Goal: Task Accomplishment & Management: Manage account settings

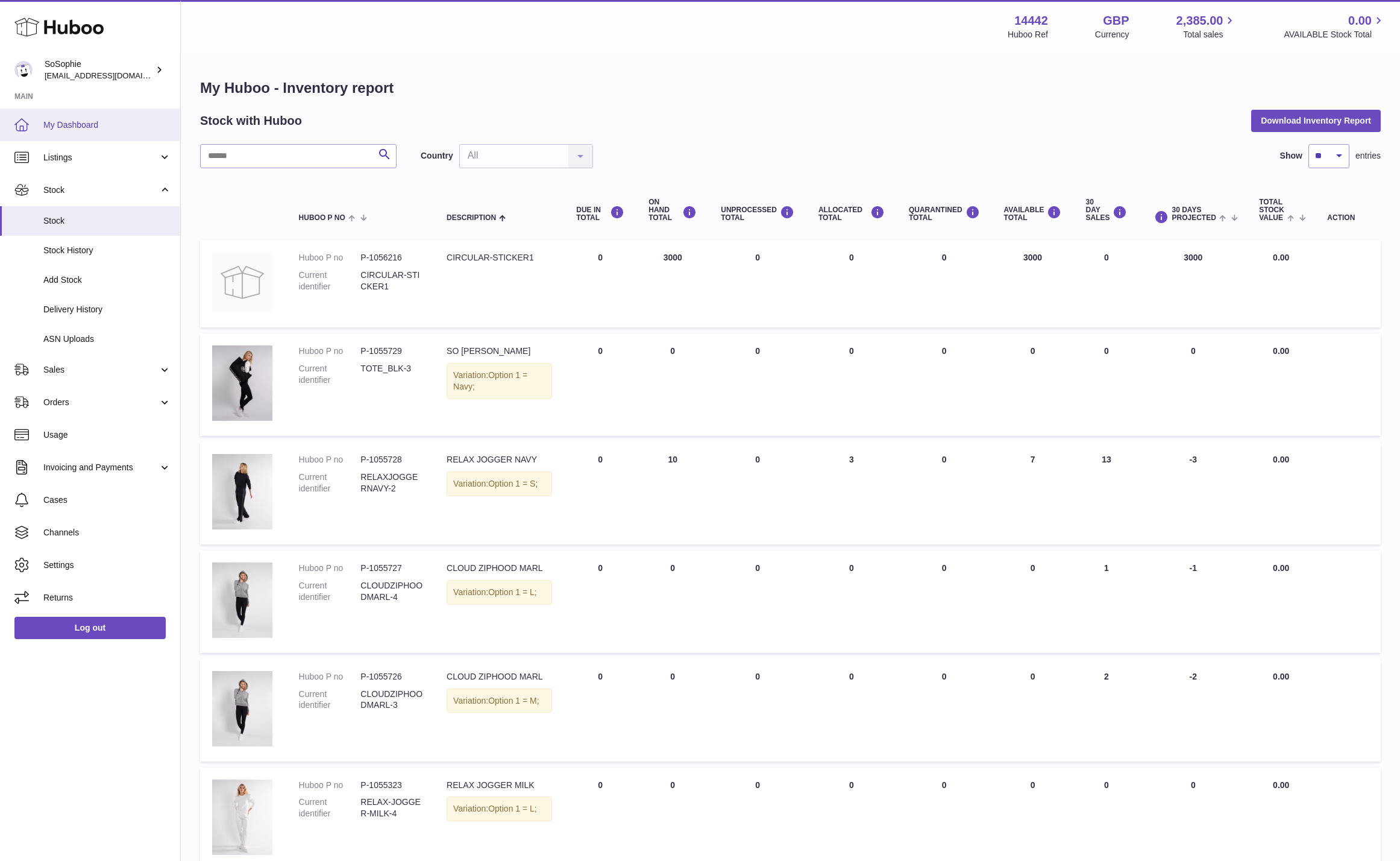
click at [91, 125] on span "My Dashboard" at bounding box center [107, 125] width 128 height 12
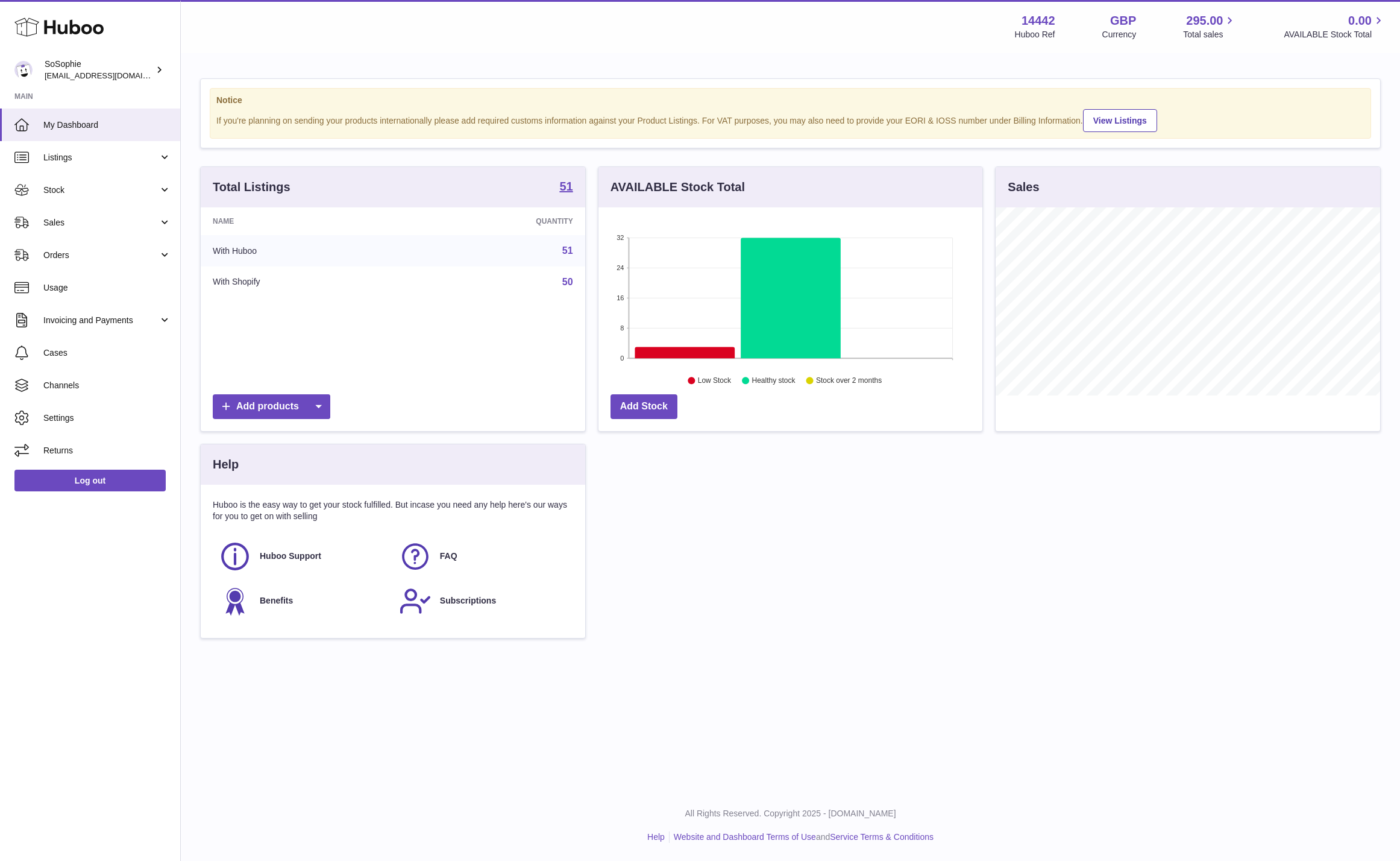
scroll to position [188, 384]
click at [71, 125] on span "My Dashboard" at bounding box center [107, 125] width 128 height 12
click at [88, 67] on div "SoSophie info@thebigclick.co.uk" at bounding box center [99, 70] width 108 height 23
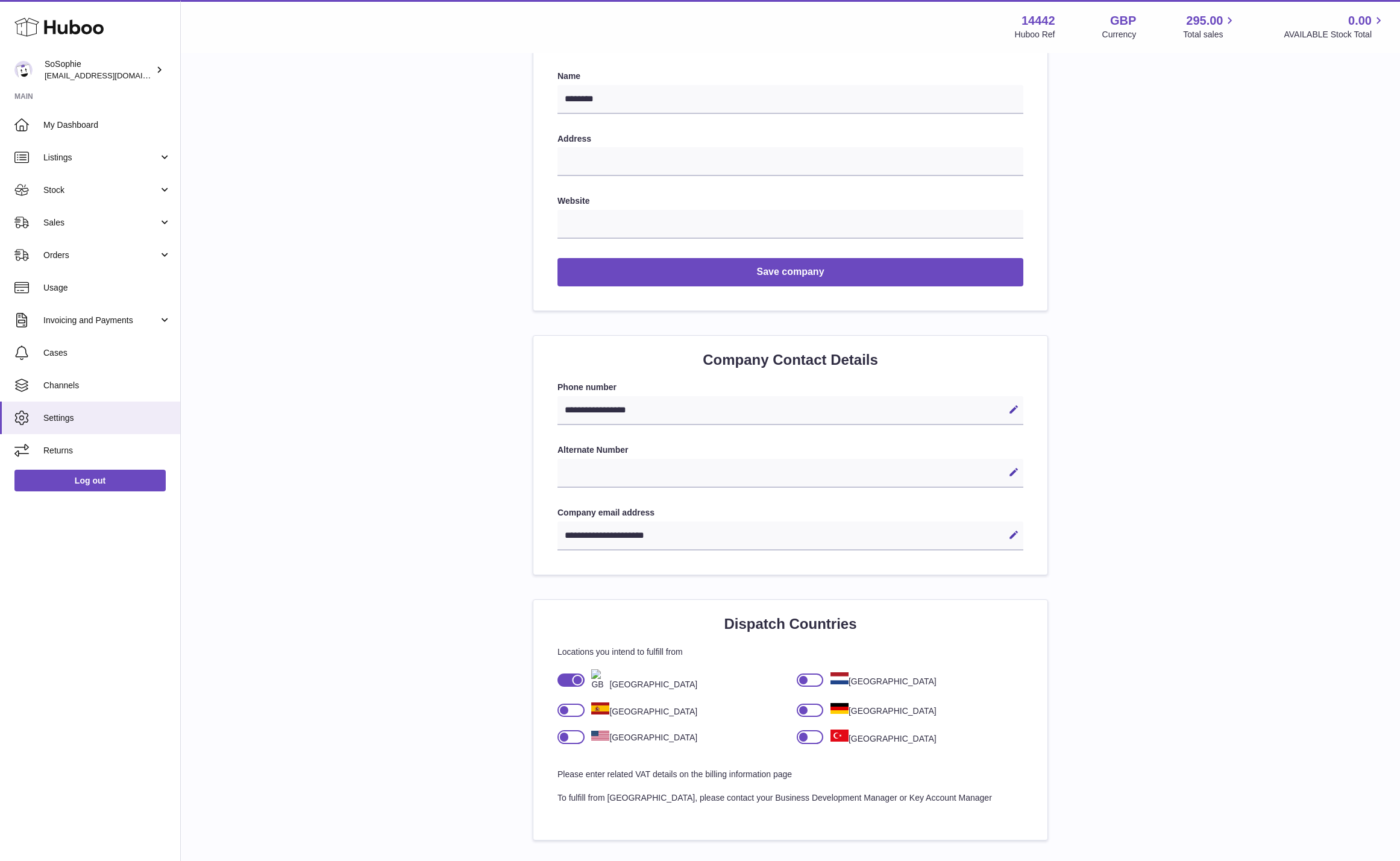
scroll to position [324, 0]
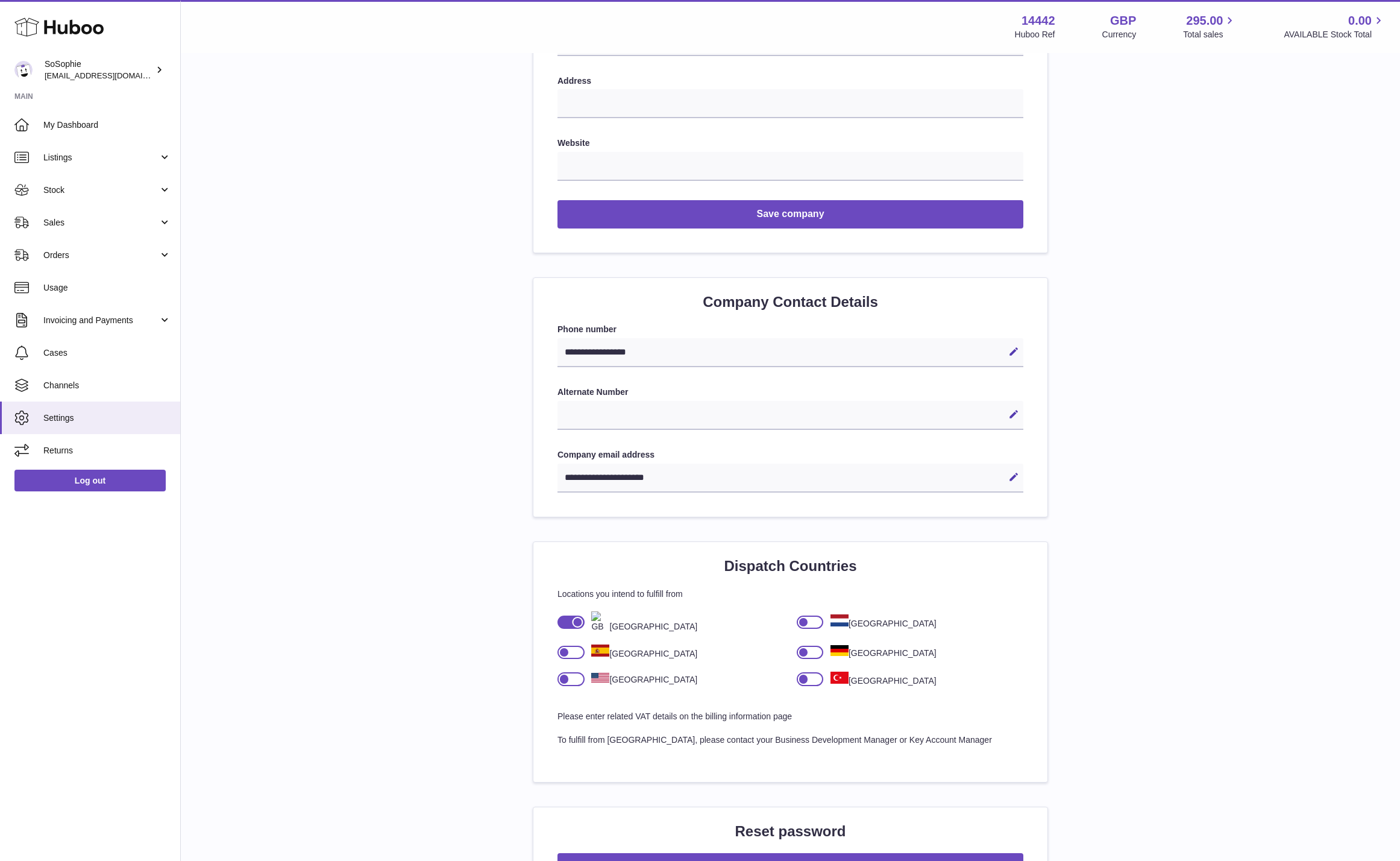
click at [88, 33] on use at bounding box center [59, 27] width 89 height 19
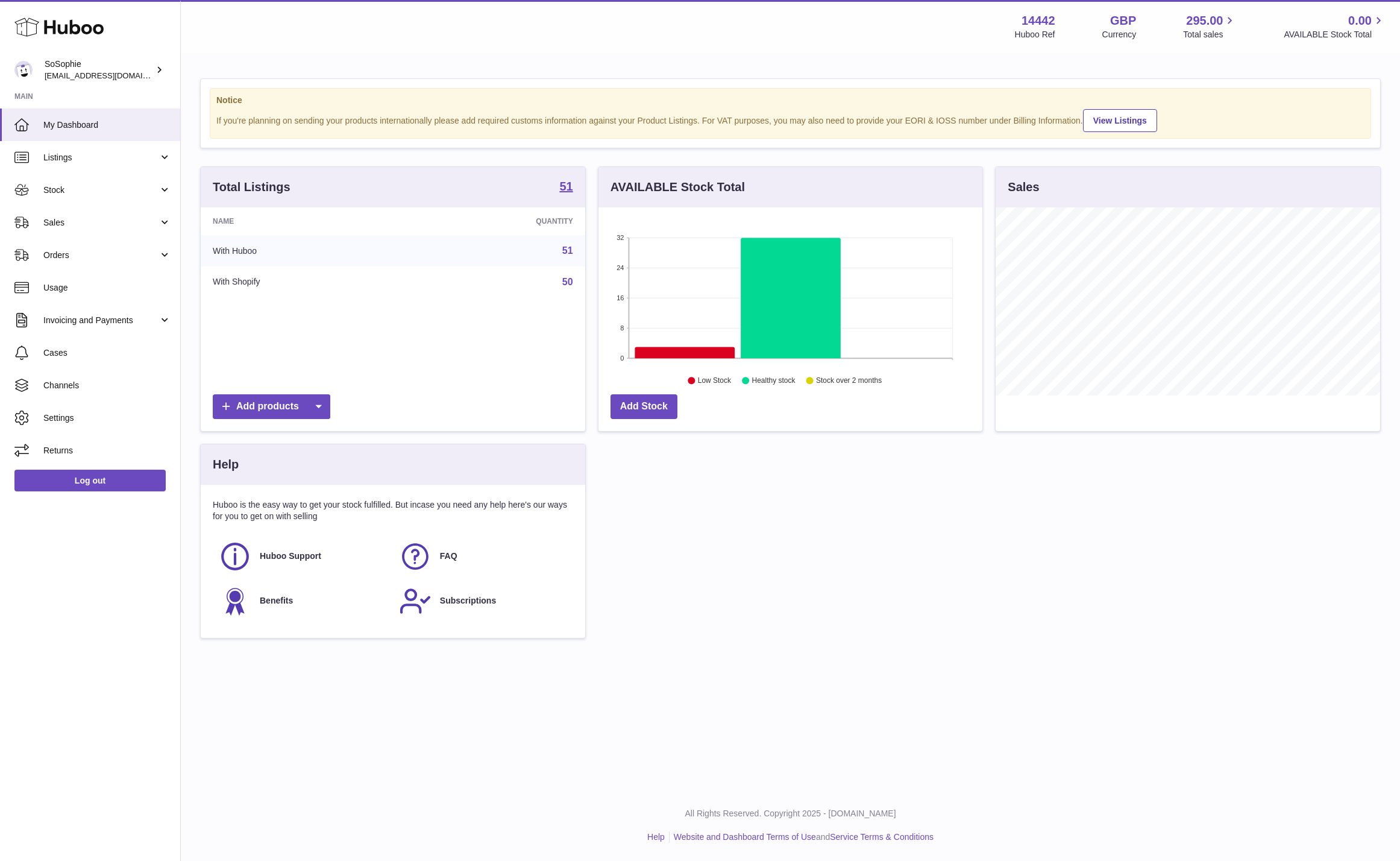
scroll to position [188, 384]
click at [88, 30] on icon at bounding box center [59, 27] width 89 height 24
click at [114, 67] on div "SoSophie info@thebigclick.co.uk" at bounding box center [99, 70] width 108 height 23
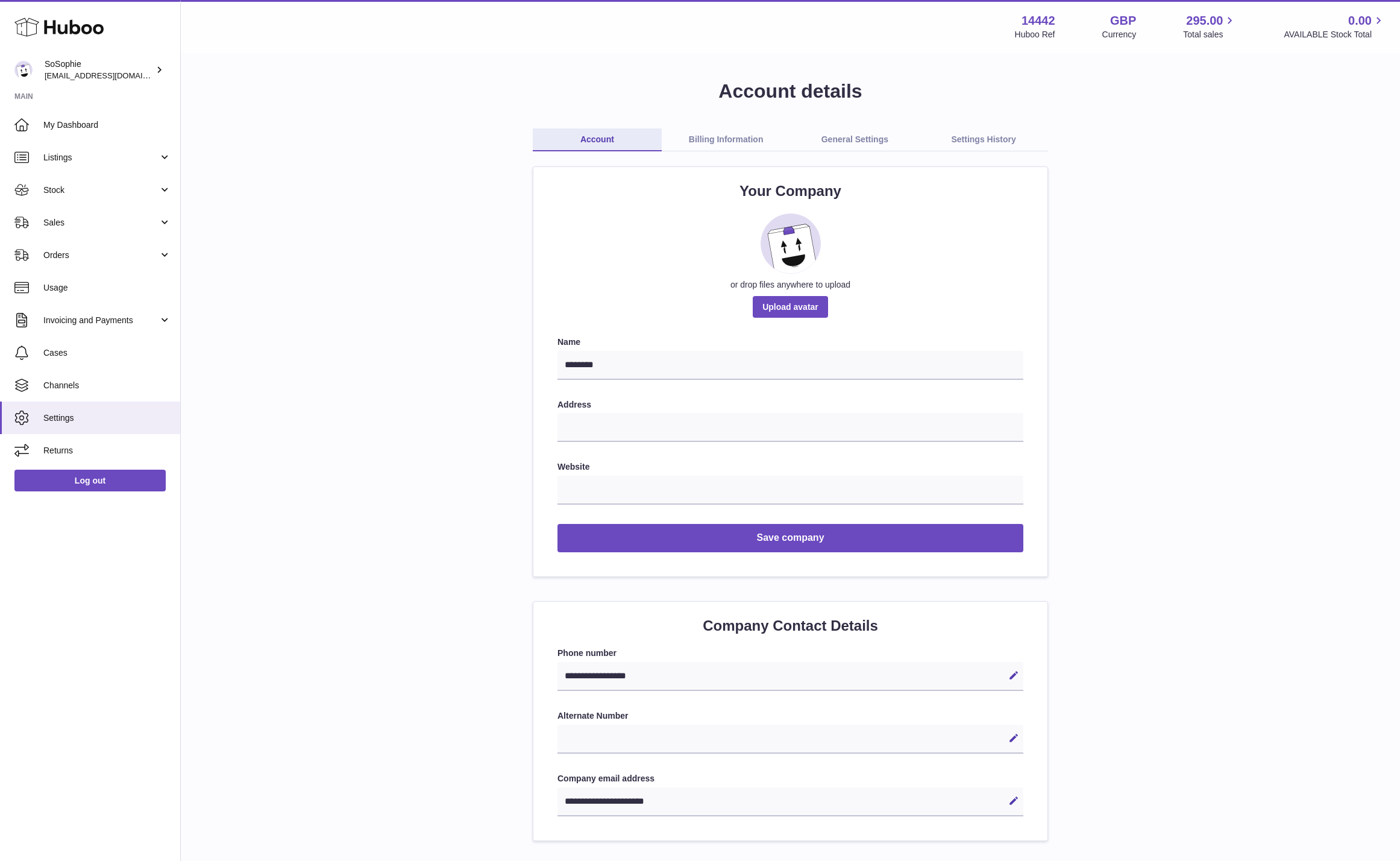
click at [26, 97] on strong "Main" at bounding box center [90, 100] width 180 height 17
click at [738, 139] on link "Billing Information" at bounding box center [726, 140] width 129 height 23
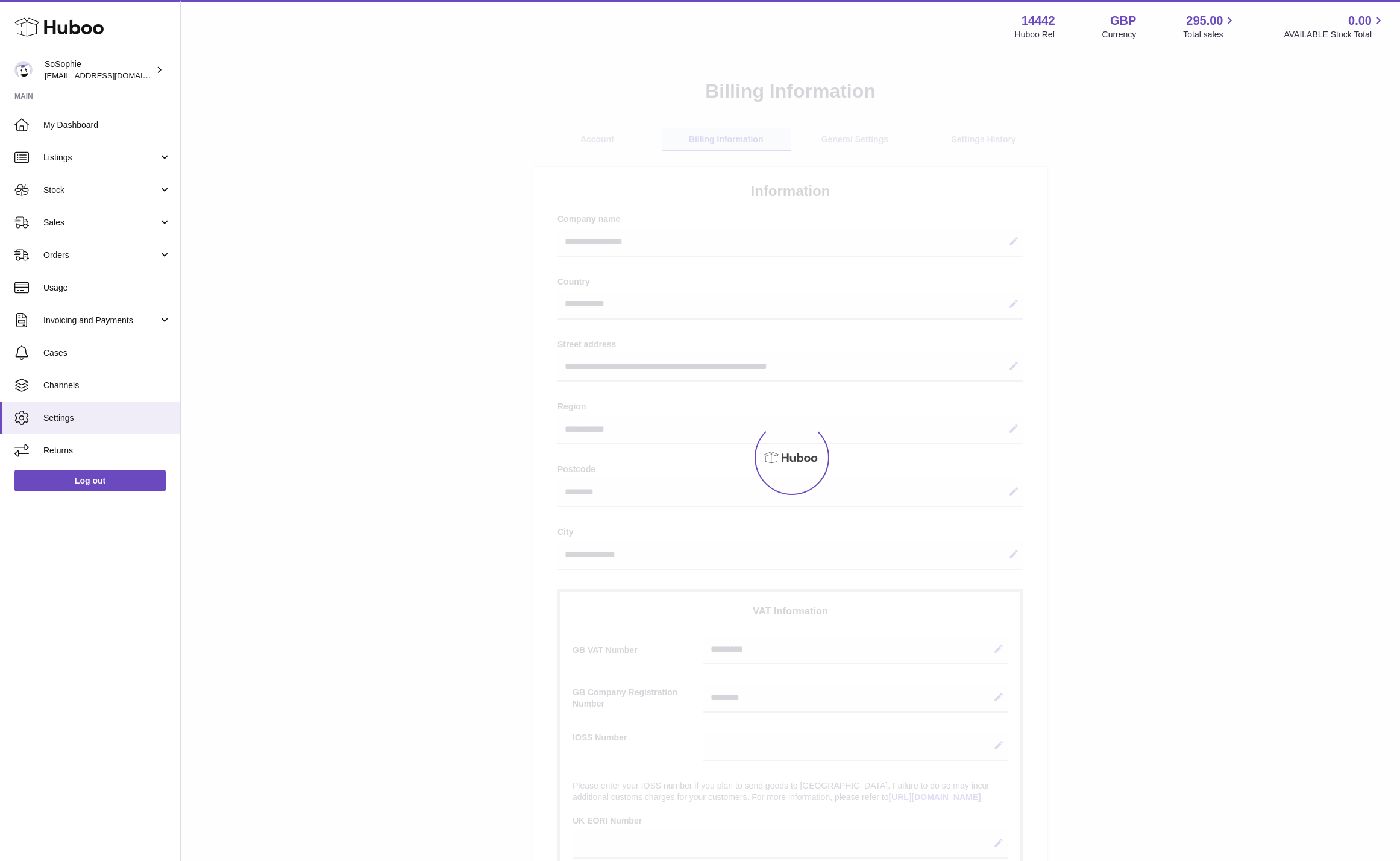
select select "**"
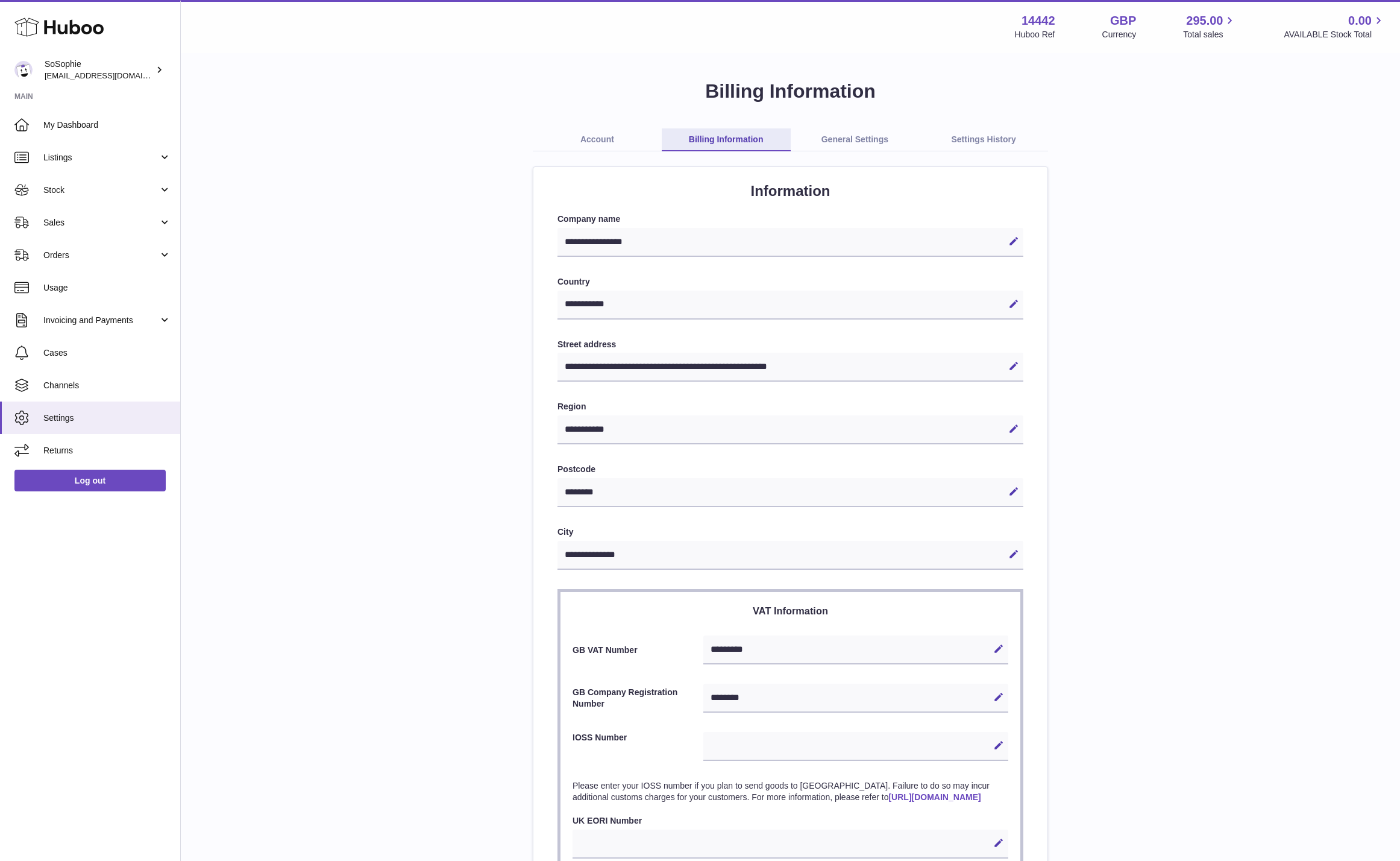
click at [871, 142] on link "General Settings" at bounding box center [855, 140] width 129 height 23
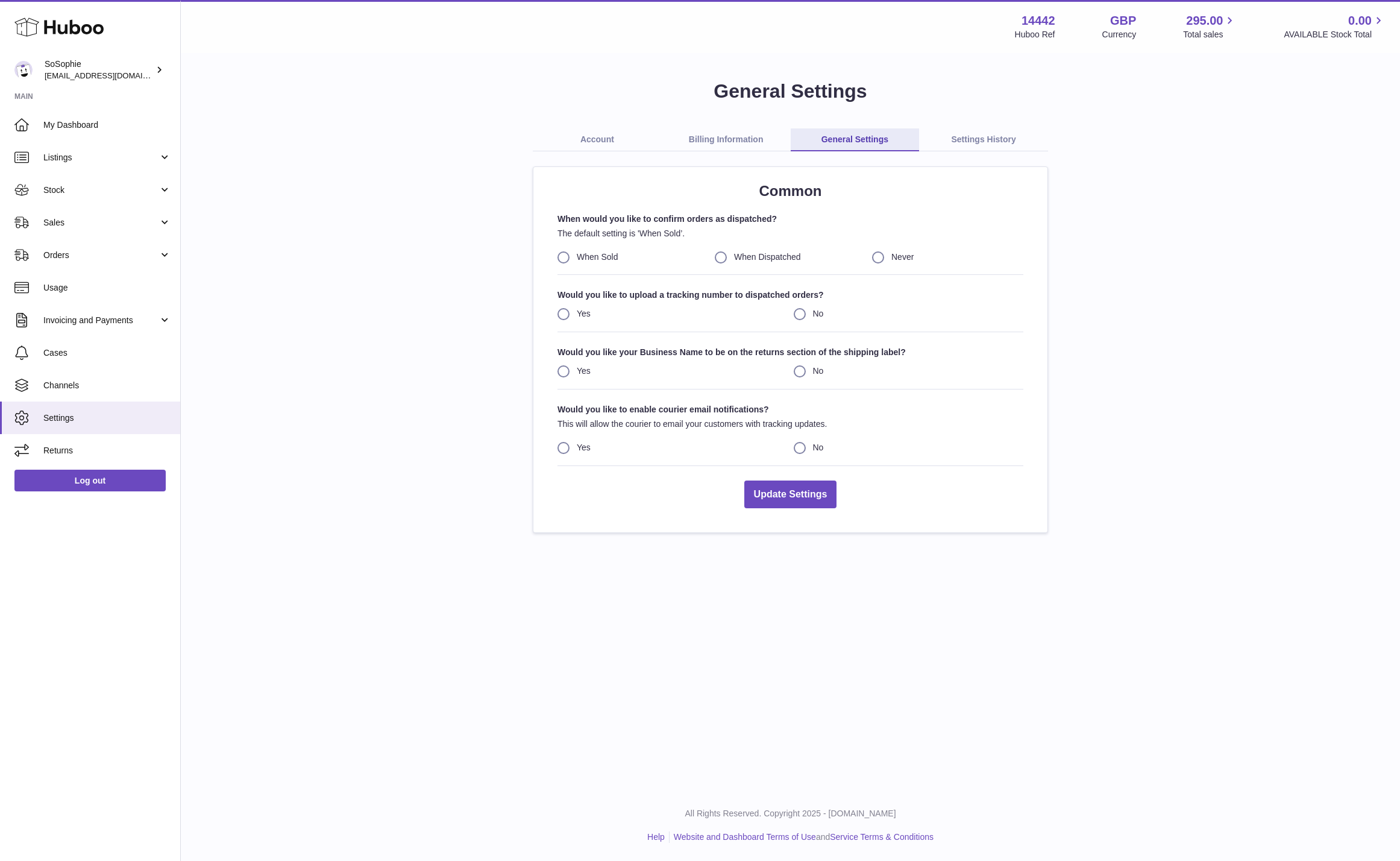
click at [983, 137] on link "Settings History" at bounding box center [984, 140] width 129 height 23
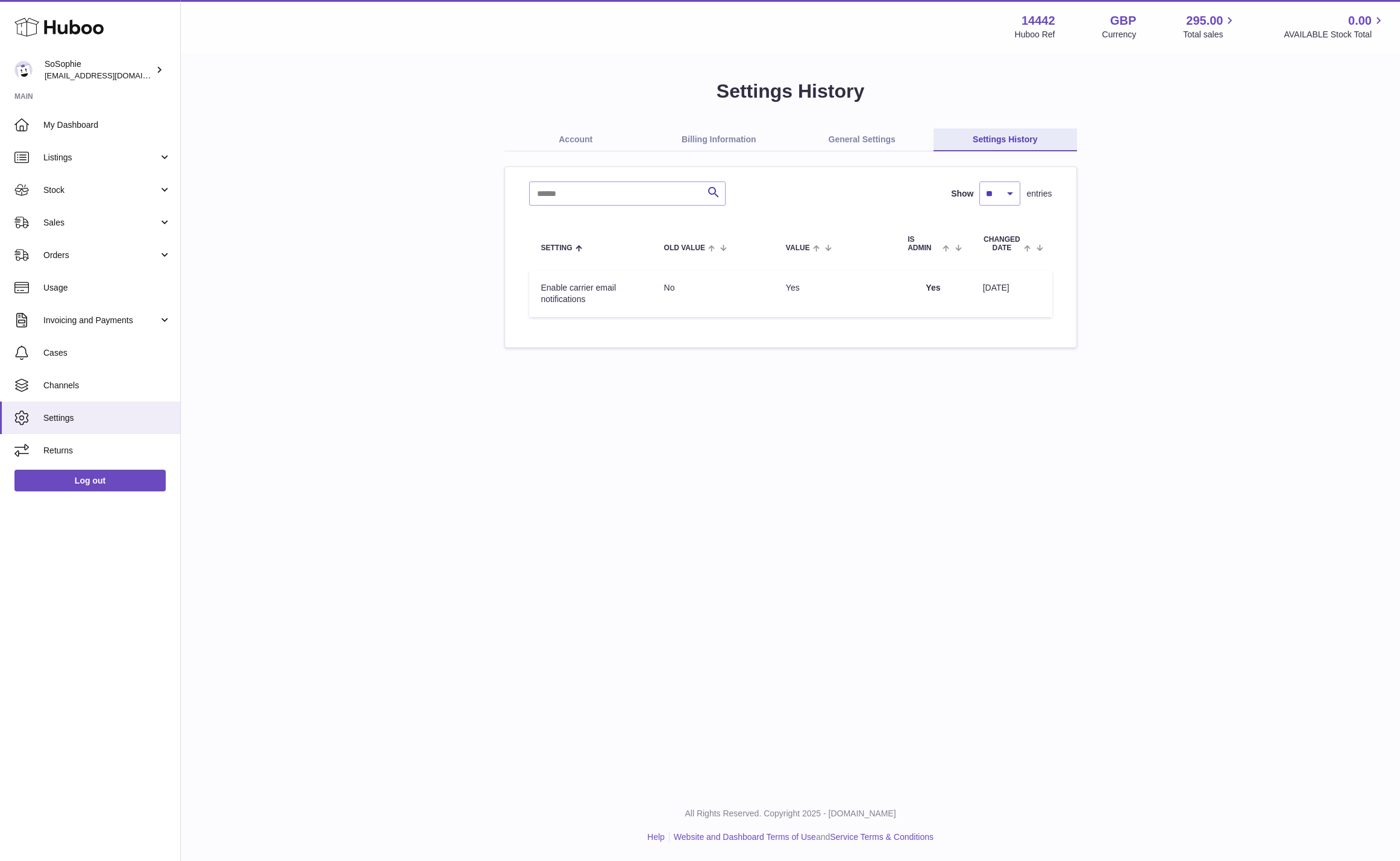
click at [573, 140] on link "Account" at bounding box center [576, 140] width 143 height 23
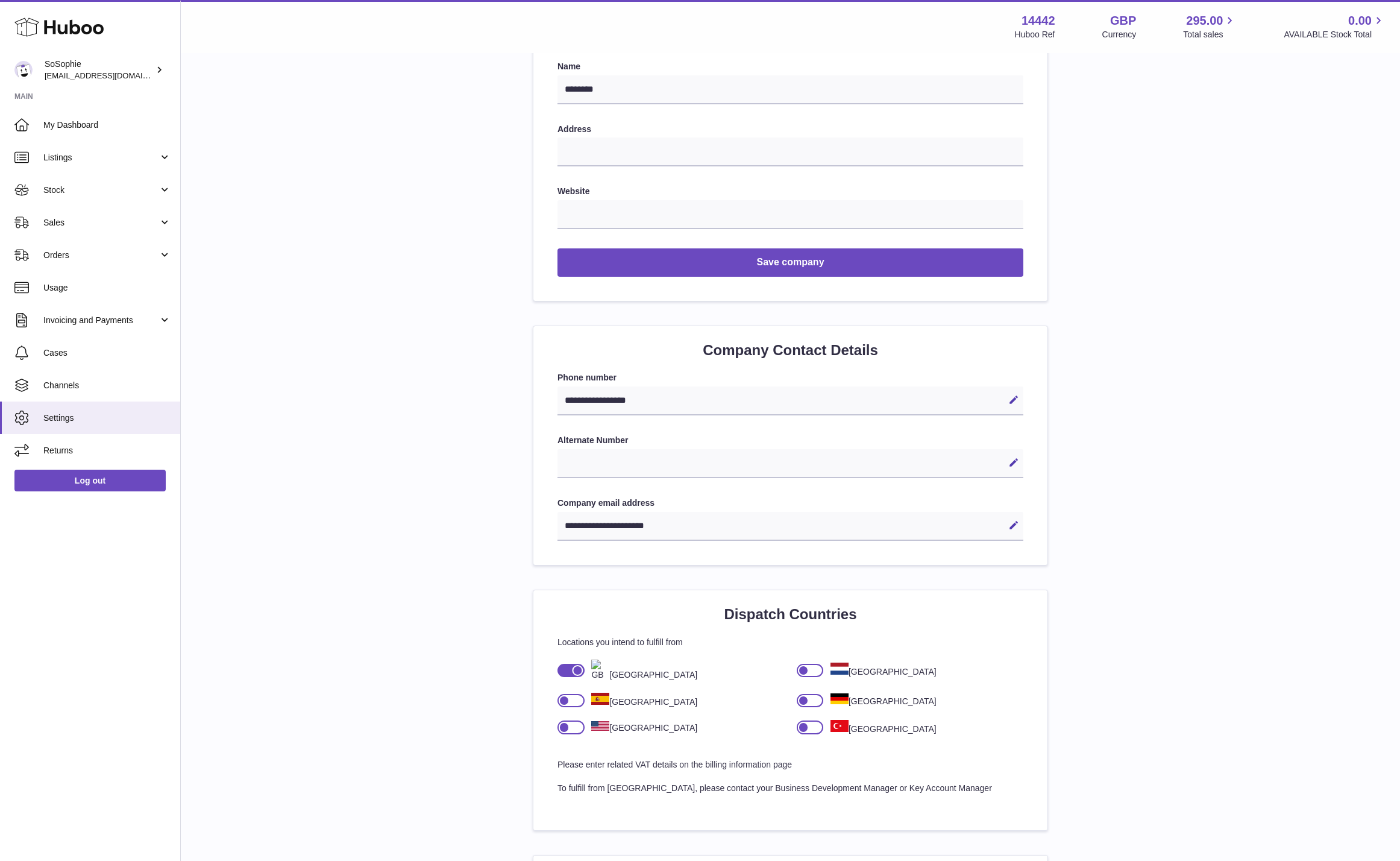
scroll to position [288, 0]
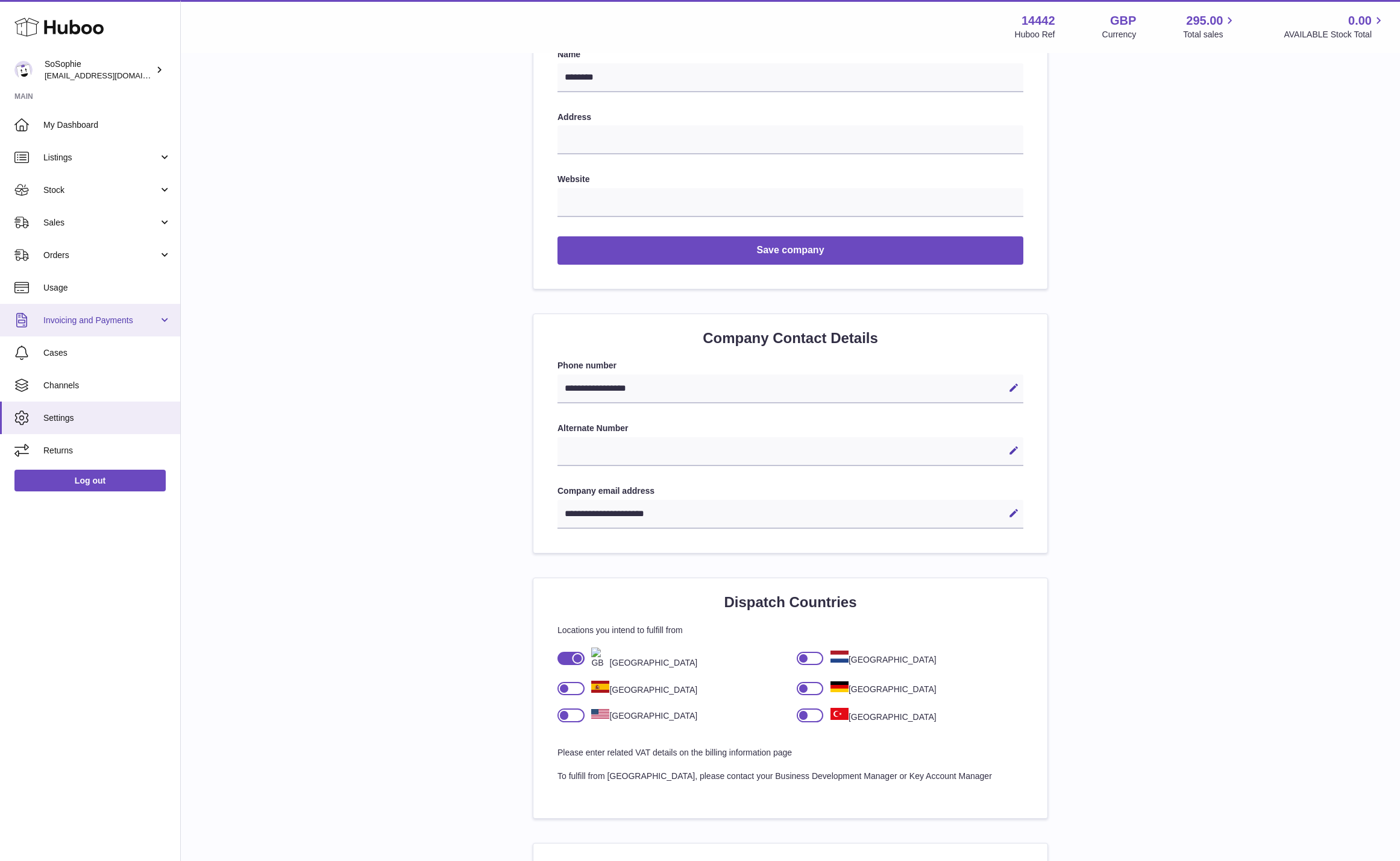
click at [123, 321] on span "Invoicing and Payments" at bounding box center [101, 320] width 115 height 12
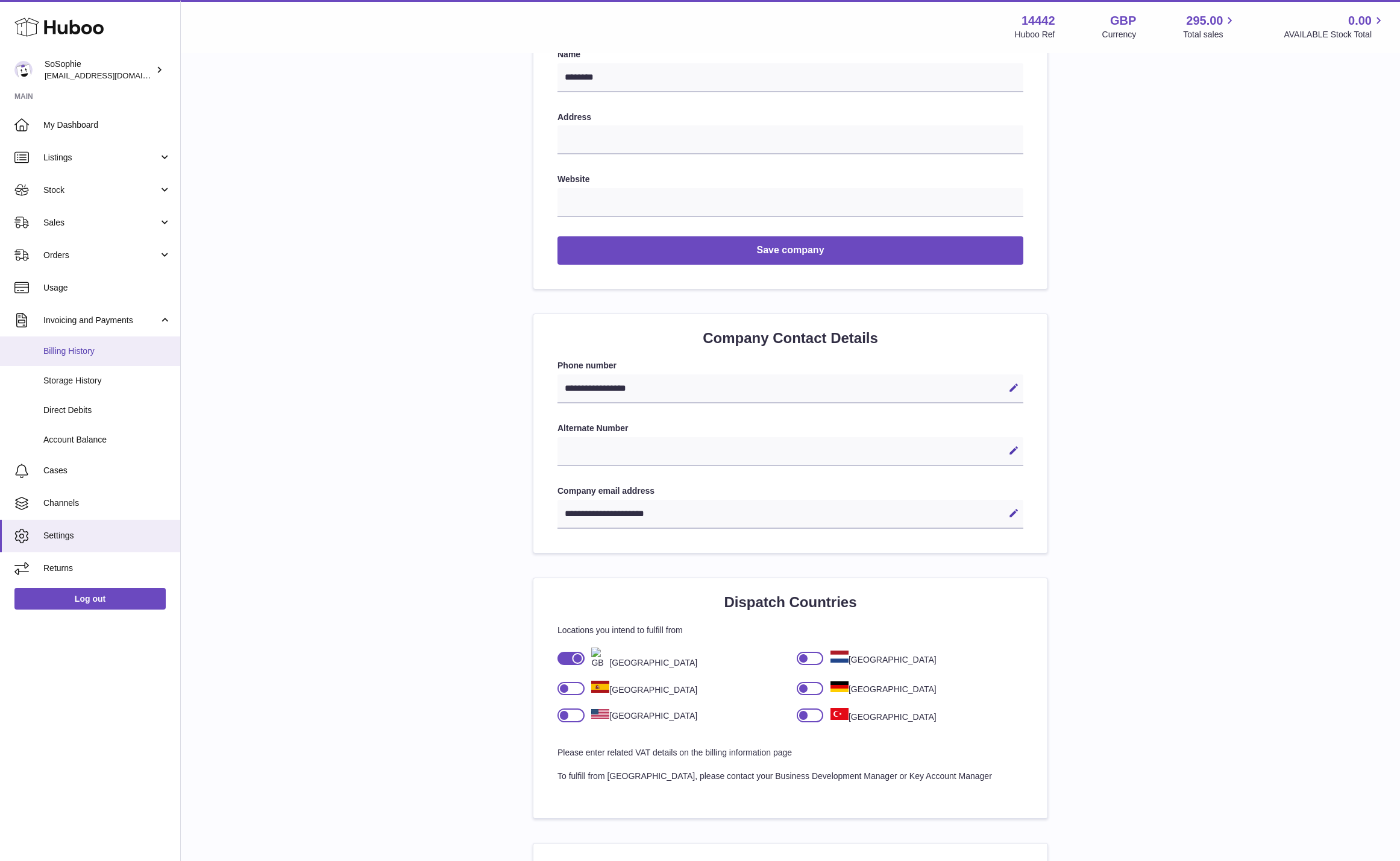
click at [93, 351] on span "Billing History" at bounding box center [107, 351] width 128 height 12
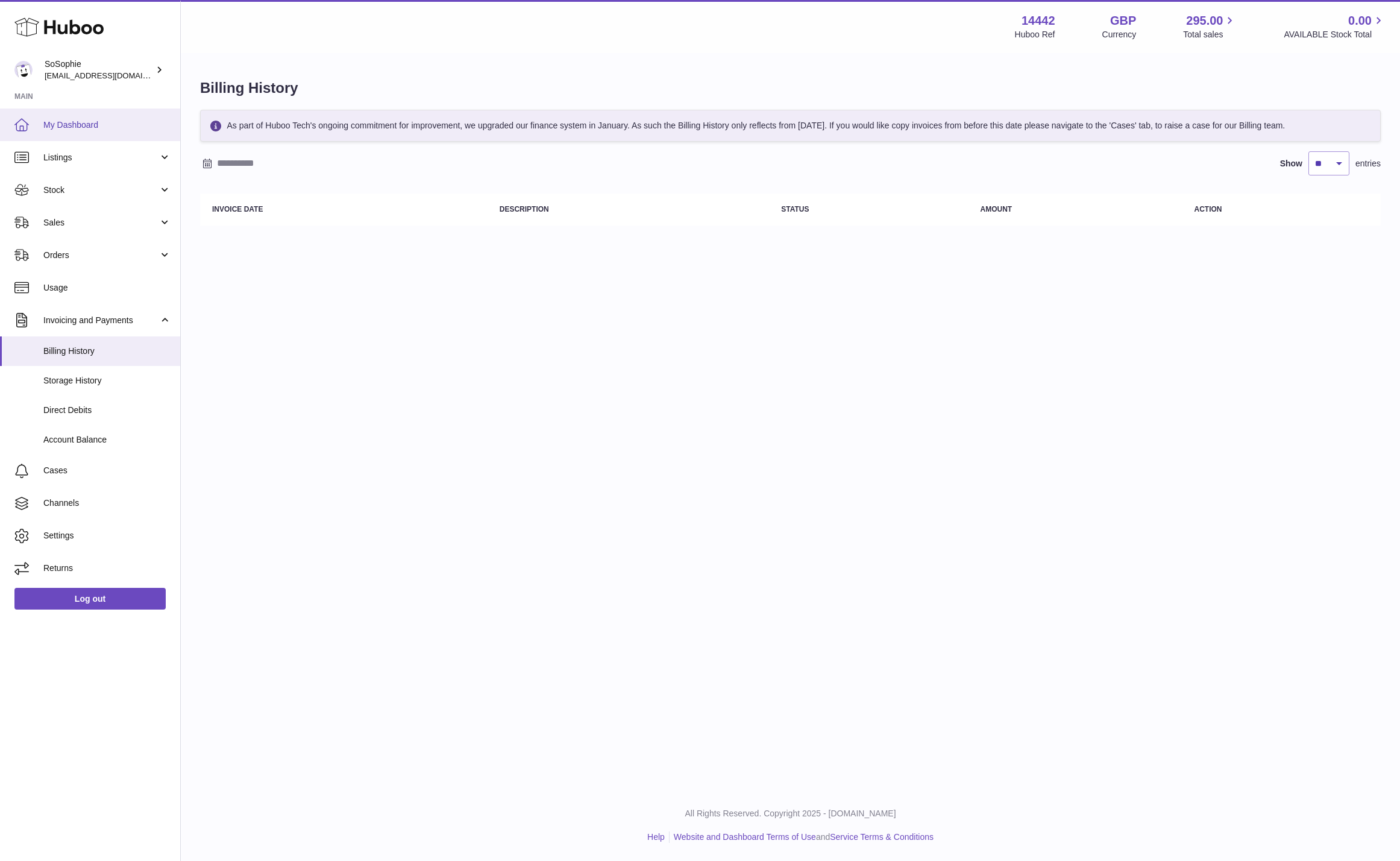
click at [89, 128] on span "My Dashboard" at bounding box center [107, 125] width 128 height 12
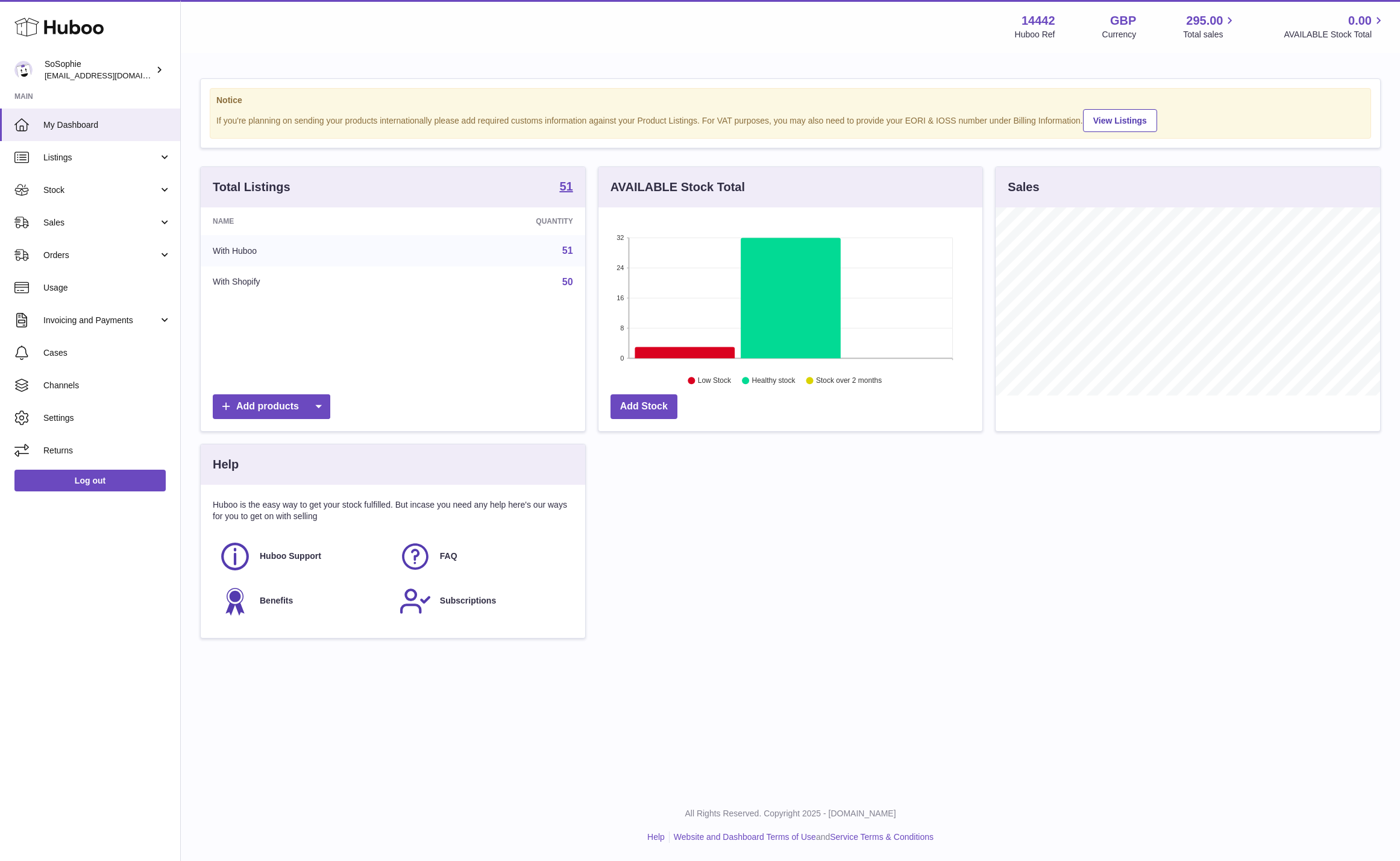
scroll to position [188, 384]
click at [128, 252] on span "Orders" at bounding box center [101, 255] width 115 height 12
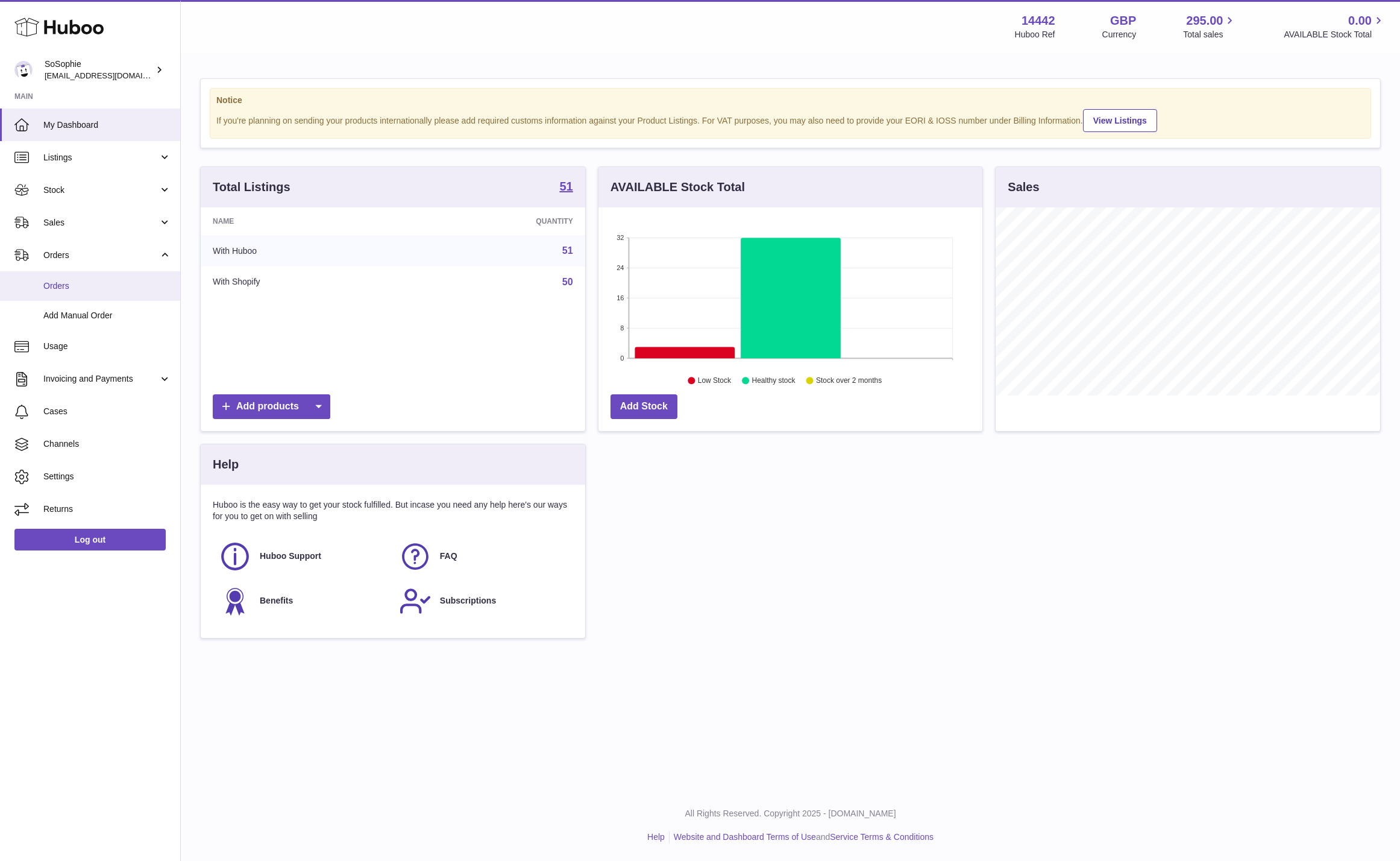
click at [109, 289] on span "Orders" at bounding box center [107, 286] width 128 height 12
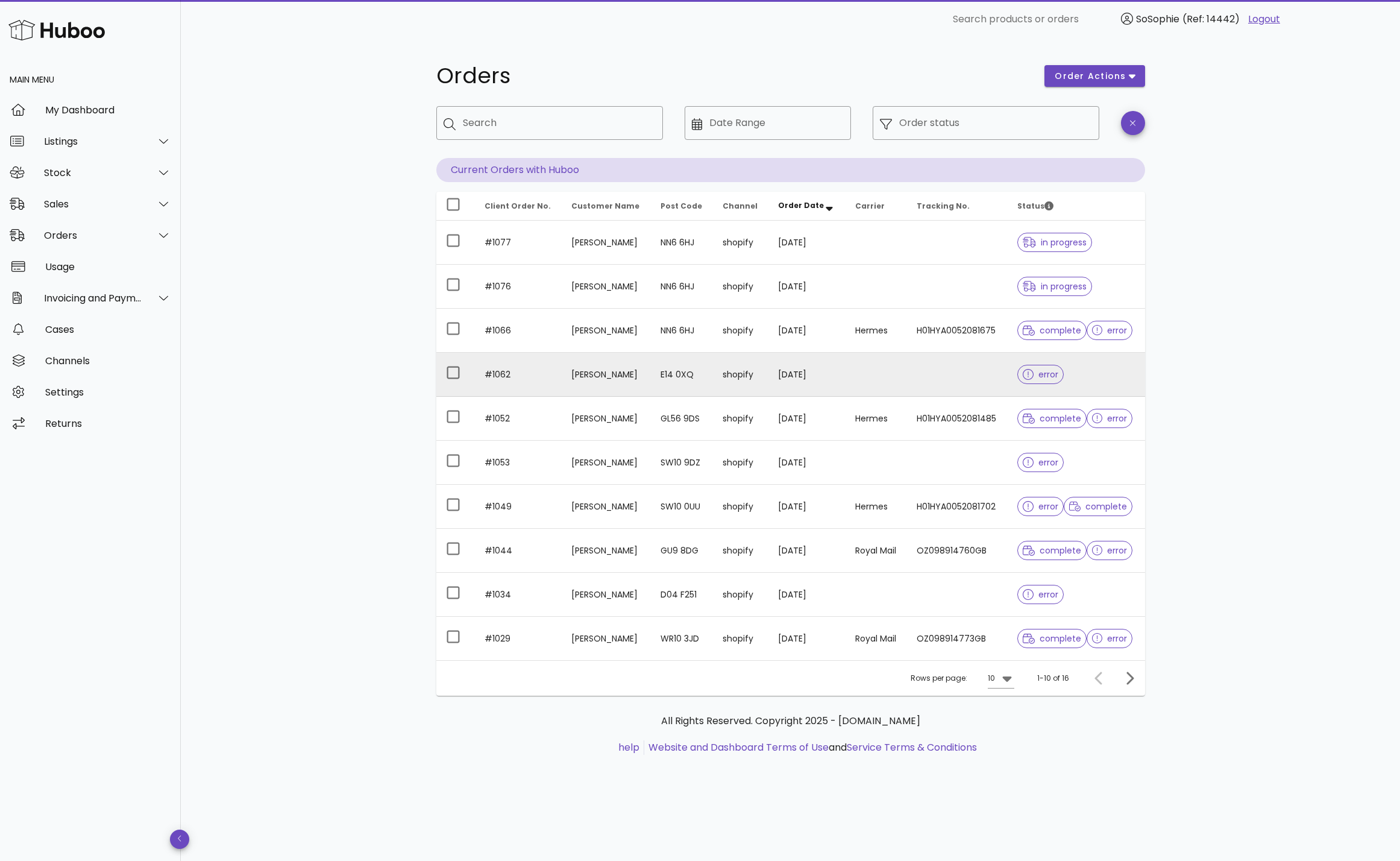
click at [882, 371] on td at bounding box center [876, 375] width 62 height 44
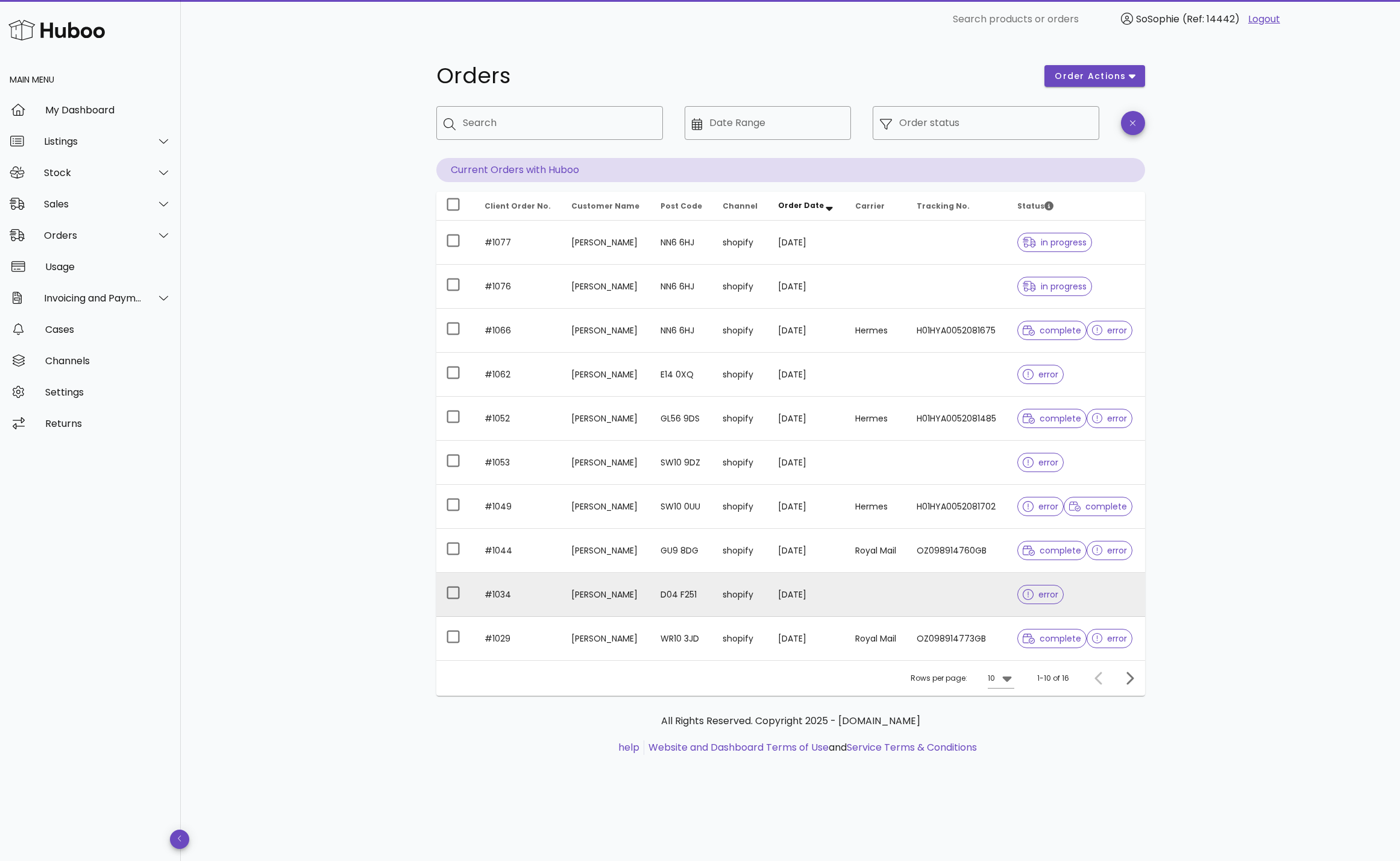
click at [649, 589] on td "[PERSON_NAME]" at bounding box center [606, 595] width 89 height 44
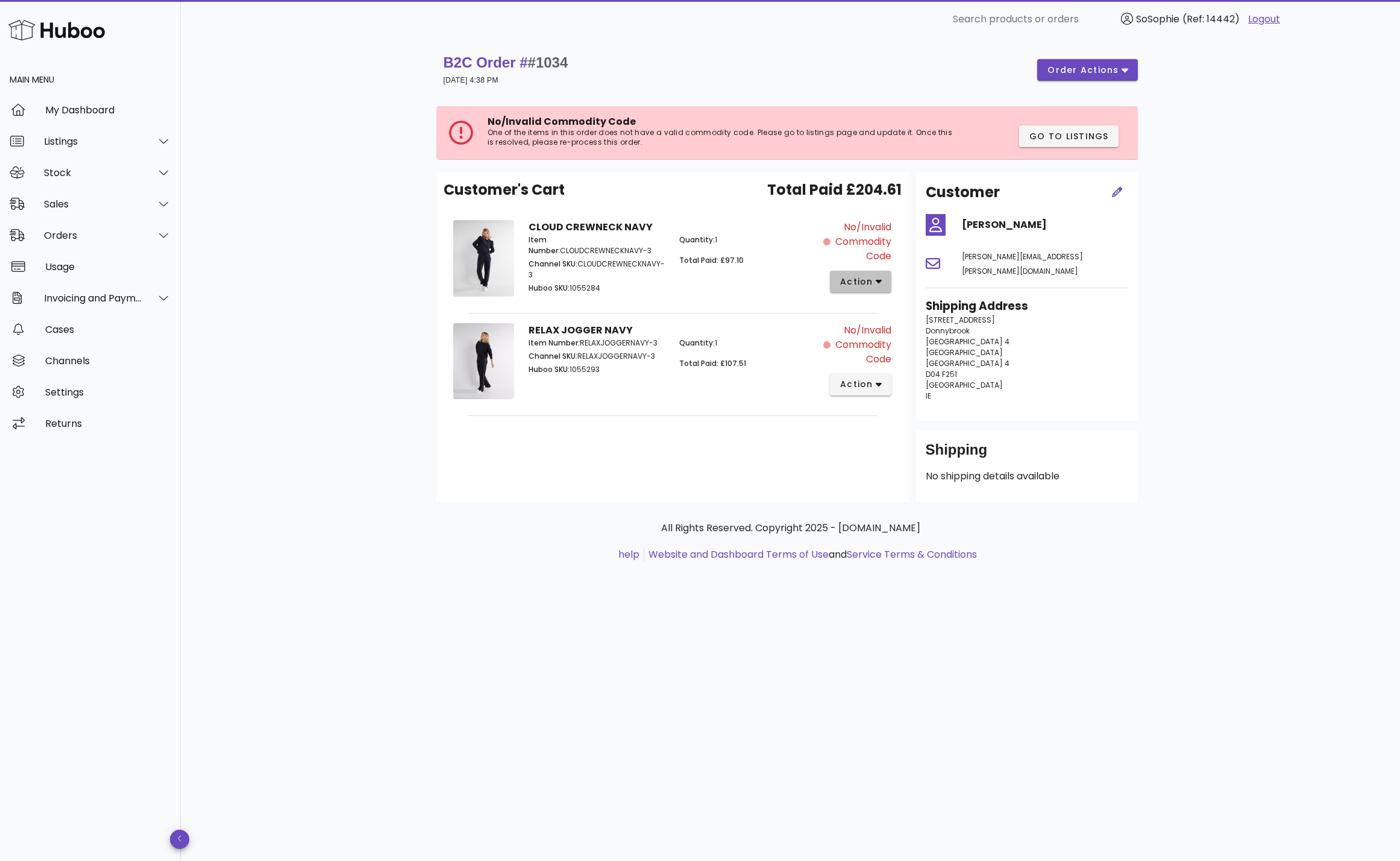
click at [884, 274] on button "action" at bounding box center [861, 282] width 62 height 22
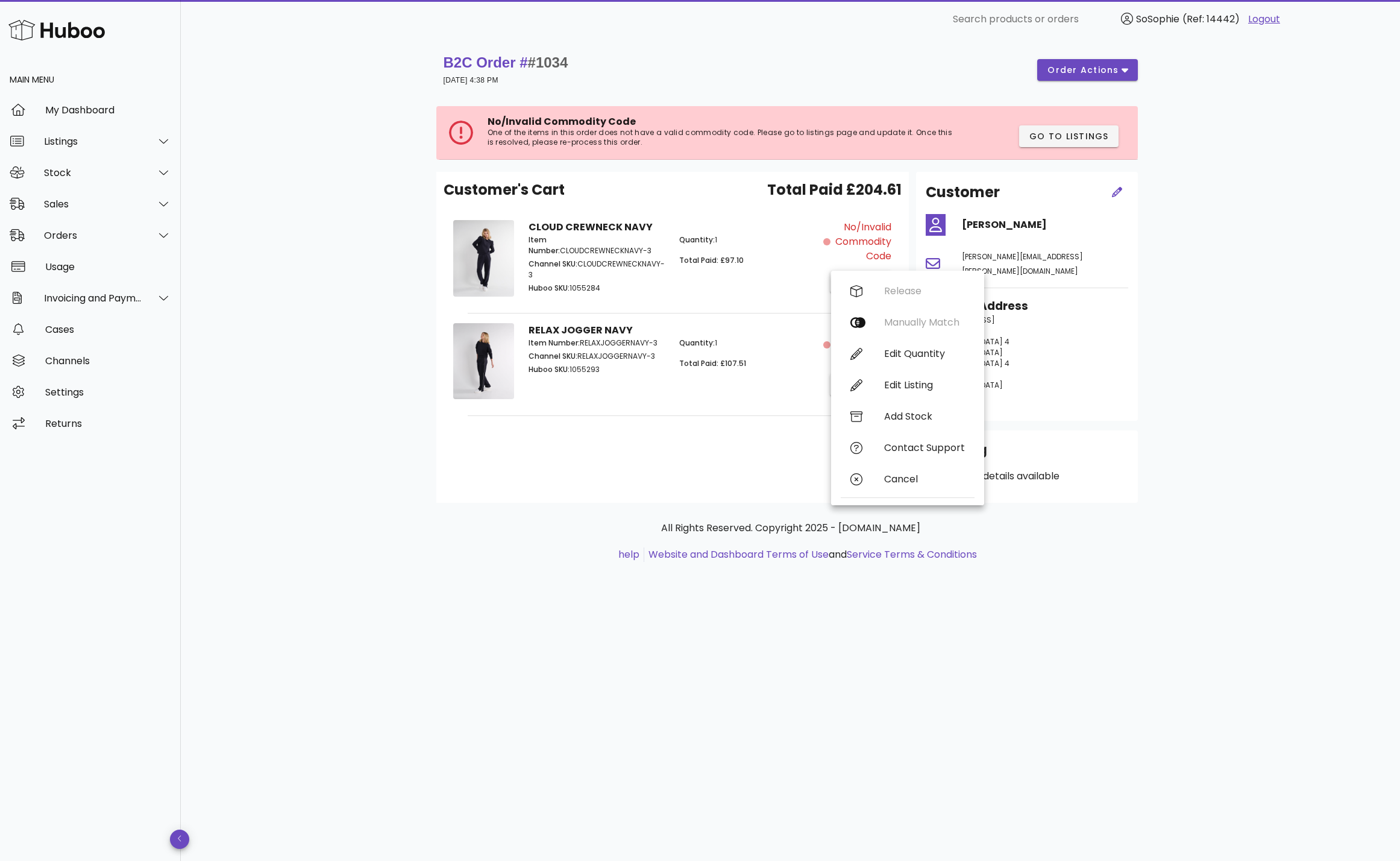
click at [797, 252] on div "Quantity: 1 Total Paid: £97.10" at bounding box center [748, 265] width 151 height 76
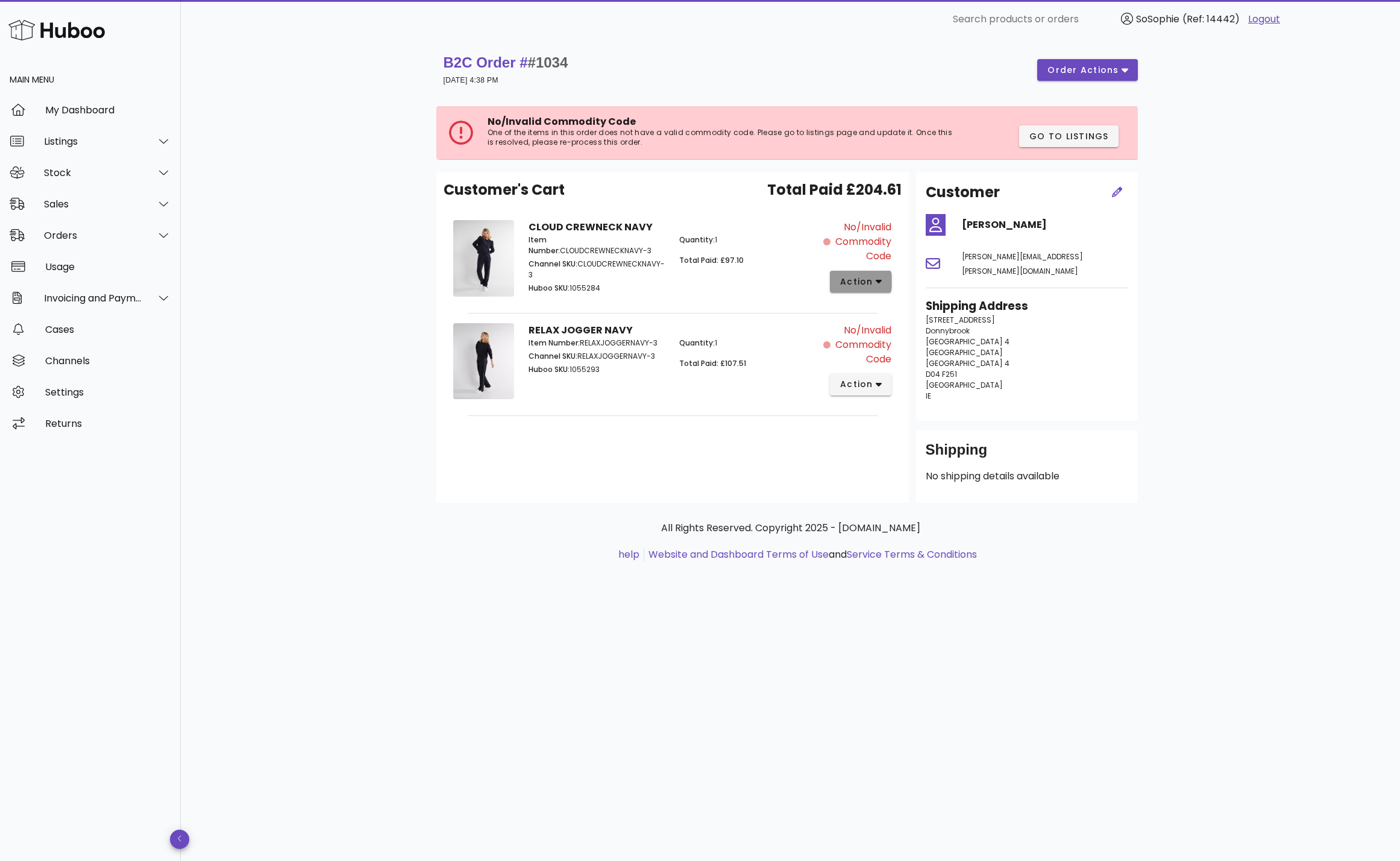
click at [848, 283] on span "action" at bounding box center [856, 282] width 34 height 13
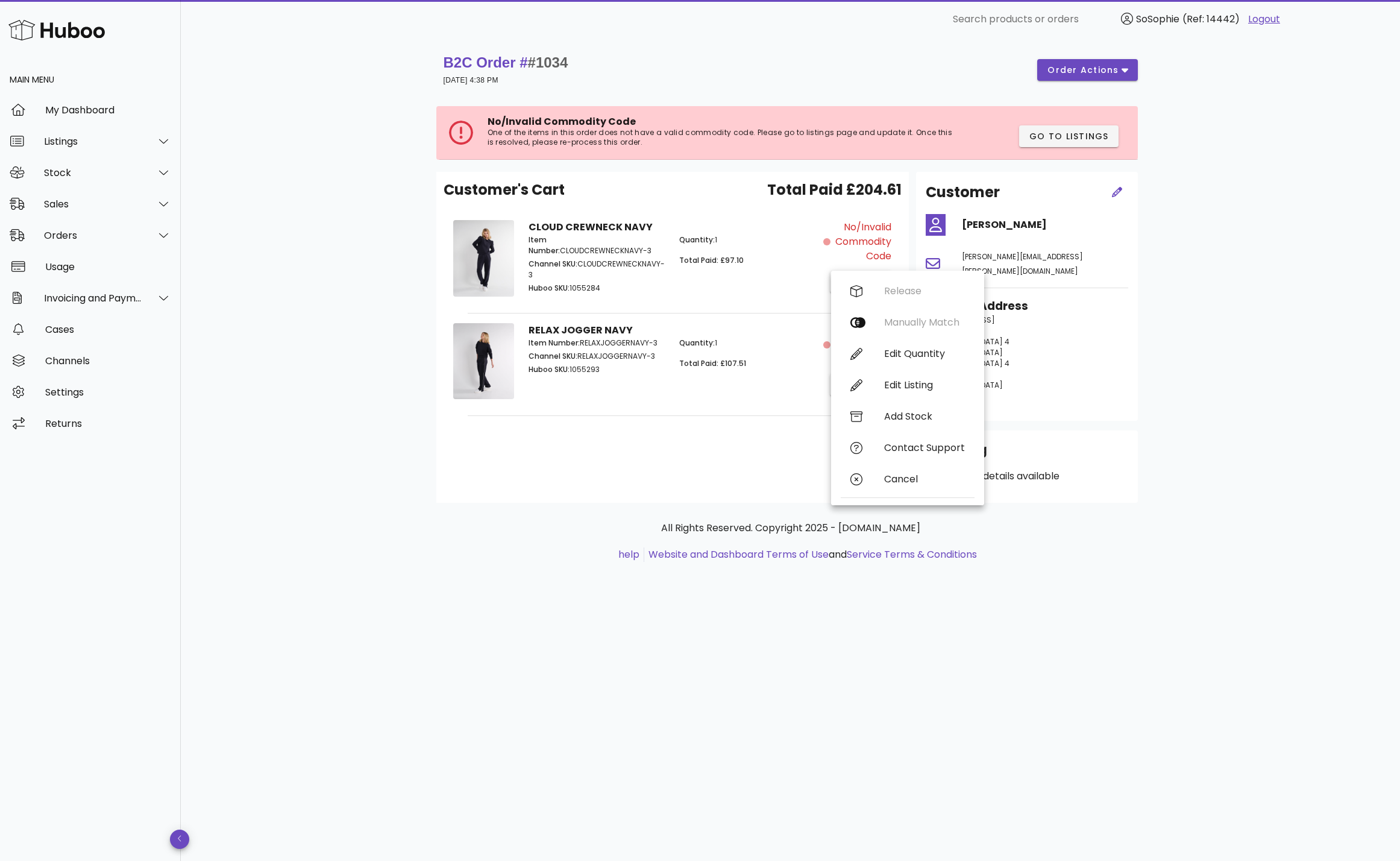
click at [798, 270] on div "Quantity: 1 Total Paid: £97.10" at bounding box center [748, 265] width 151 height 76
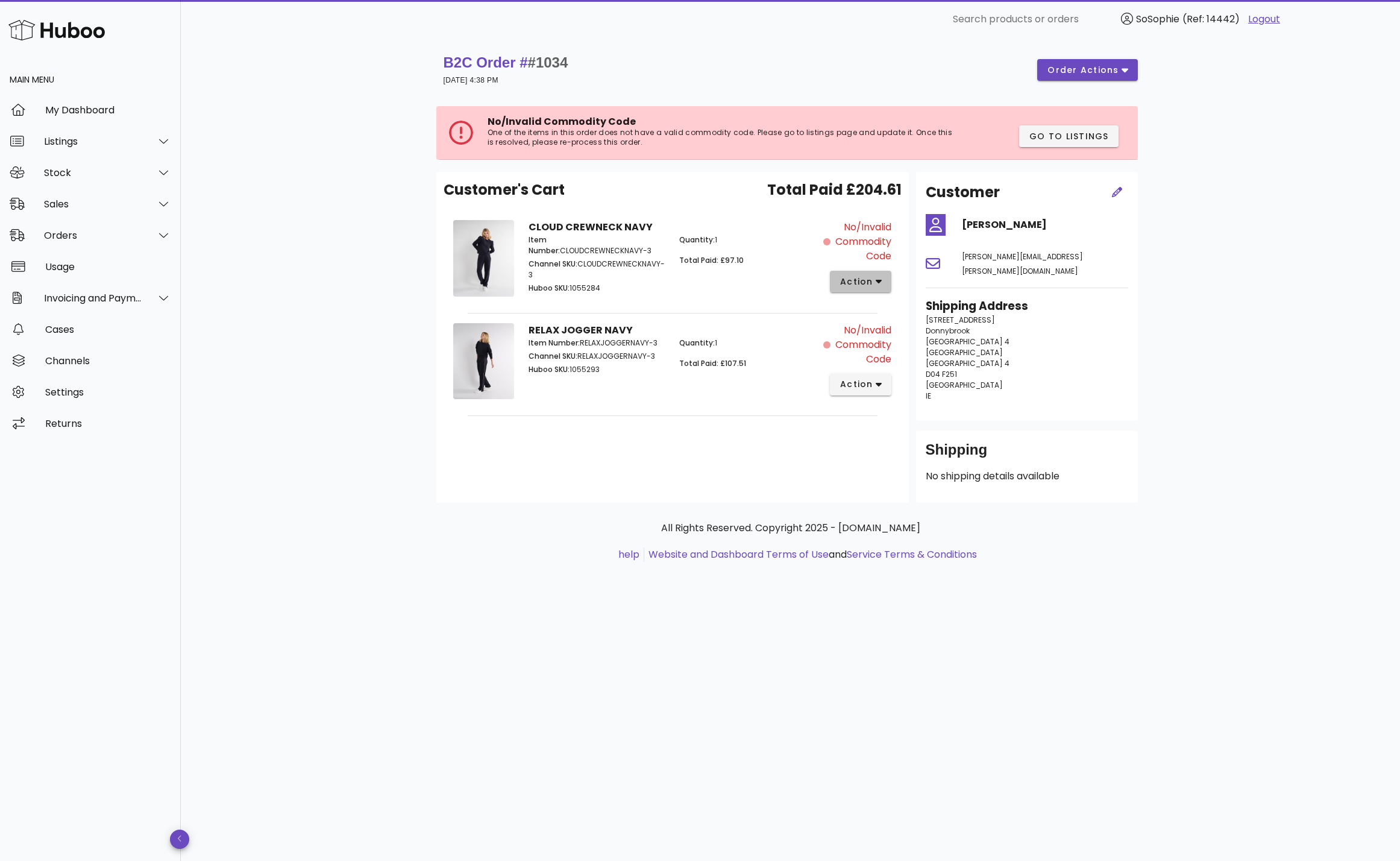
click at [849, 282] on span "action" at bounding box center [856, 282] width 34 height 13
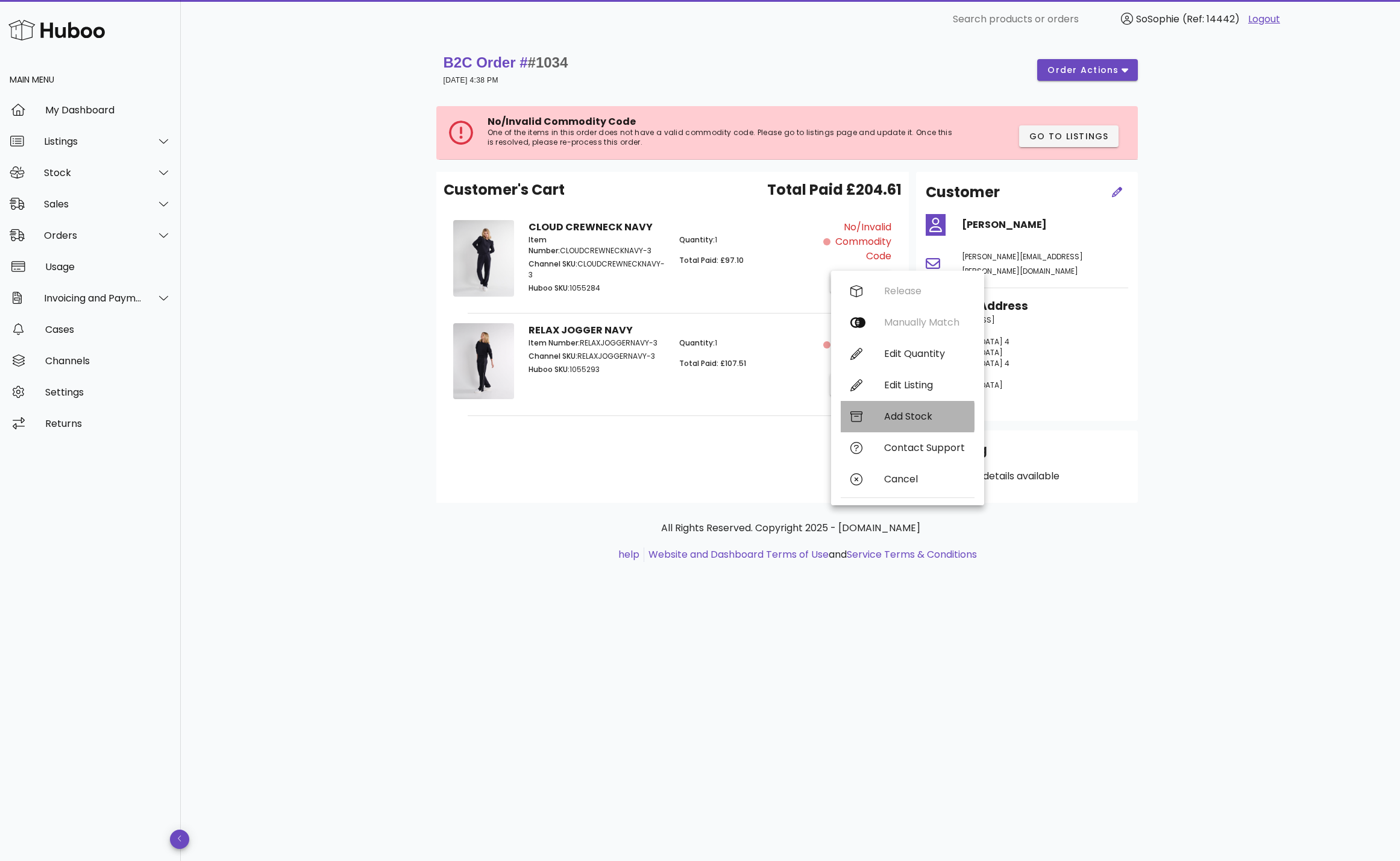
click at [907, 420] on div "Add Stock" at bounding box center [924, 416] width 81 height 12
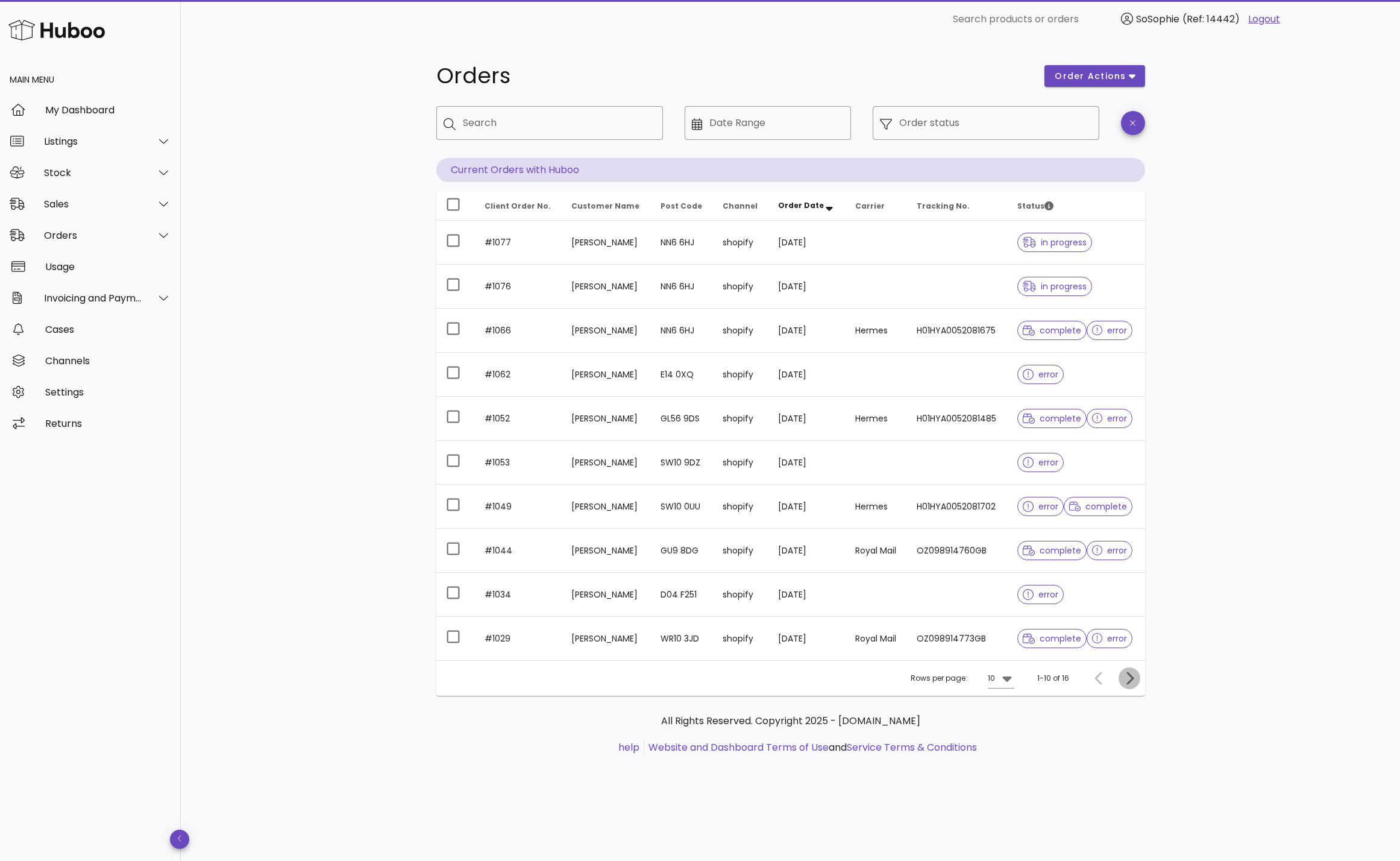
click at [1131, 678] on icon "Next page" at bounding box center [1130, 678] width 7 height 13
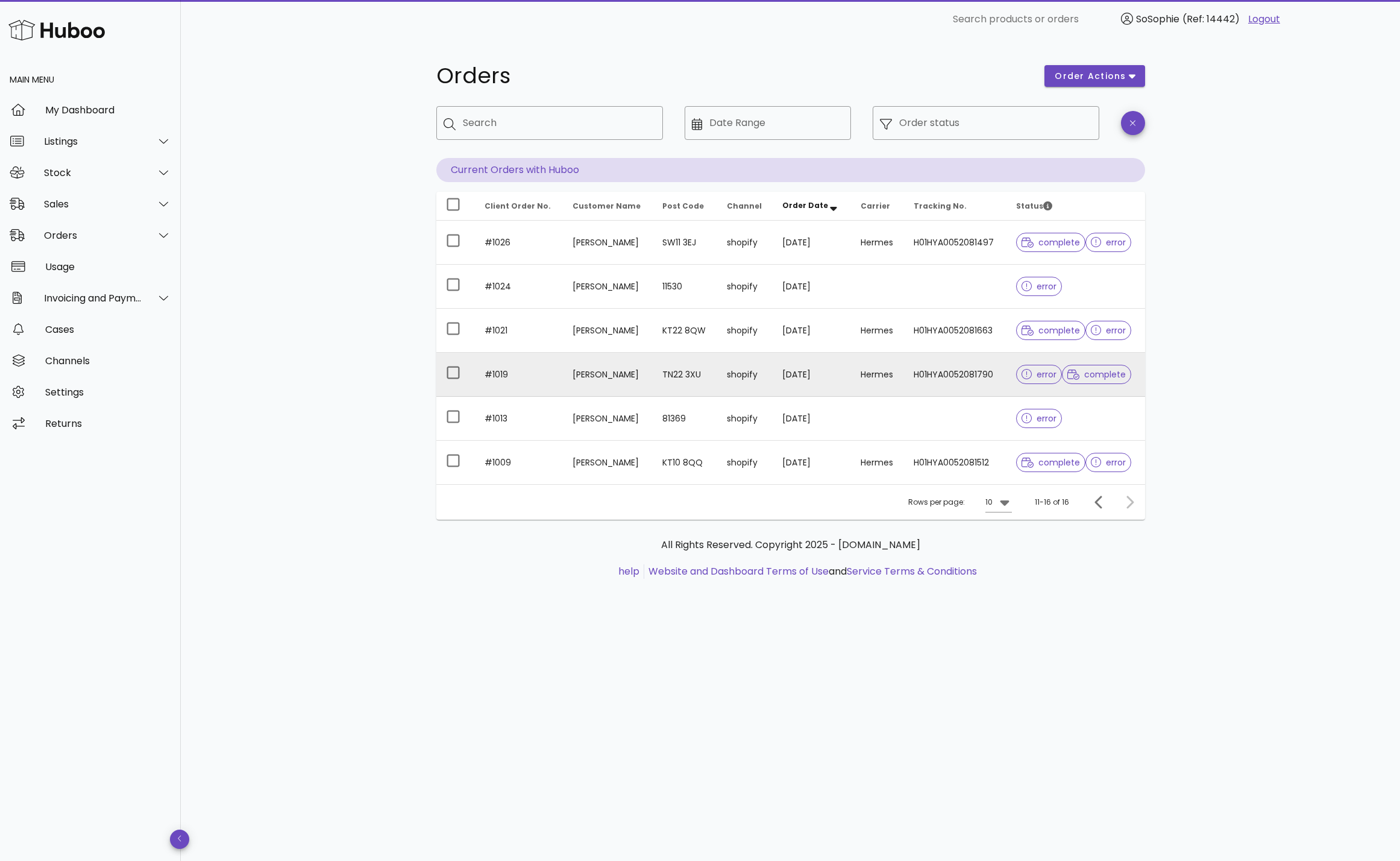
click at [659, 370] on td "TN22 3XU" at bounding box center [685, 375] width 65 height 44
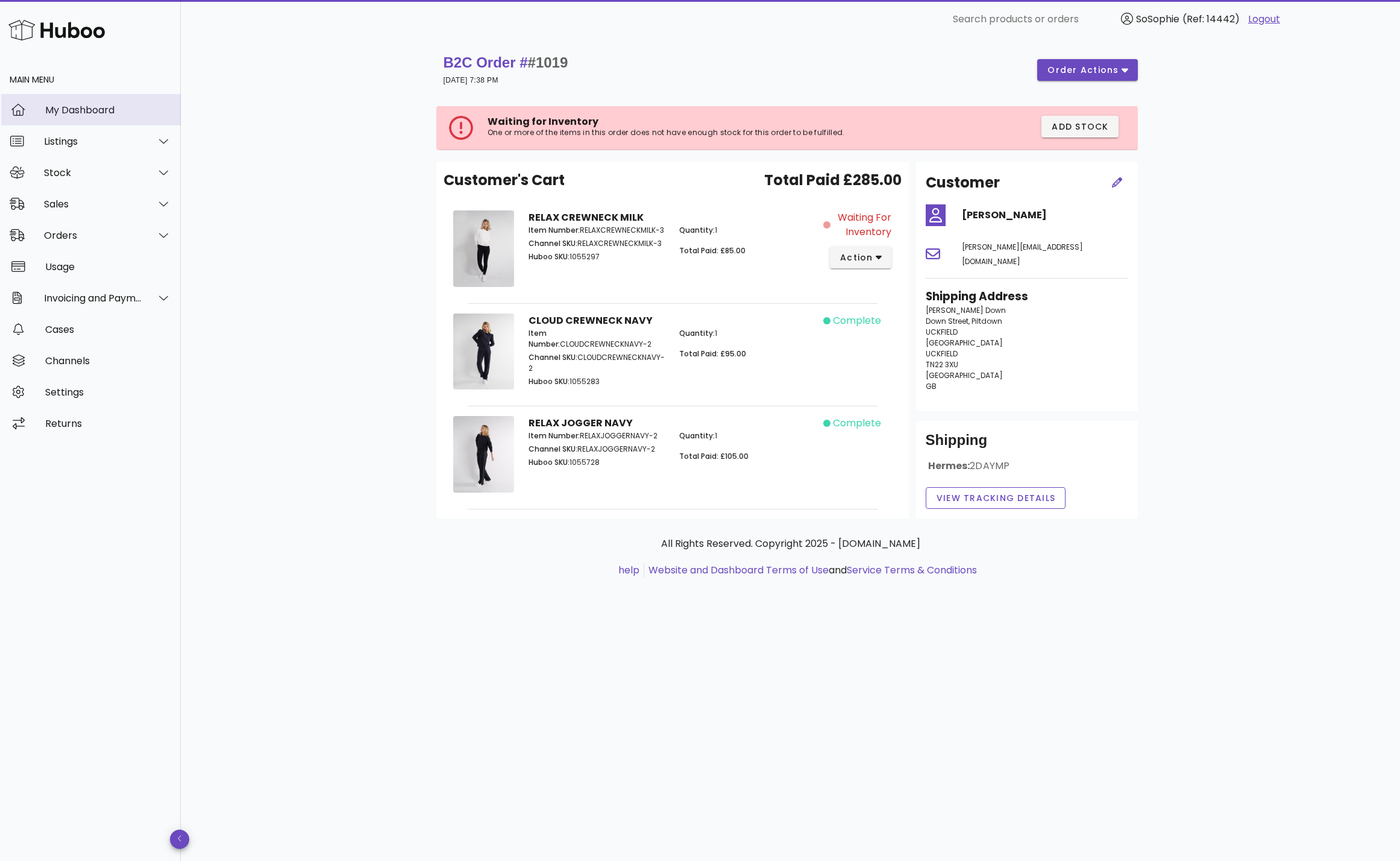
click at [125, 113] on div "My Dashboard" at bounding box center [108, 110] width 126 height 12
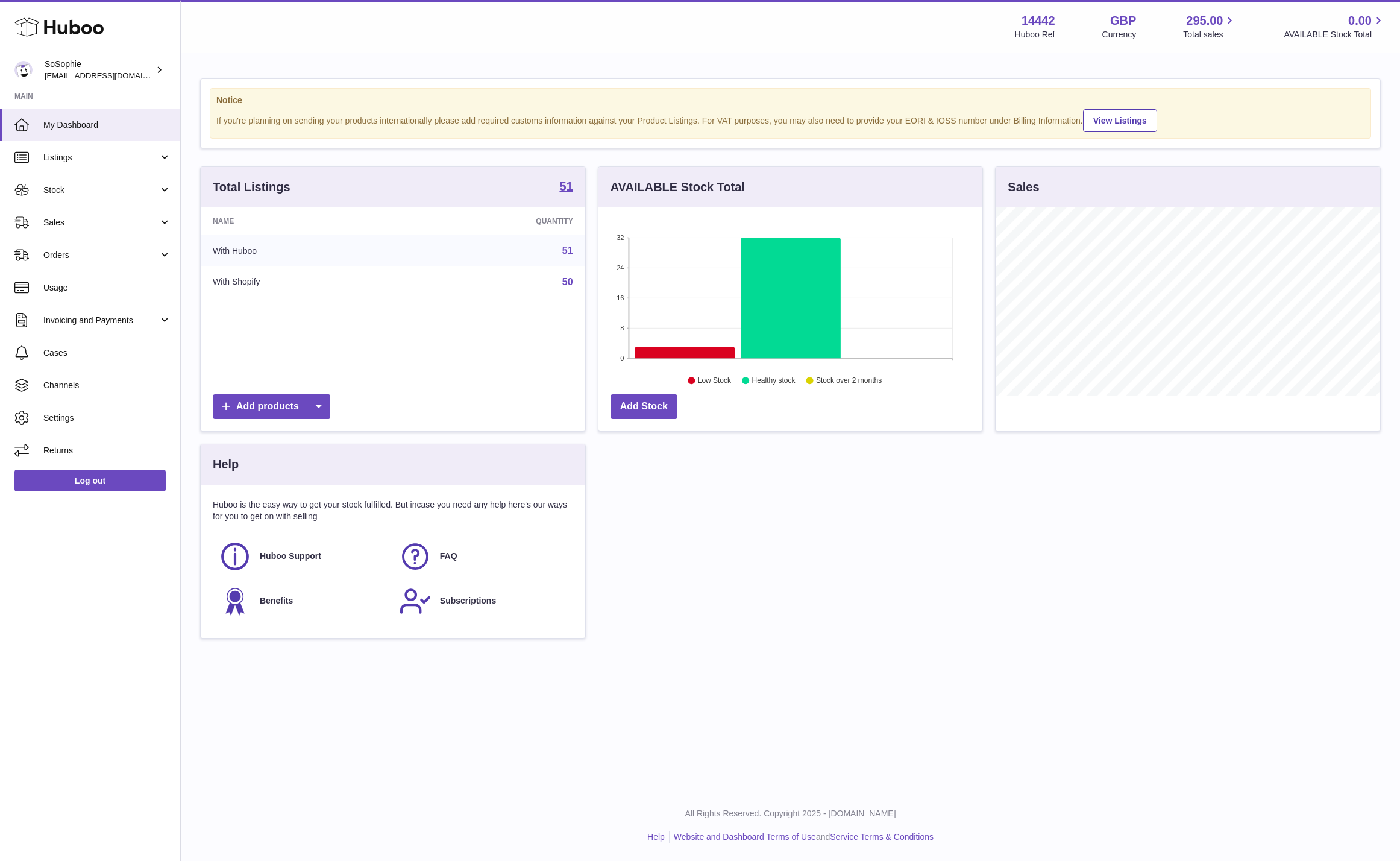
scroll to position [188, 384]
click at [125, 72] on div "SoSophie [EMAIL_ADDRESS][DOMAIN_NAME]" at bounding box center [99, 70] width 108 height 23
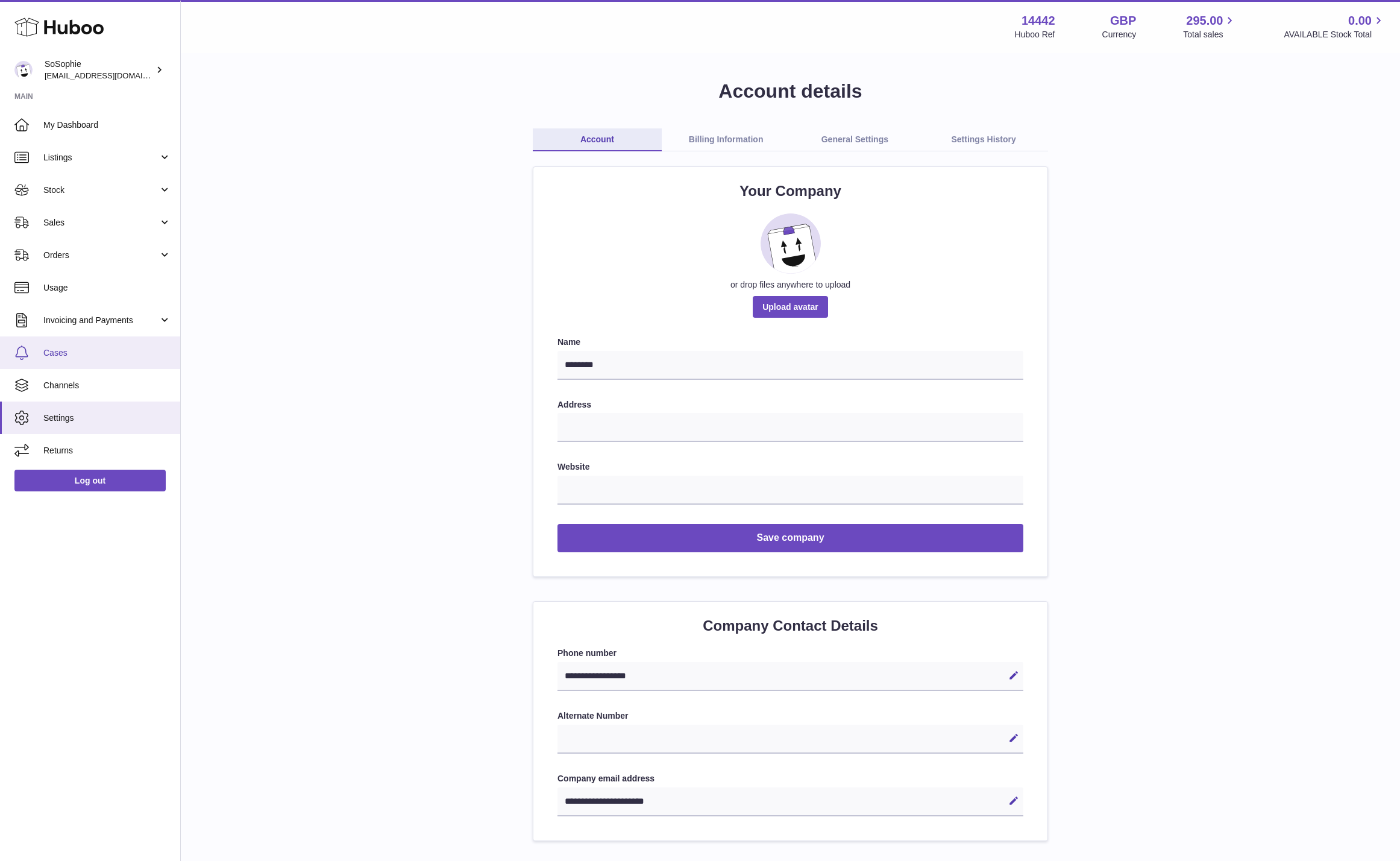
click at [71, 363] on link "Cases" at bounding box center [90, 353] width 180 height 33
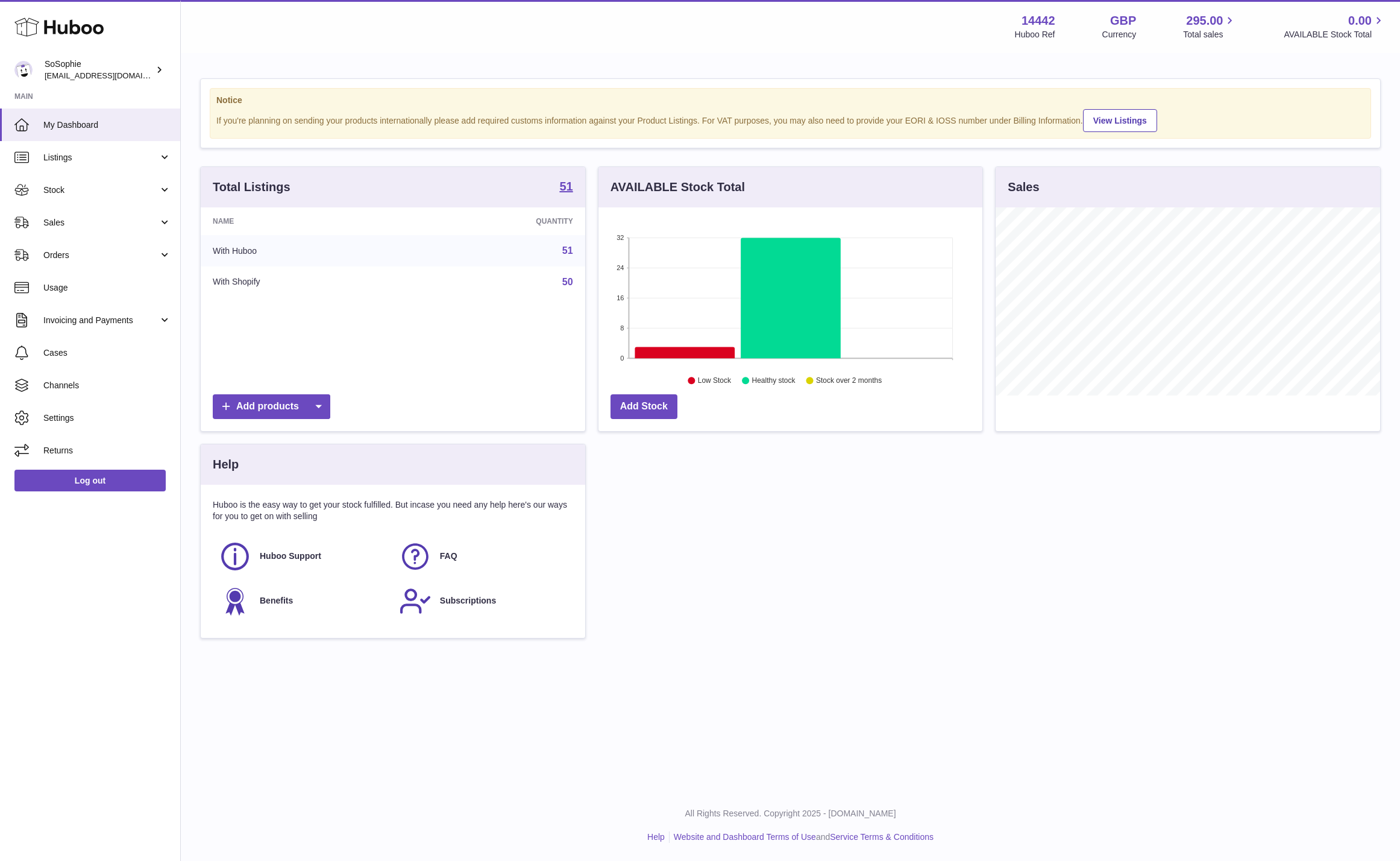
scroll to position [188, 384]
click at [107, 256] on span "Orders" at bounding box center [101, 255] width 115 height 12
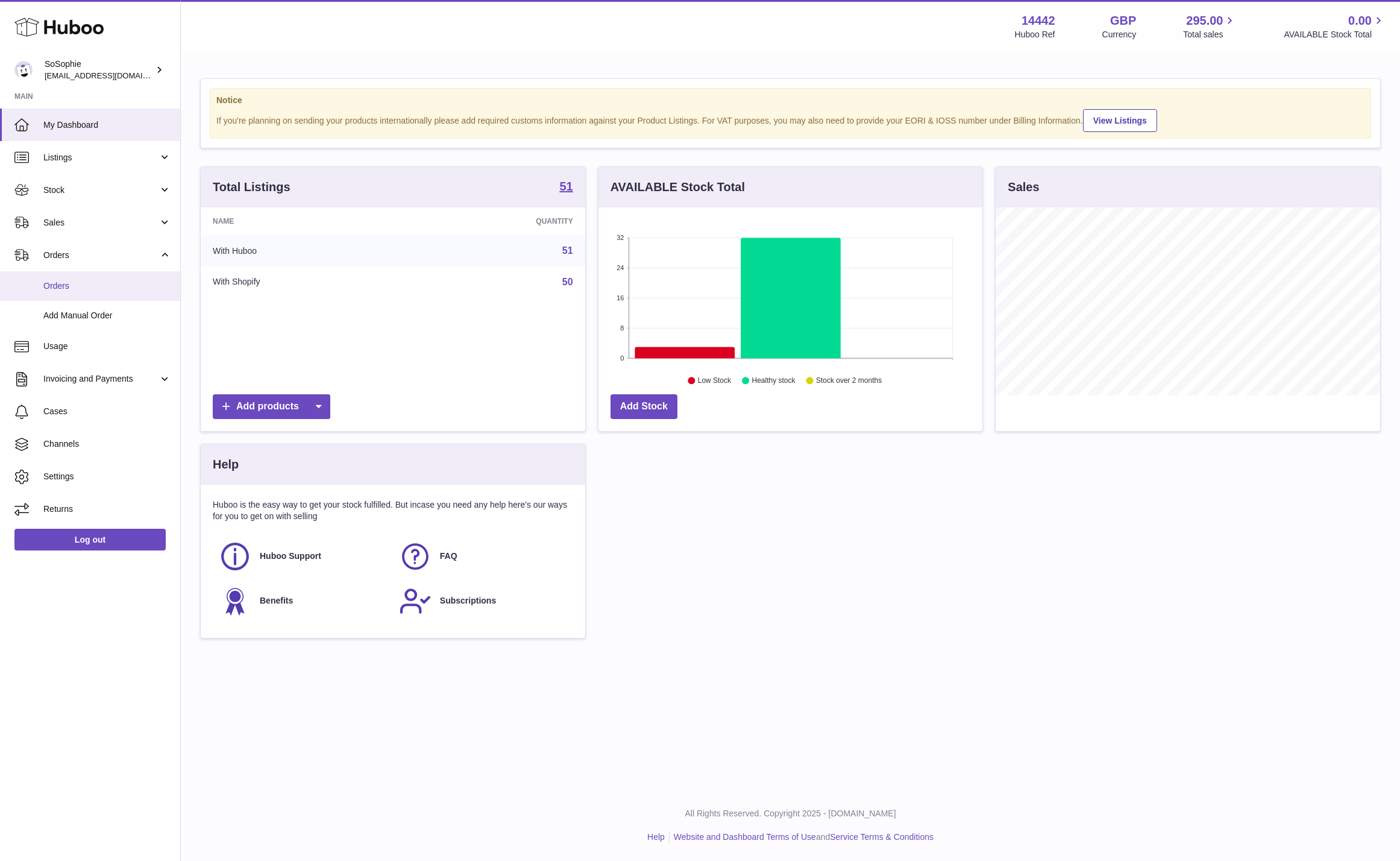
click at [89, 285] on span "Orders" at bounding box center [107, 286] width 128 height 12
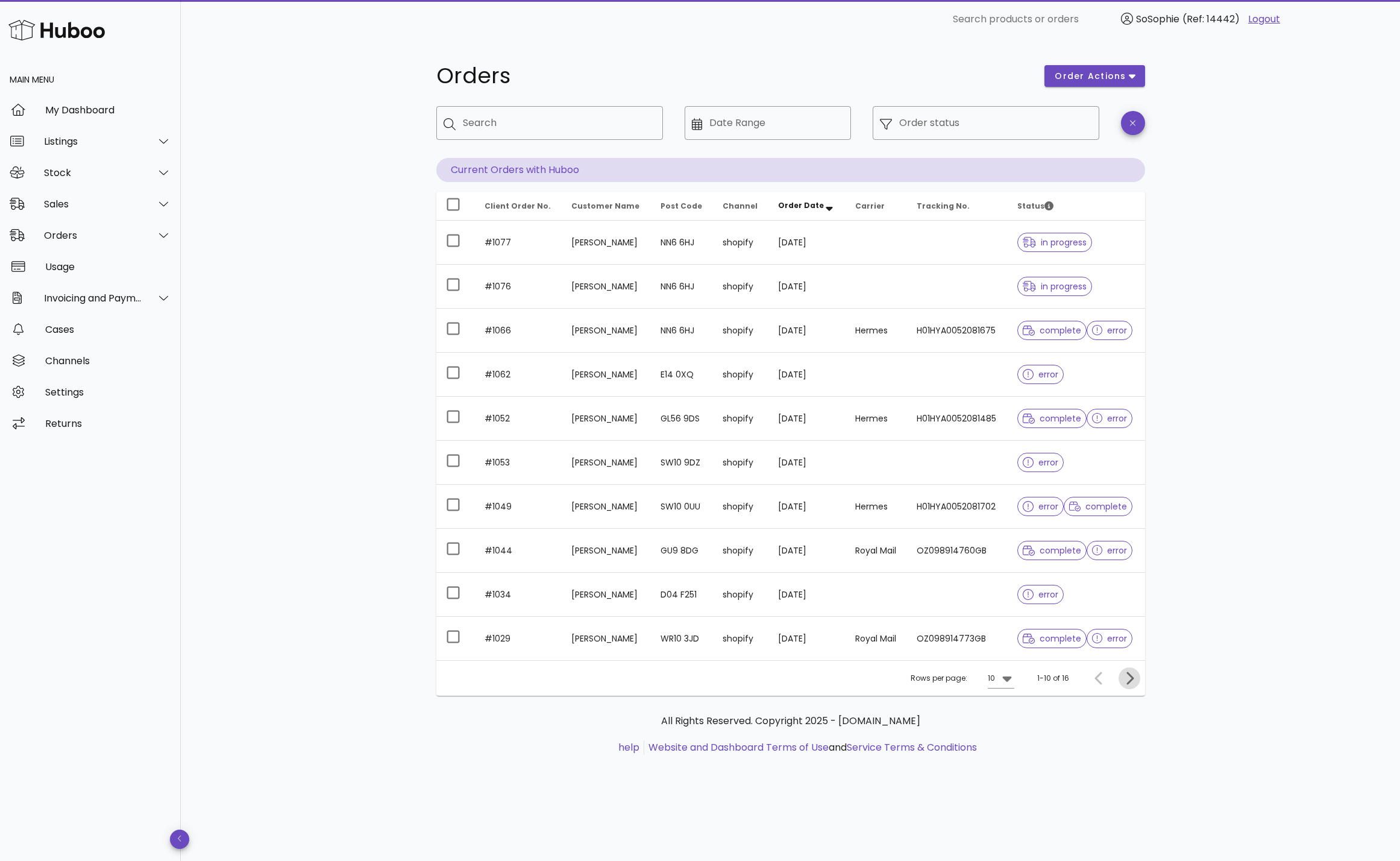
click at [1132, 675] on icon "Next page" at bounding box center [1129, 678] width 15 height 15
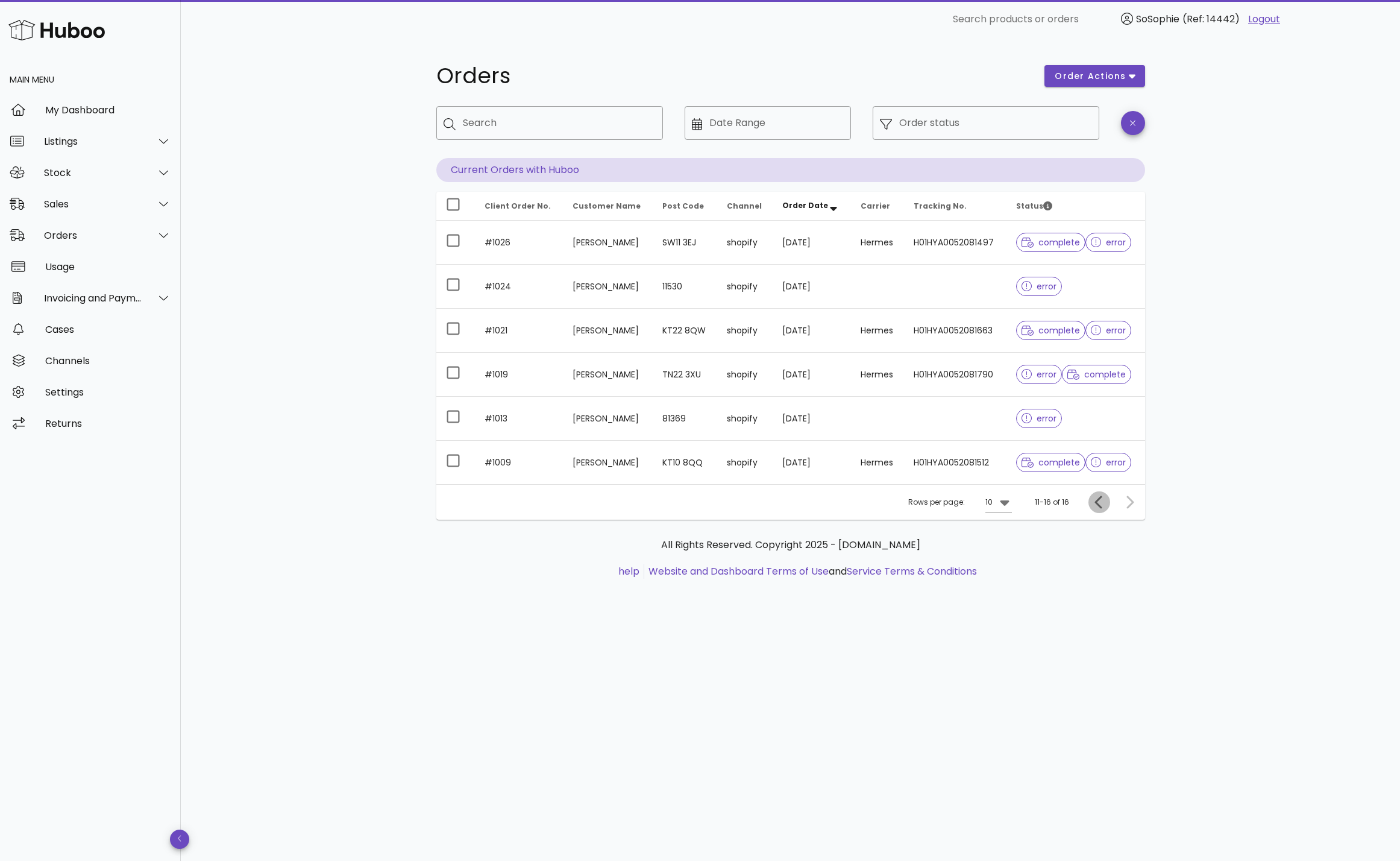
click at [1093, 498] on icon "Previous page" at bounding box center [1100, 503] width 15 height 15
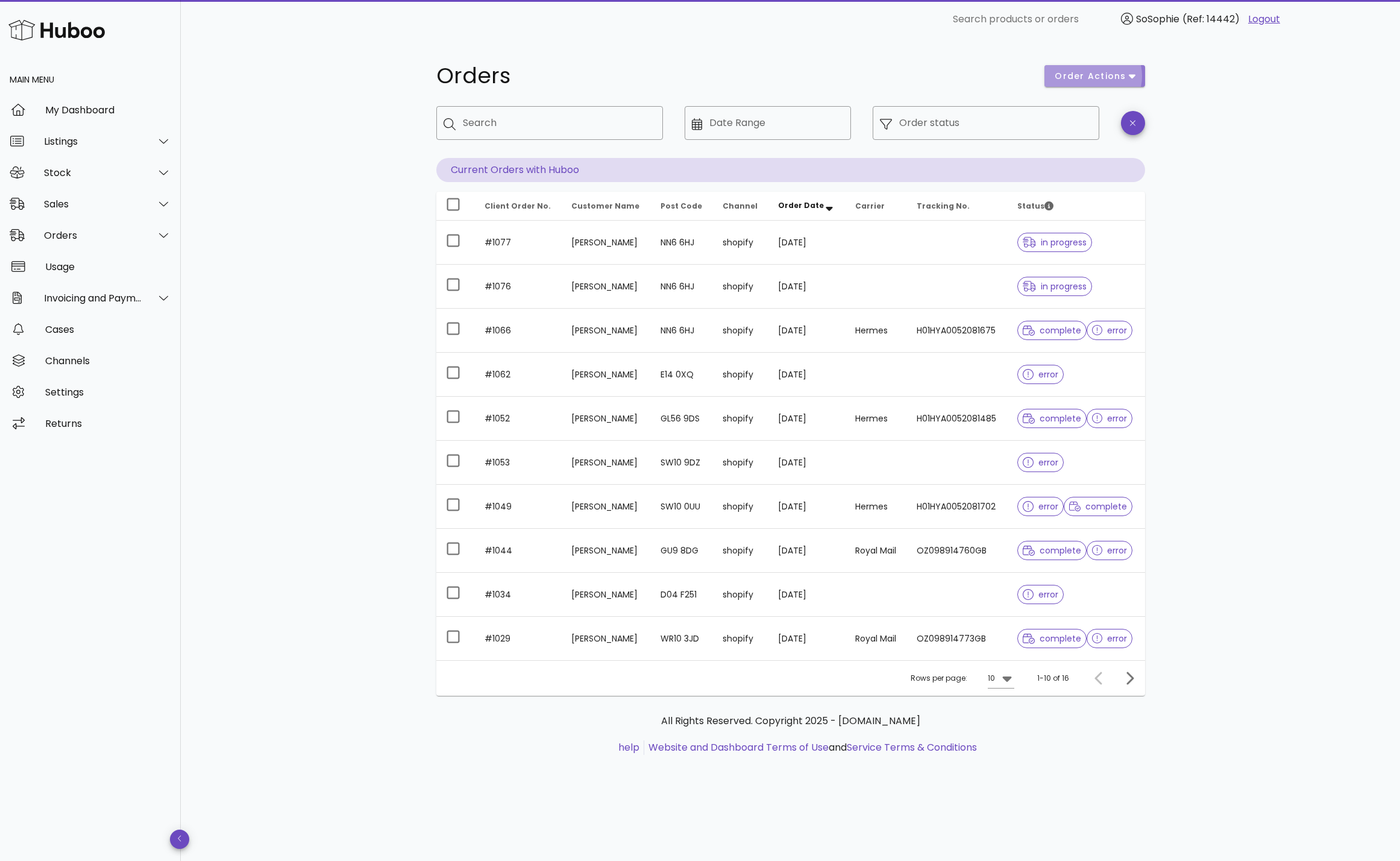
click at [1074, 77] on span "order actions" at bounding box center [1091, 76] width 73 height 13
click at [897, 86] on h1 "Orders" at bounding box center [734, 76] width 594 height 22
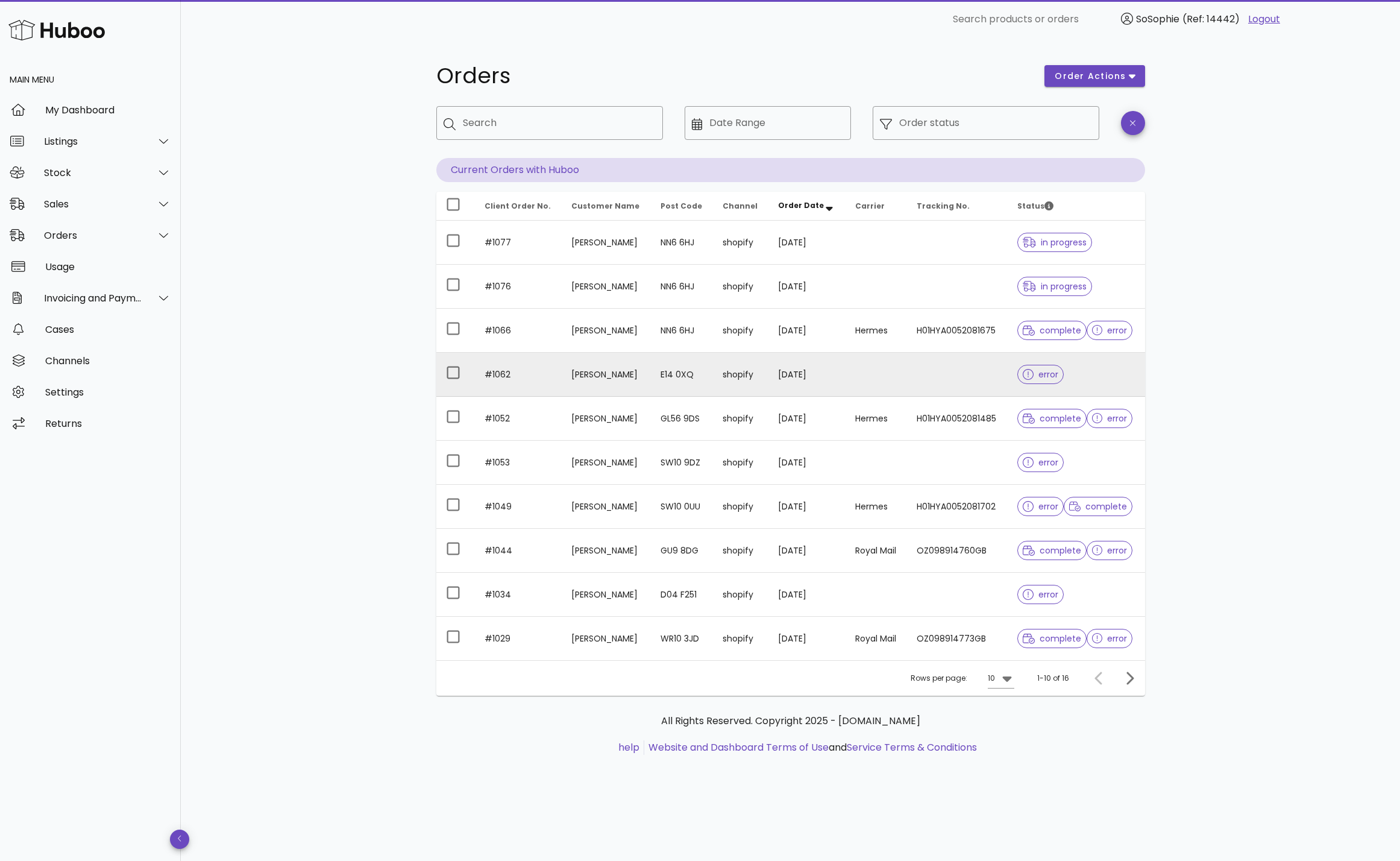
click at [1026, 376] on icon at bounding box center [1028, 374] width 11 height 11
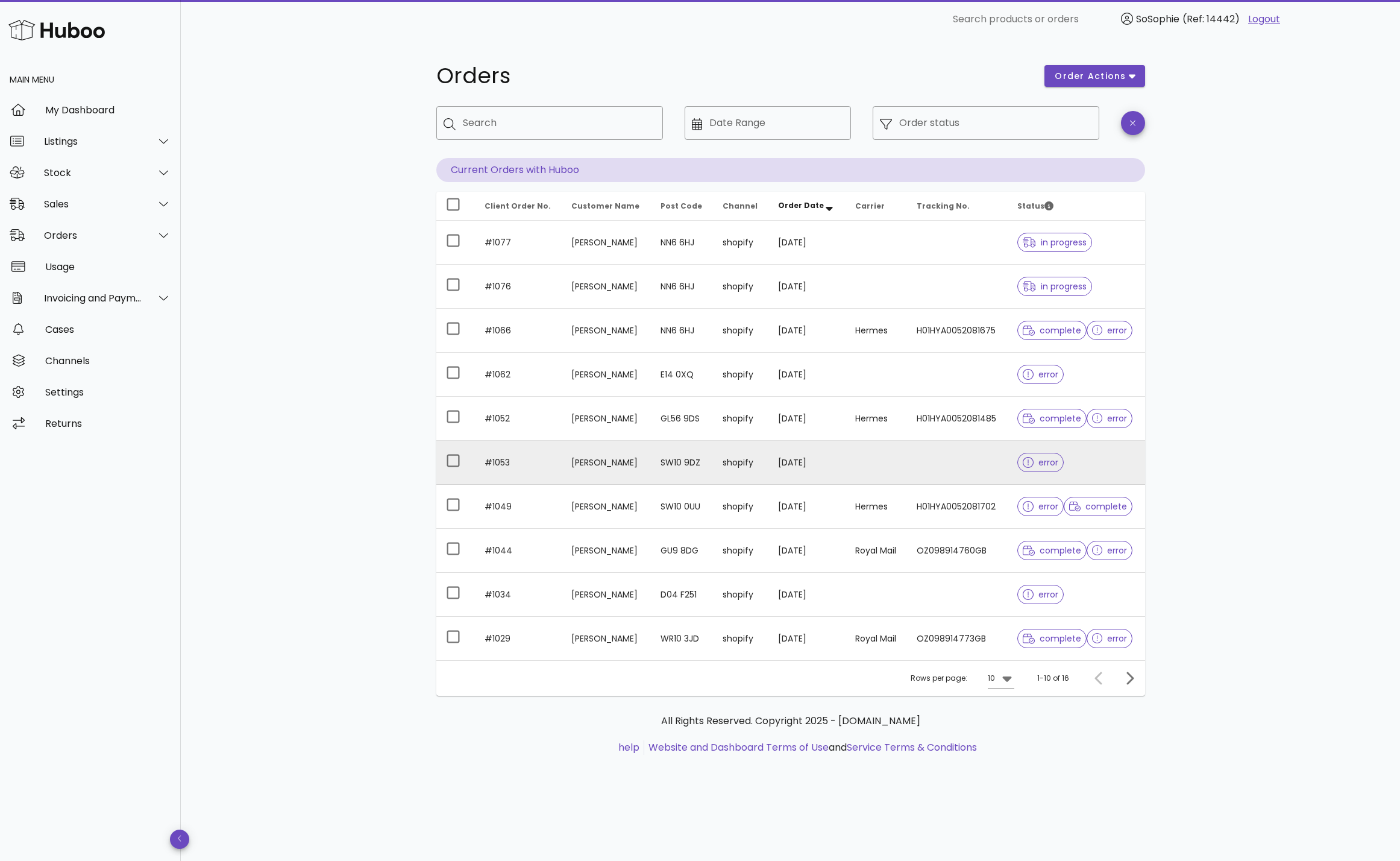
click at [662, 466] on td "SW10 9DZ" at bounding box center [682, 463] width 62 height 44
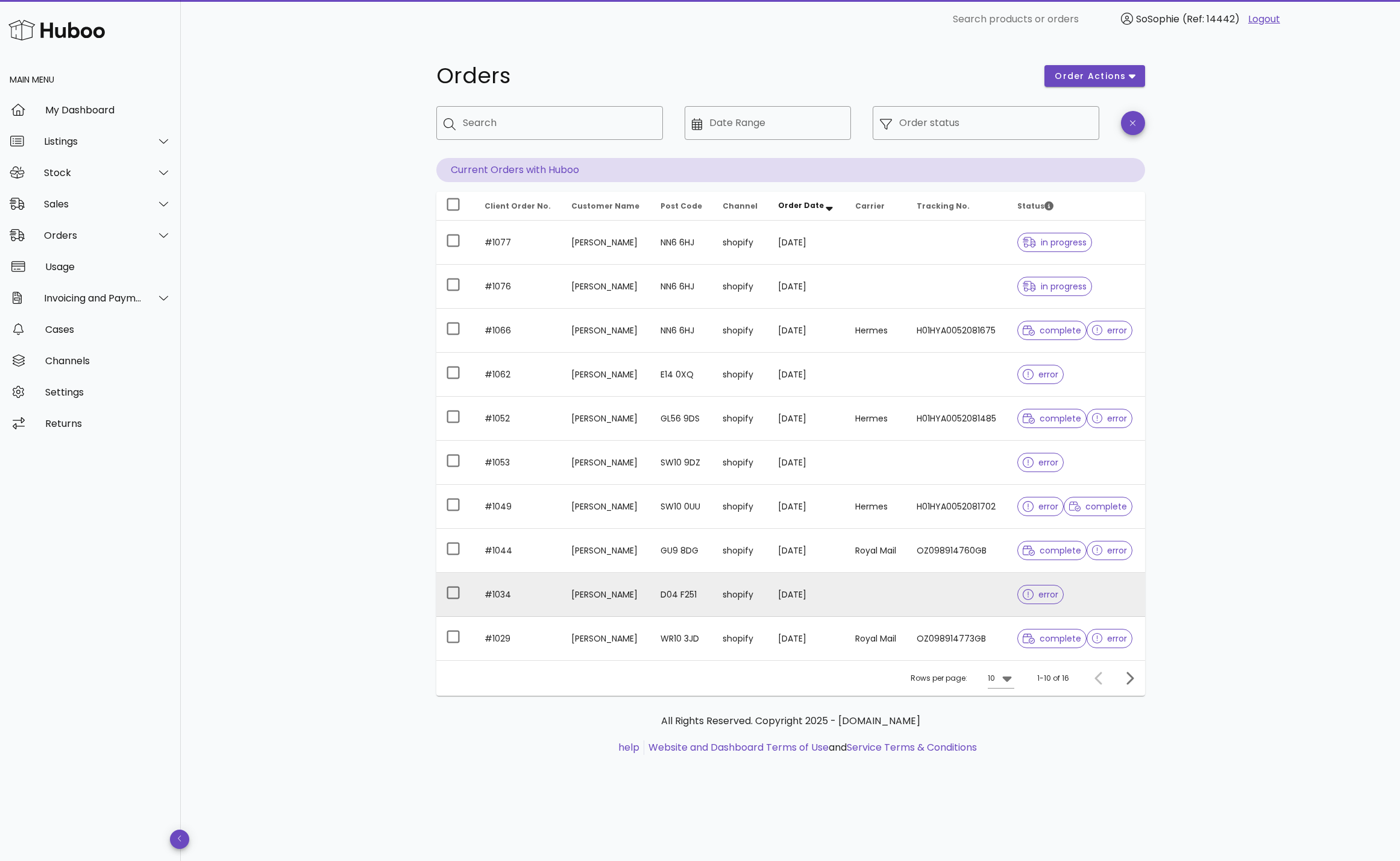
click at [664, 590] on td "D04 F251" at bounding box center [682, 595] width 62 height 44
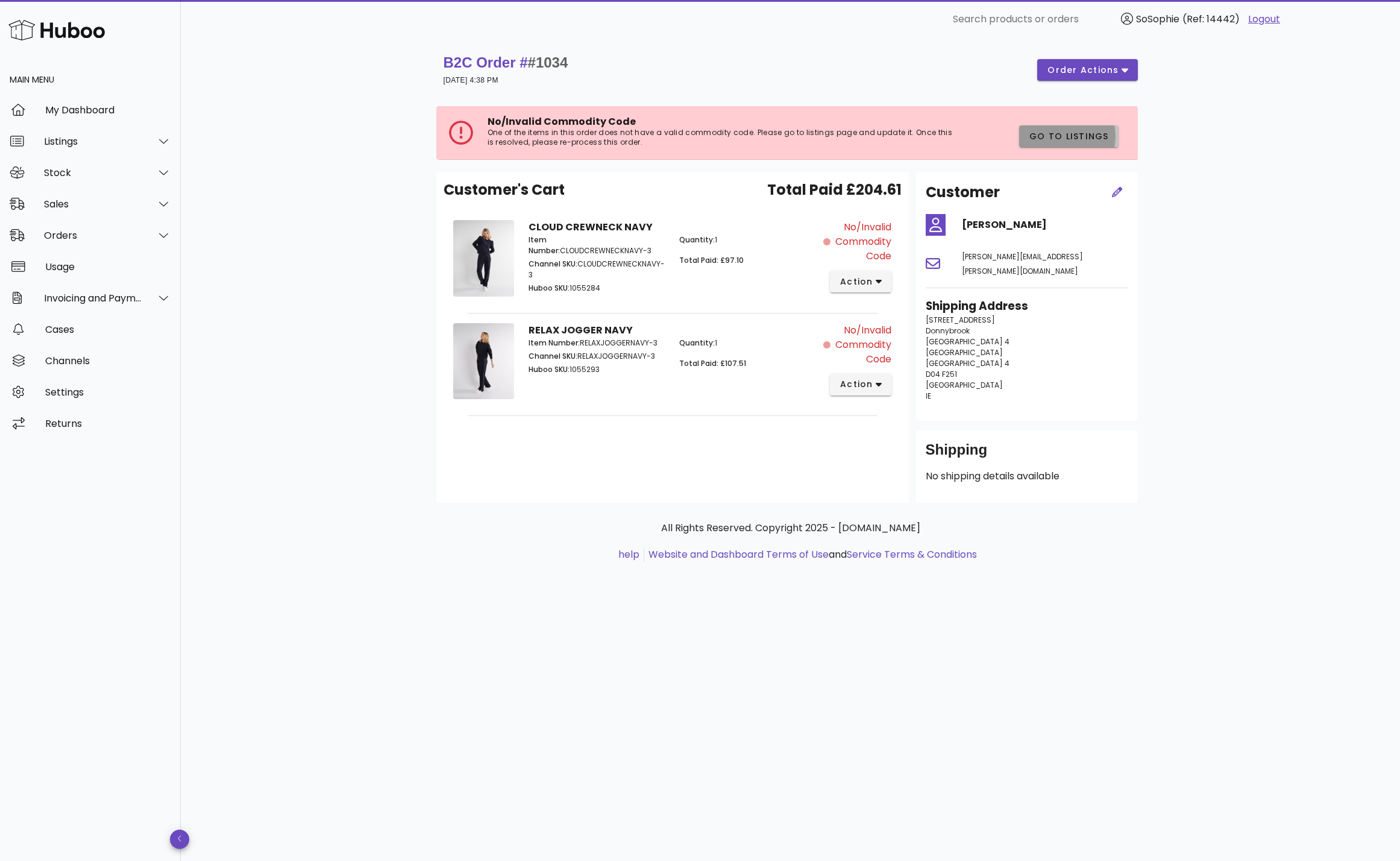
click at [1047, 137] on span "Go to Listings" at bounding box center [1069, 136] width 80 height 13
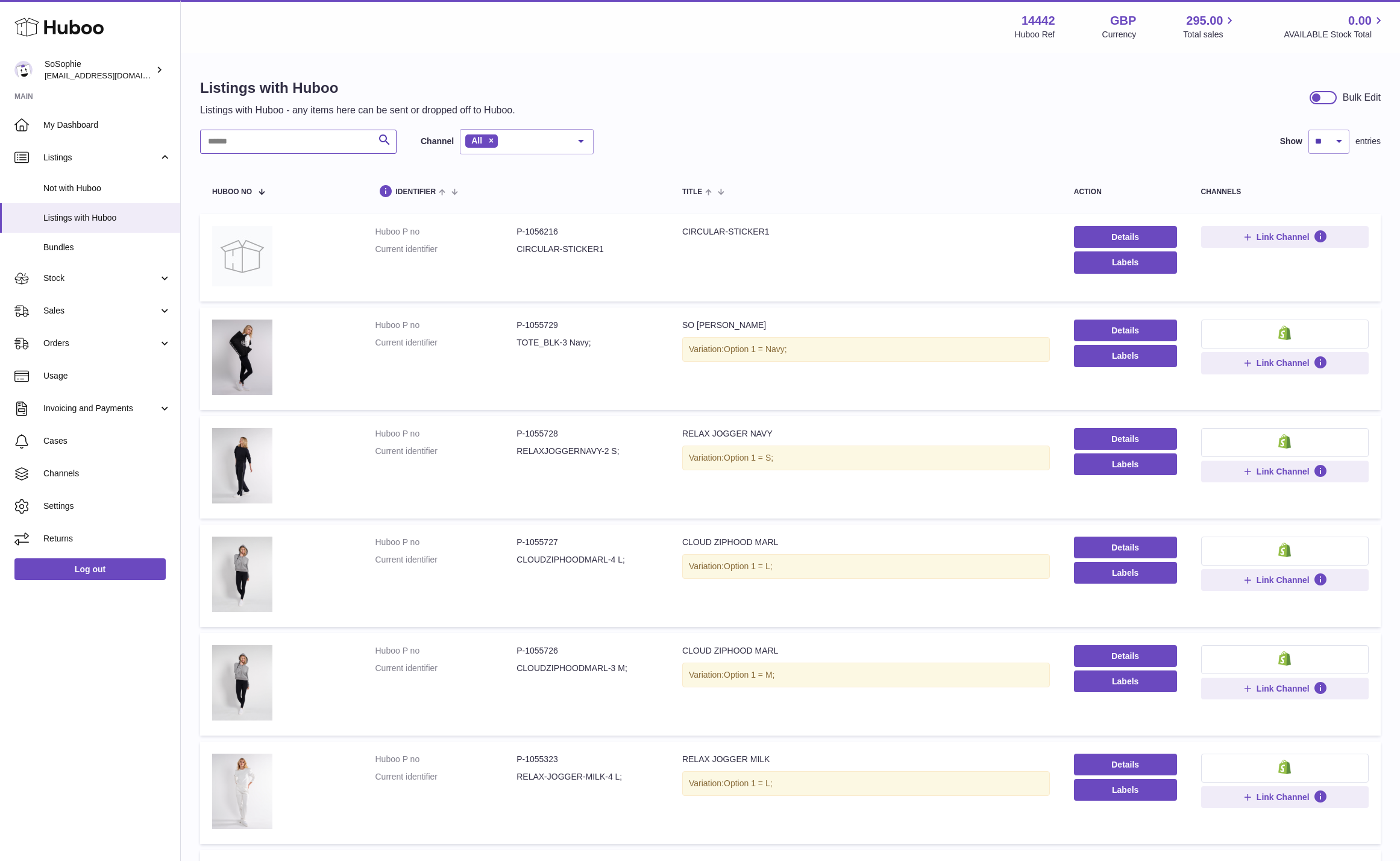
click at [293, 140] on input "text" at bounding box center [298, 142] width 197 height 24
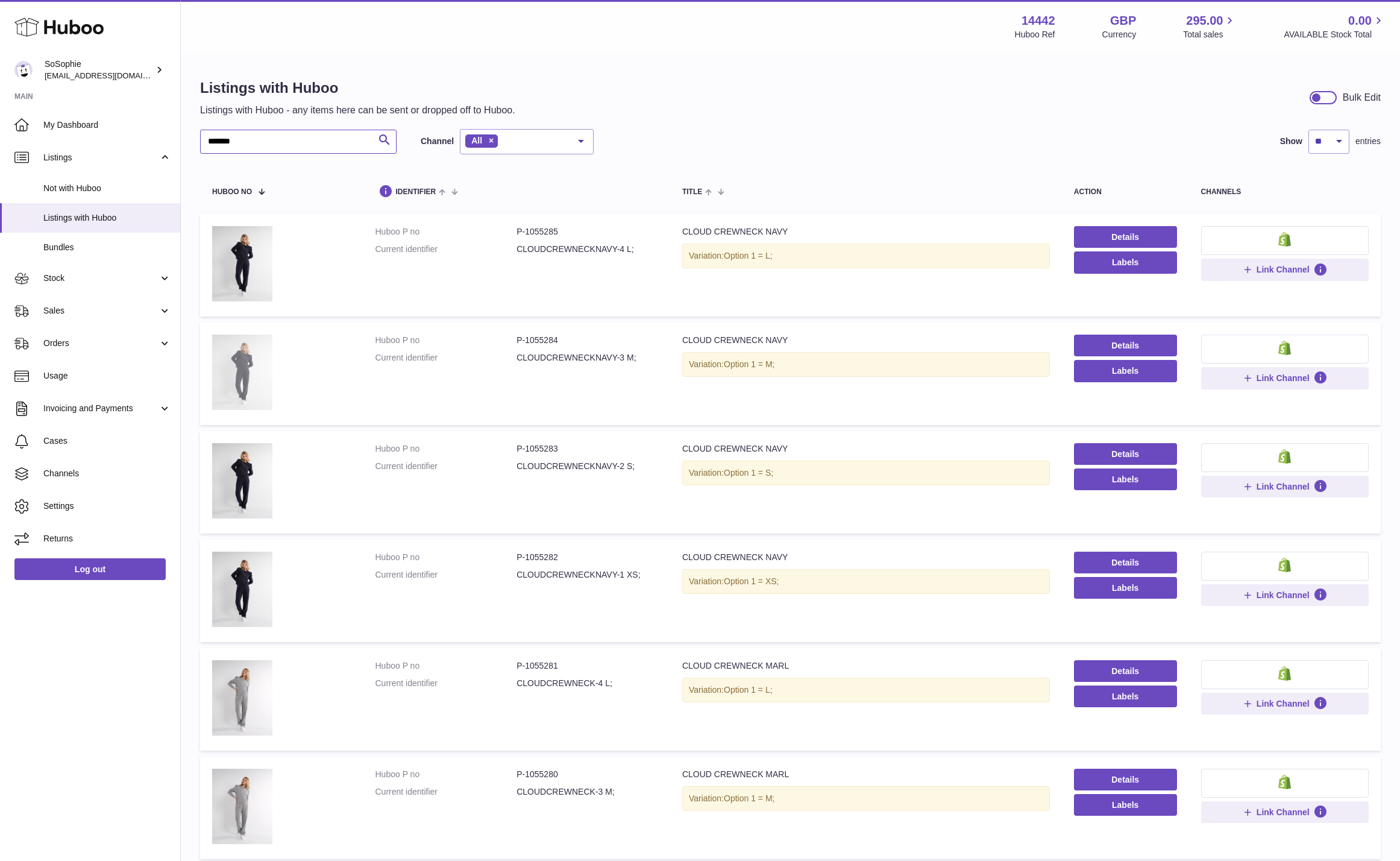
type input "*******"
click at [236, 371] on img at bounding box center [243, 372] width 61 height 75
click at [61, 347] on span "Orders" at bounding box center [101, 343] width 115 height 12
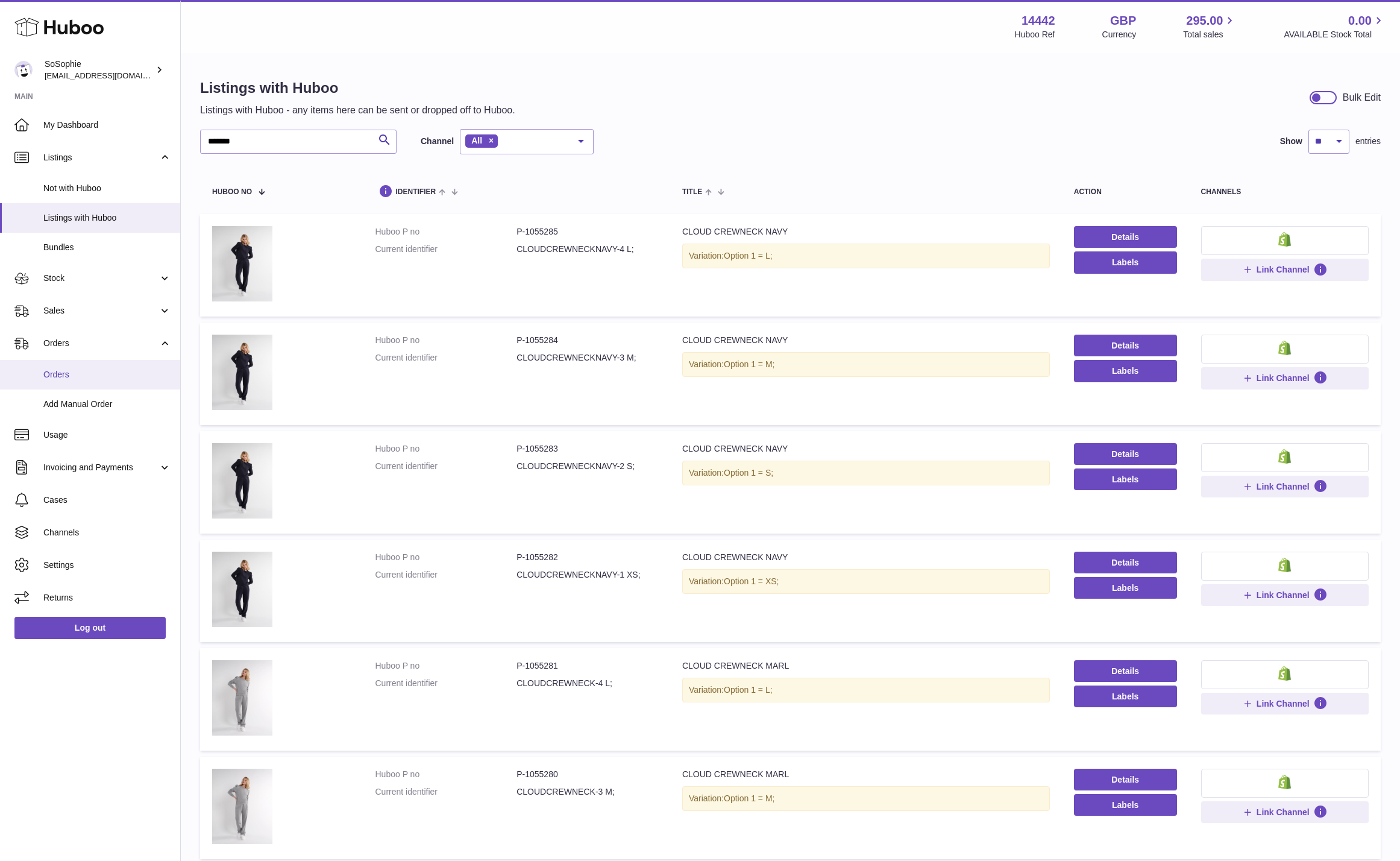
click at [77, 381] on link "Orders" at bounding box center [90, 375] width 180 height 30
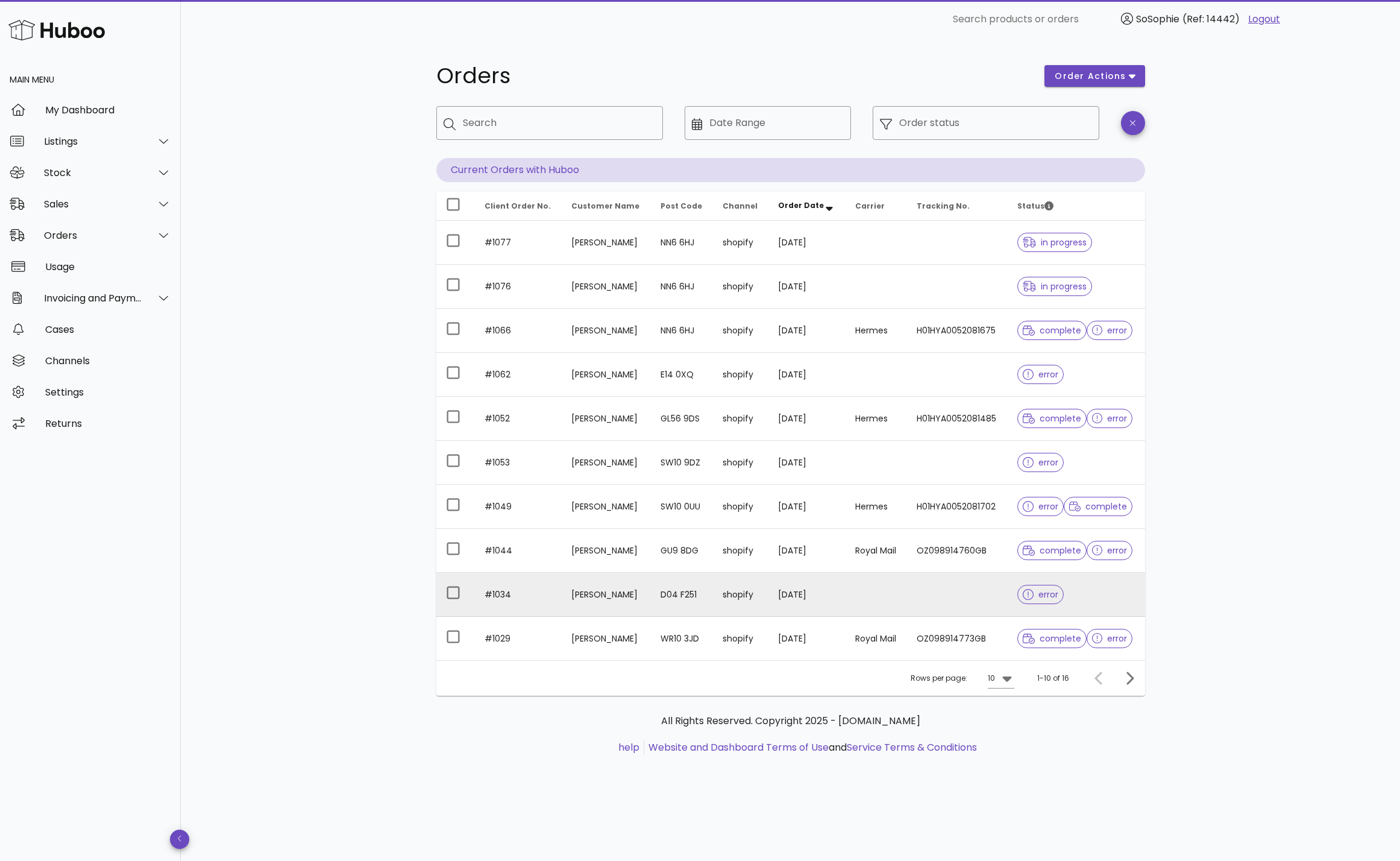
click at [650, 596] on td "[PERSON_NAME]" at bounding box center [606, 595] width 89 height 44
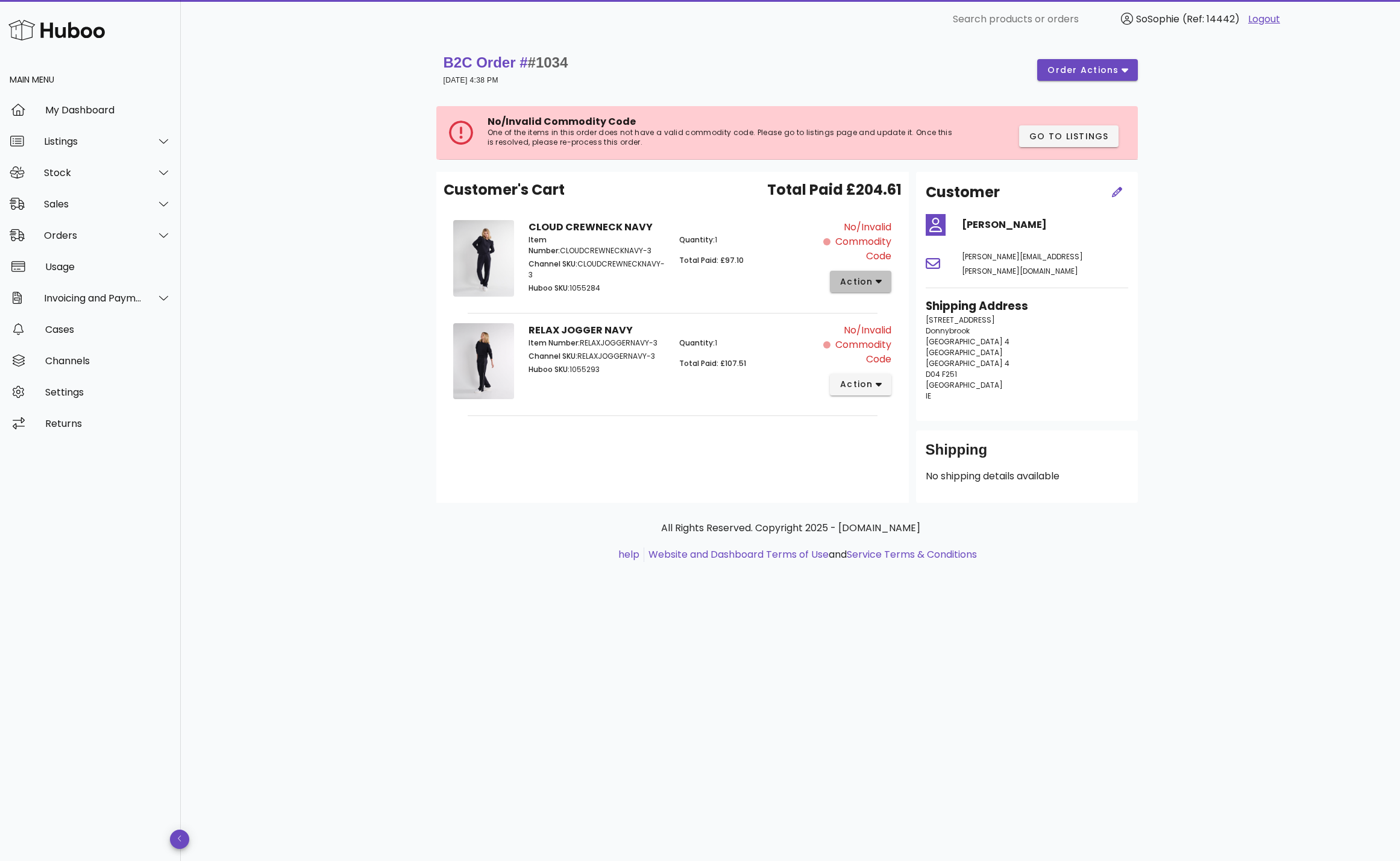
click at [851, 285] on span "action" at bounding box center [856, 282] width 34 height 13
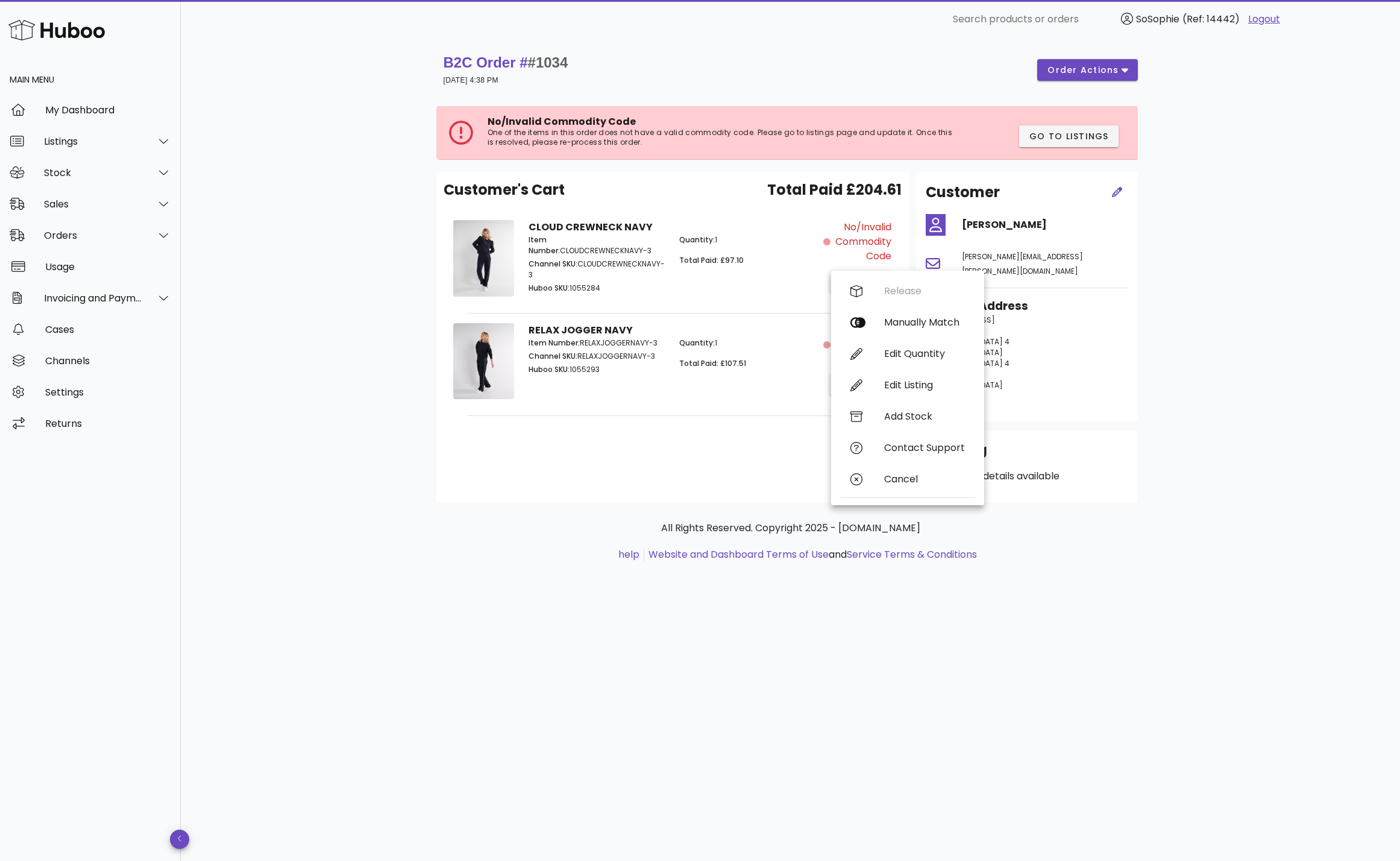
click at [807, 281] on div "Quantity: 1 Total Paid: £97.10" at bounding box center [748, 265] width 151 height 76
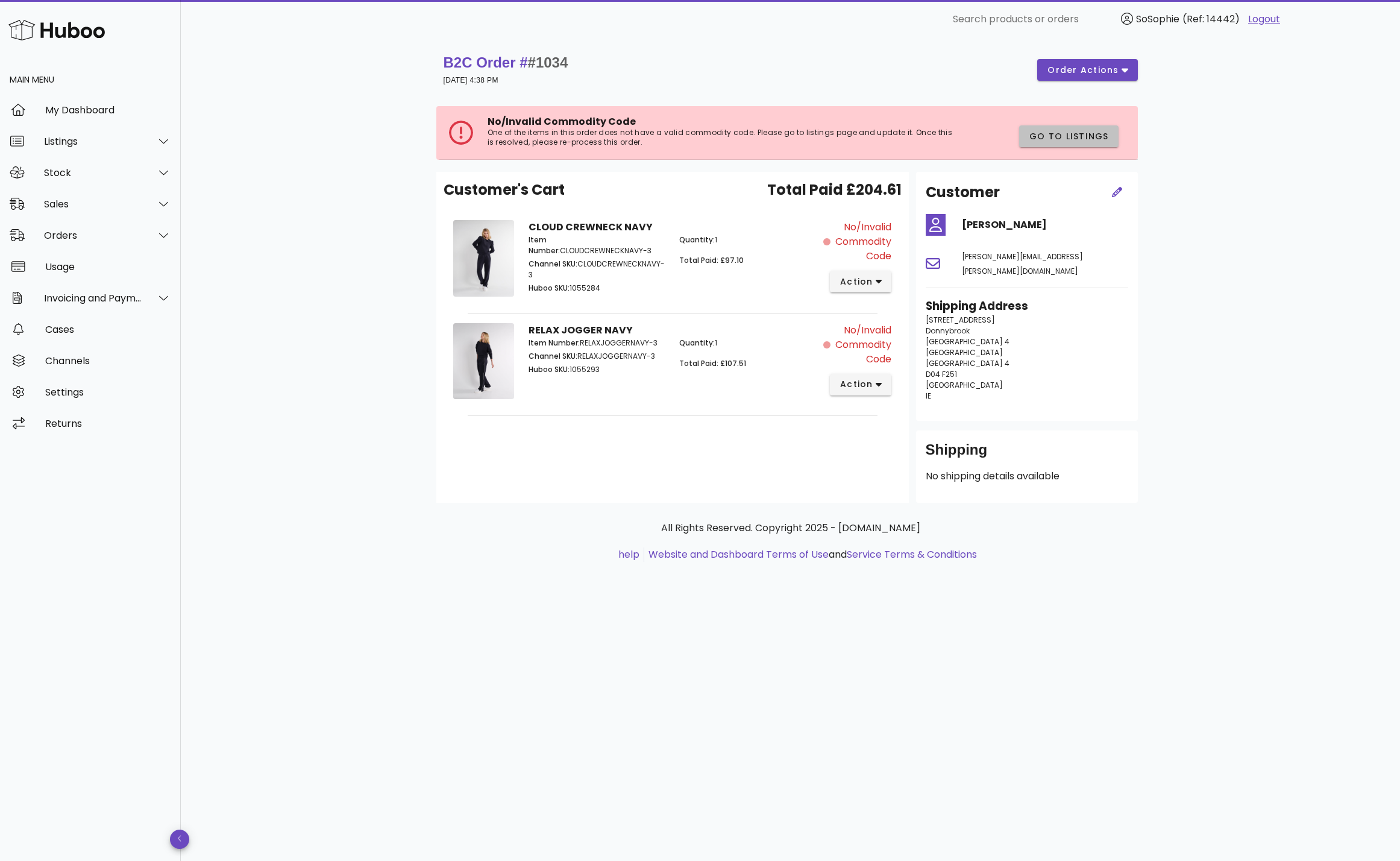
click at [1091, 135] on span "Go to Listings" at bounding box center [1069, 136] width 80 height 13
click at [53, 140] on div "Listings" at bounding box center [93, 141] width 98 height 12
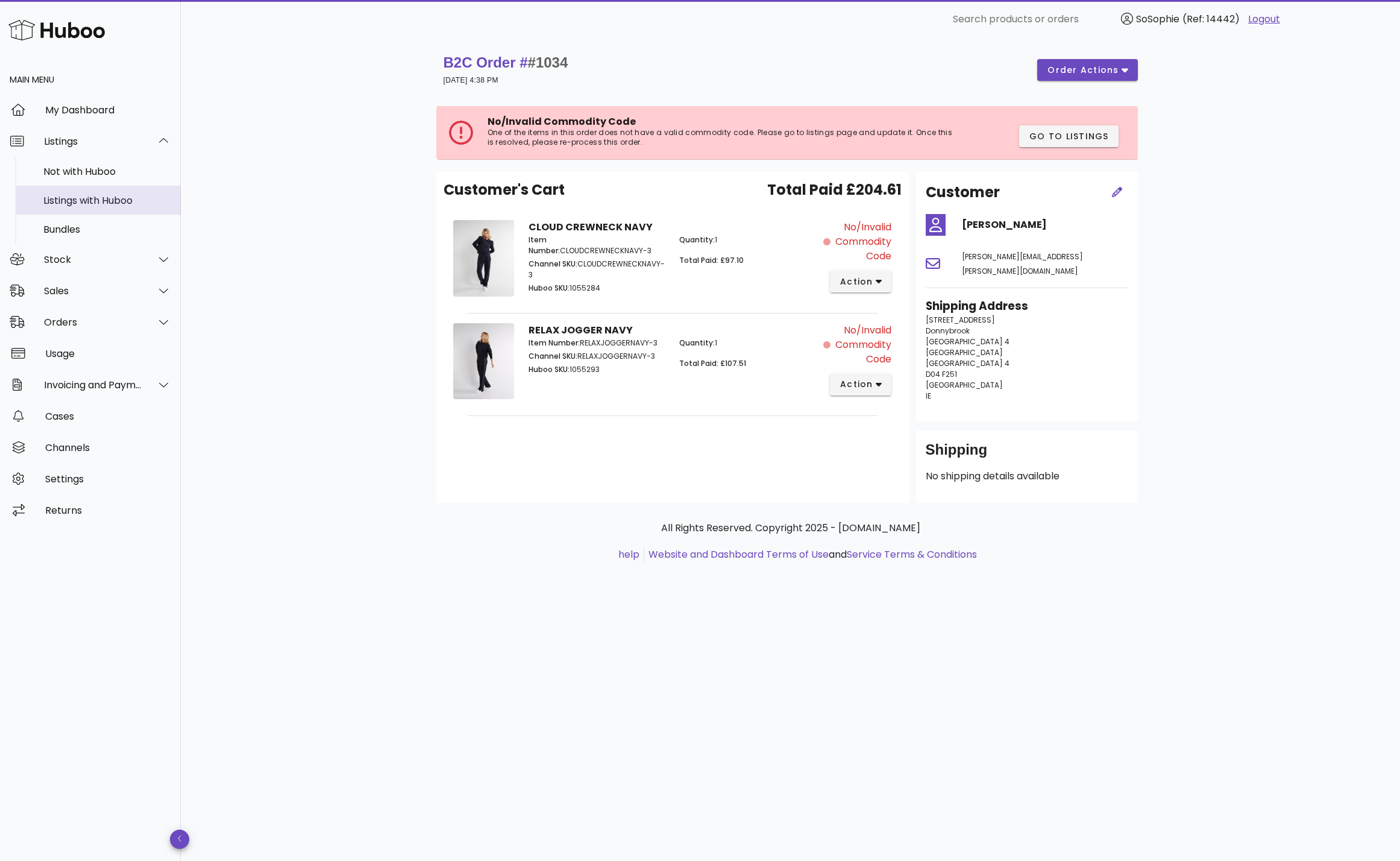
click at [74, 205] on div "Listings with Huboo" at bounding box center [107, 200] width 128 height 12
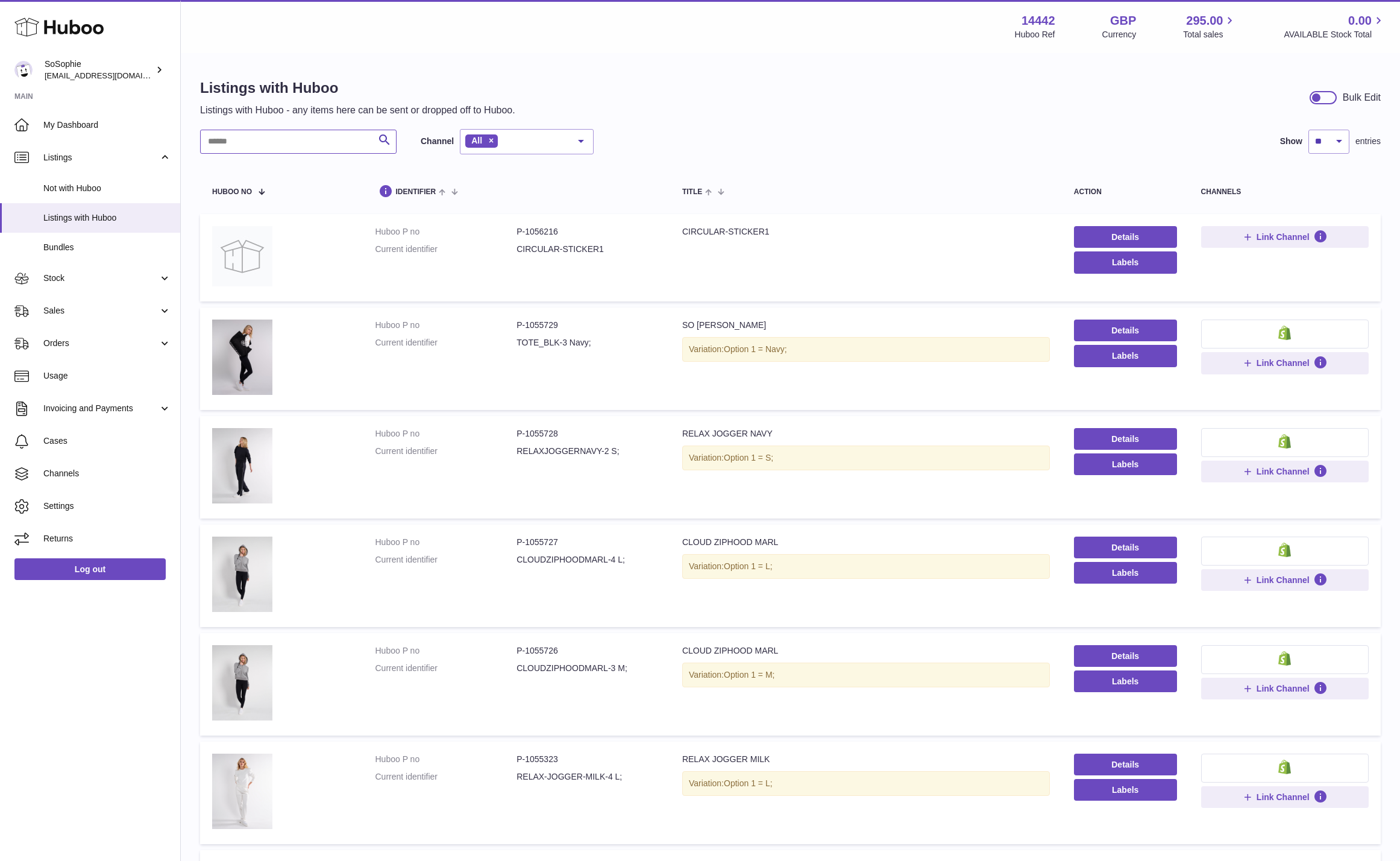
click at [260, 133] on input "text" at bounding box center [298, 142] width 197 height 24
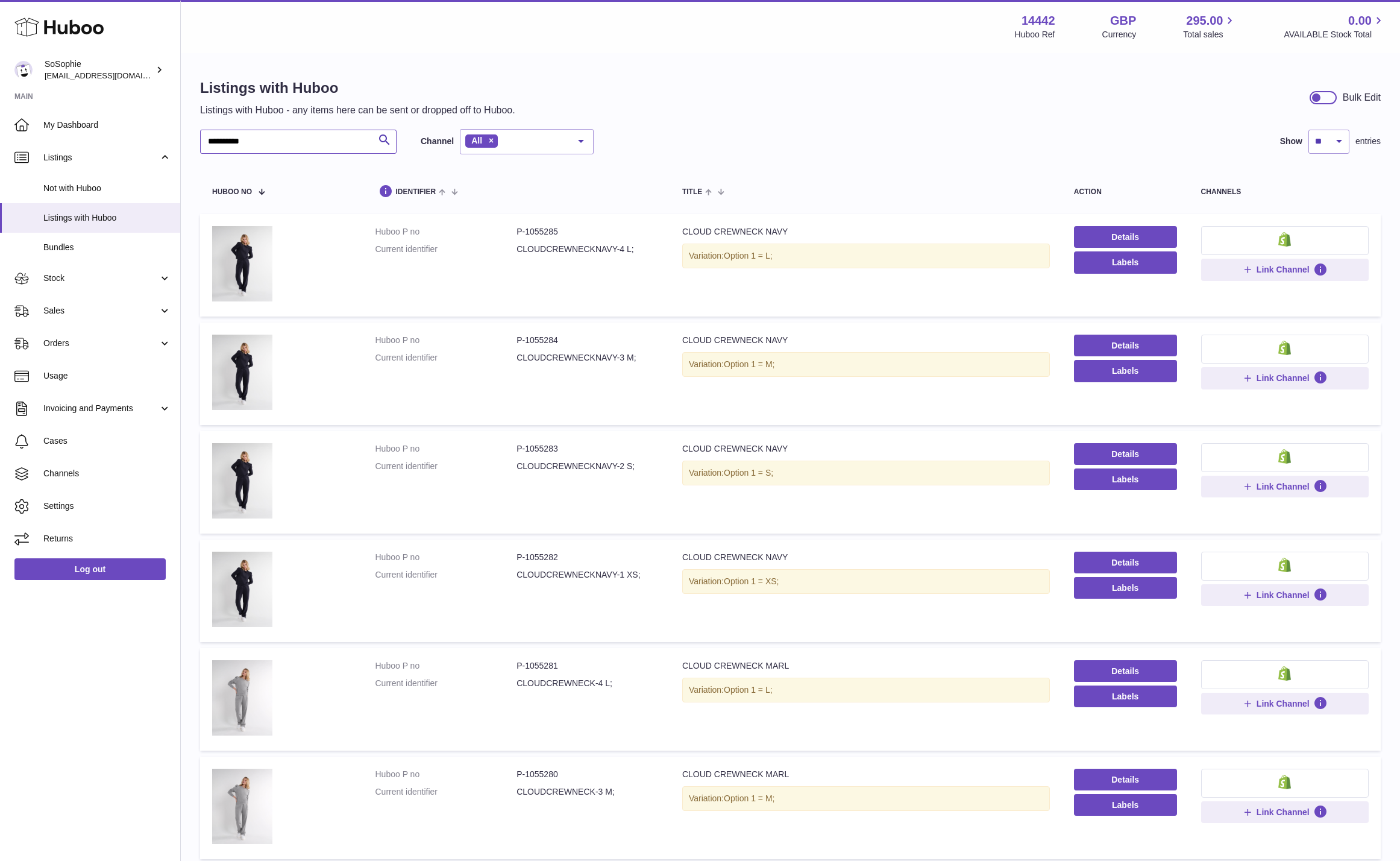
type input "**********"
click at [552, 380] on td "Huboo P no P-1055284 Current identifier CLOUDCREWNECKNAVY-3 M;" at bounding box center [517, 374] width 307 height 102
click at [1094, 343] on link "Details" at bounding box center [1126, 346] width 103 height 22
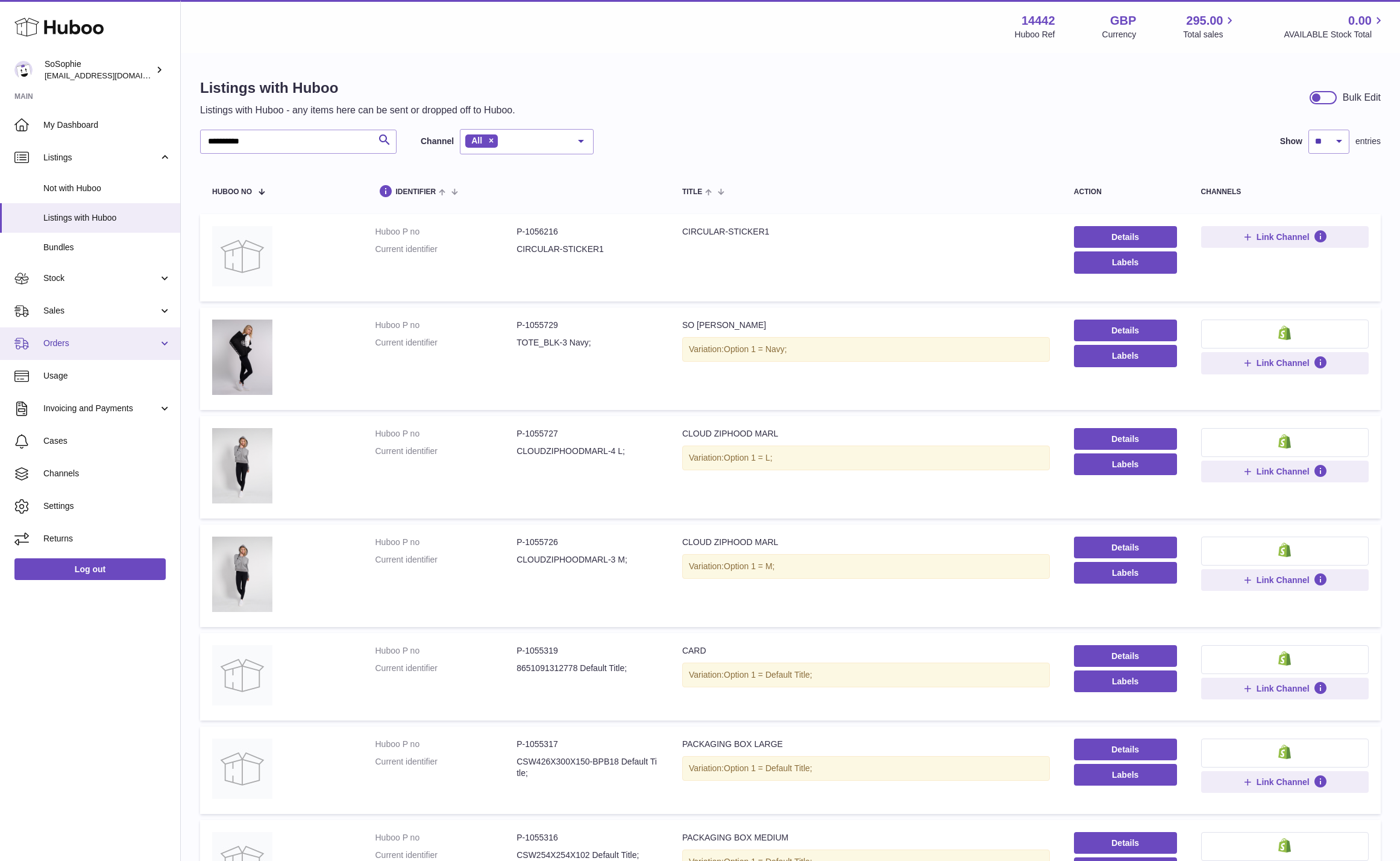
click at [68, 349] on span "Orders" at bounding box center [101, 343] width 115 height 12
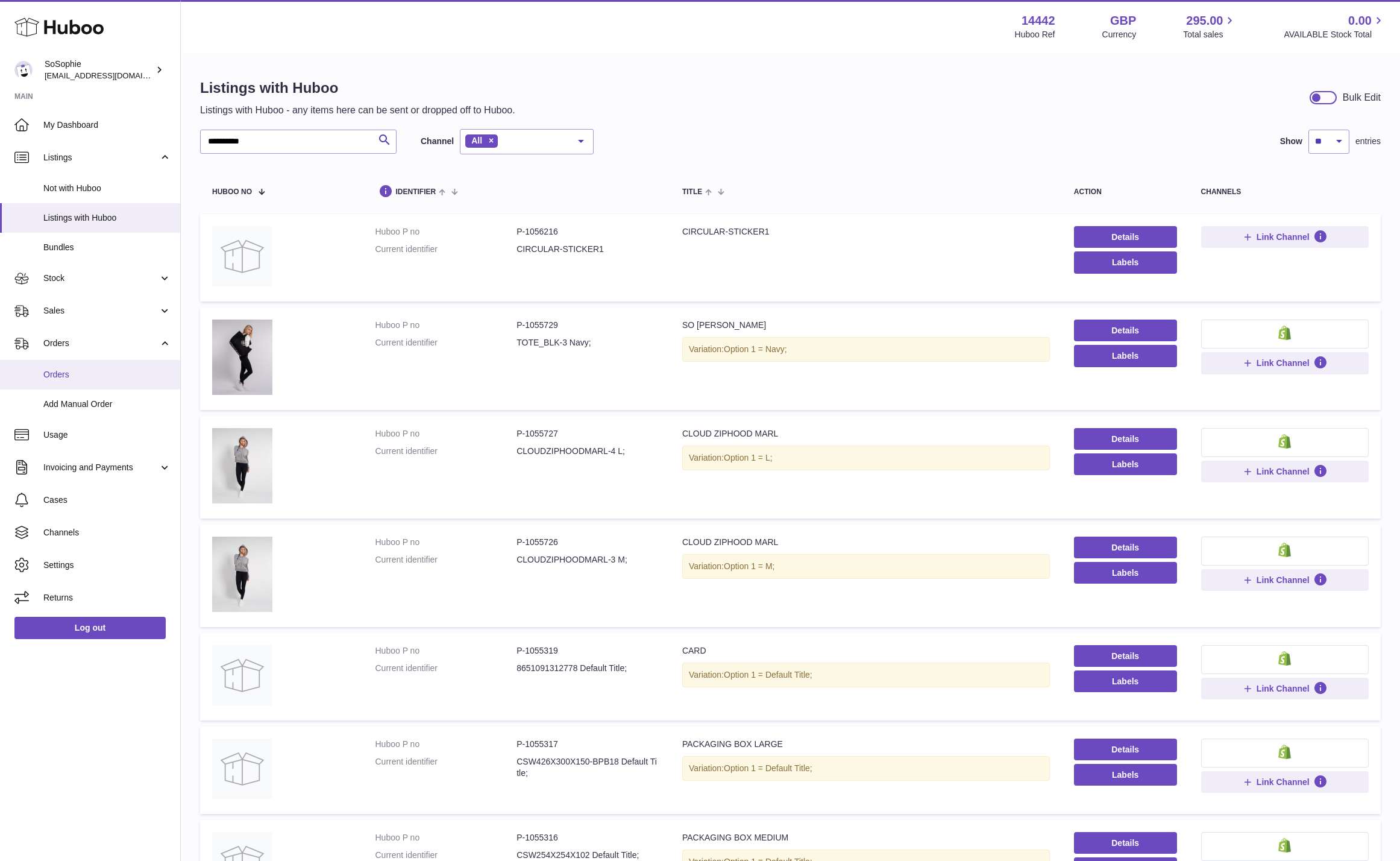
click at [77, 376] on span "Orders" at bounding box center [107, 374] width 128 height 12
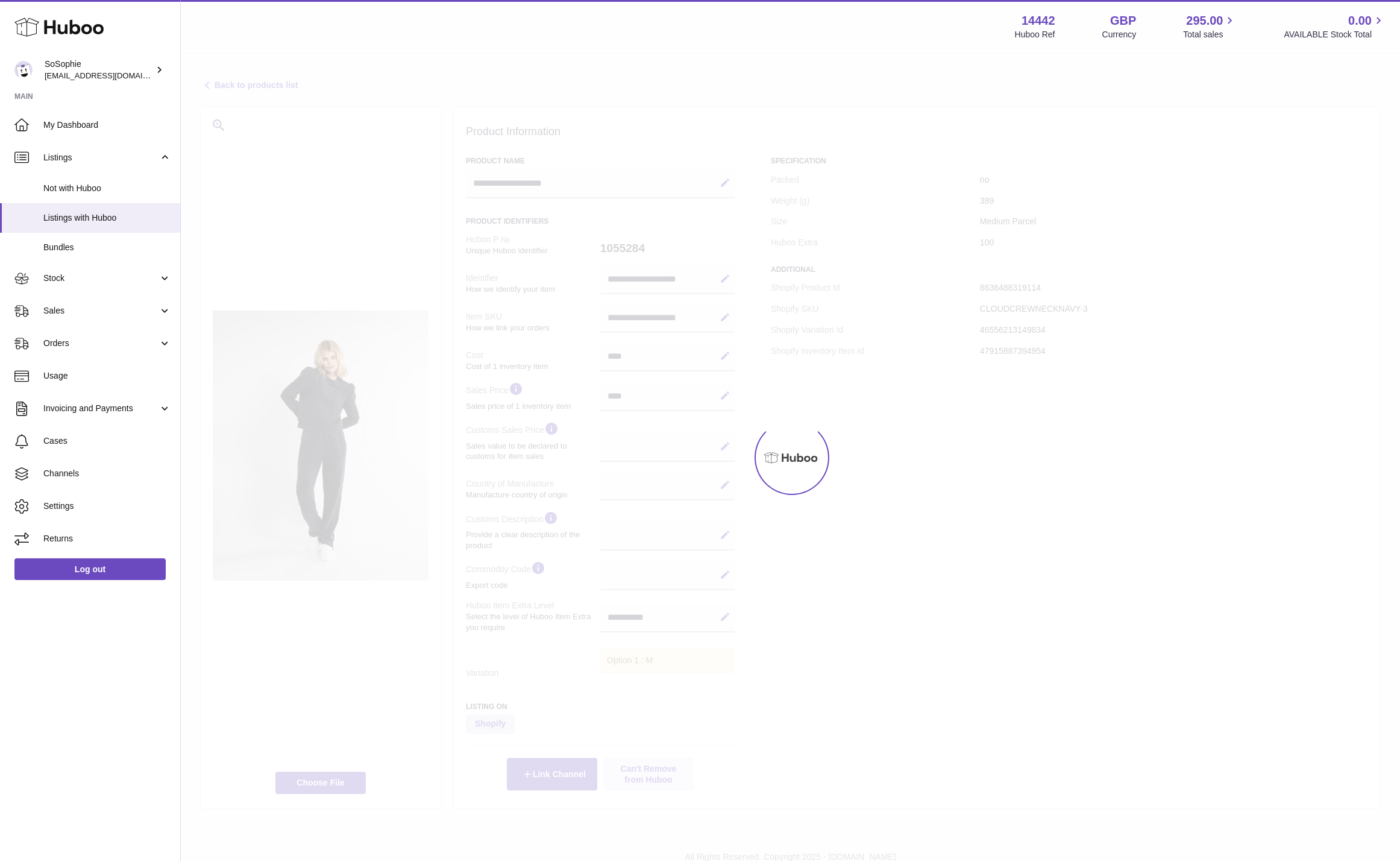
select select
select select "***"
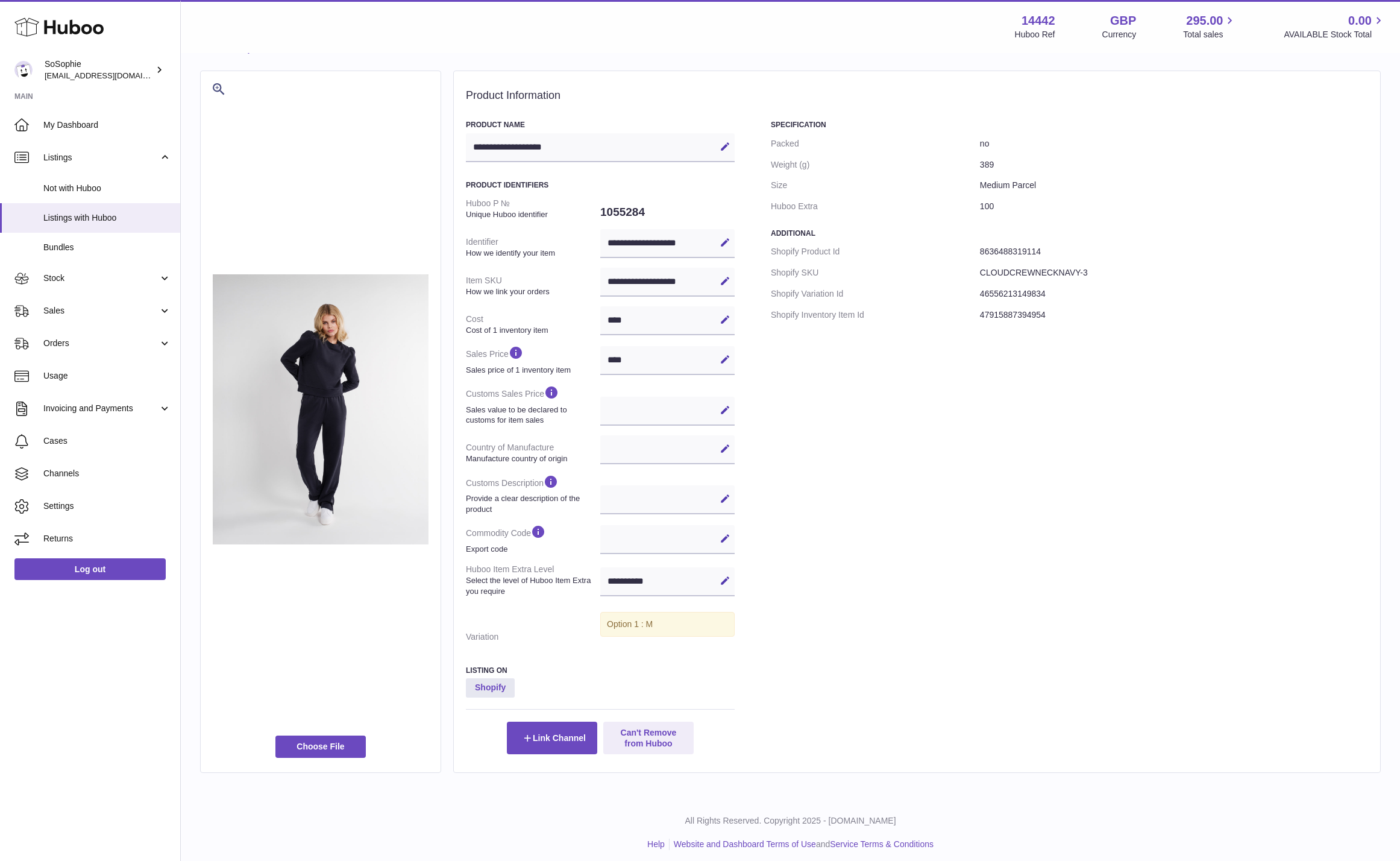
scroll to position [44, 0]
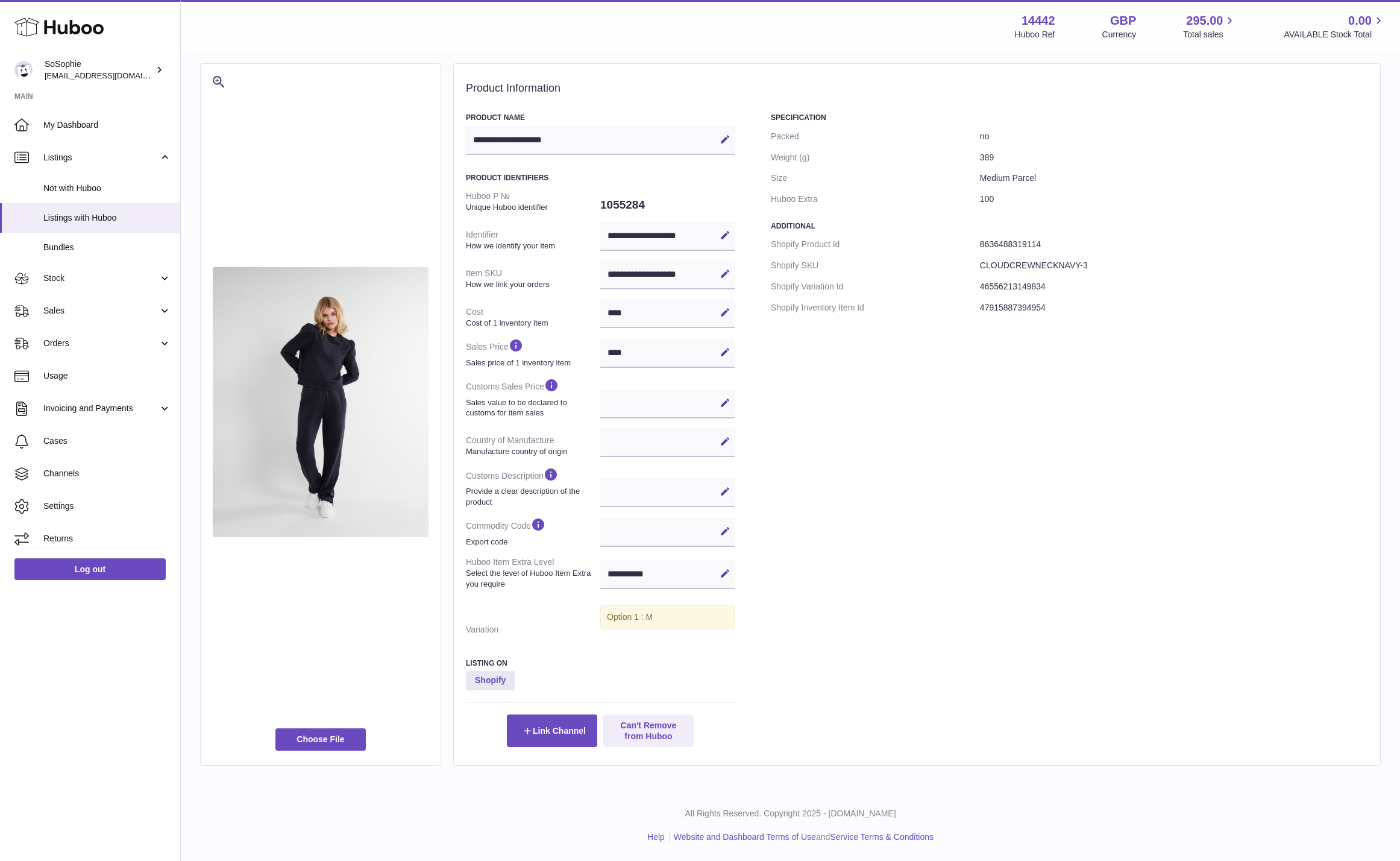
click at [684, 533] on div "Edit Cancel Save" at bounding box center [668, 532] width 134 height 29
click at [726, 530] on icon at bounding box center [725, 531] width 11 height 11
click at [661, 531] on input "text" at bounding box center [668, 532] width 134 height 29
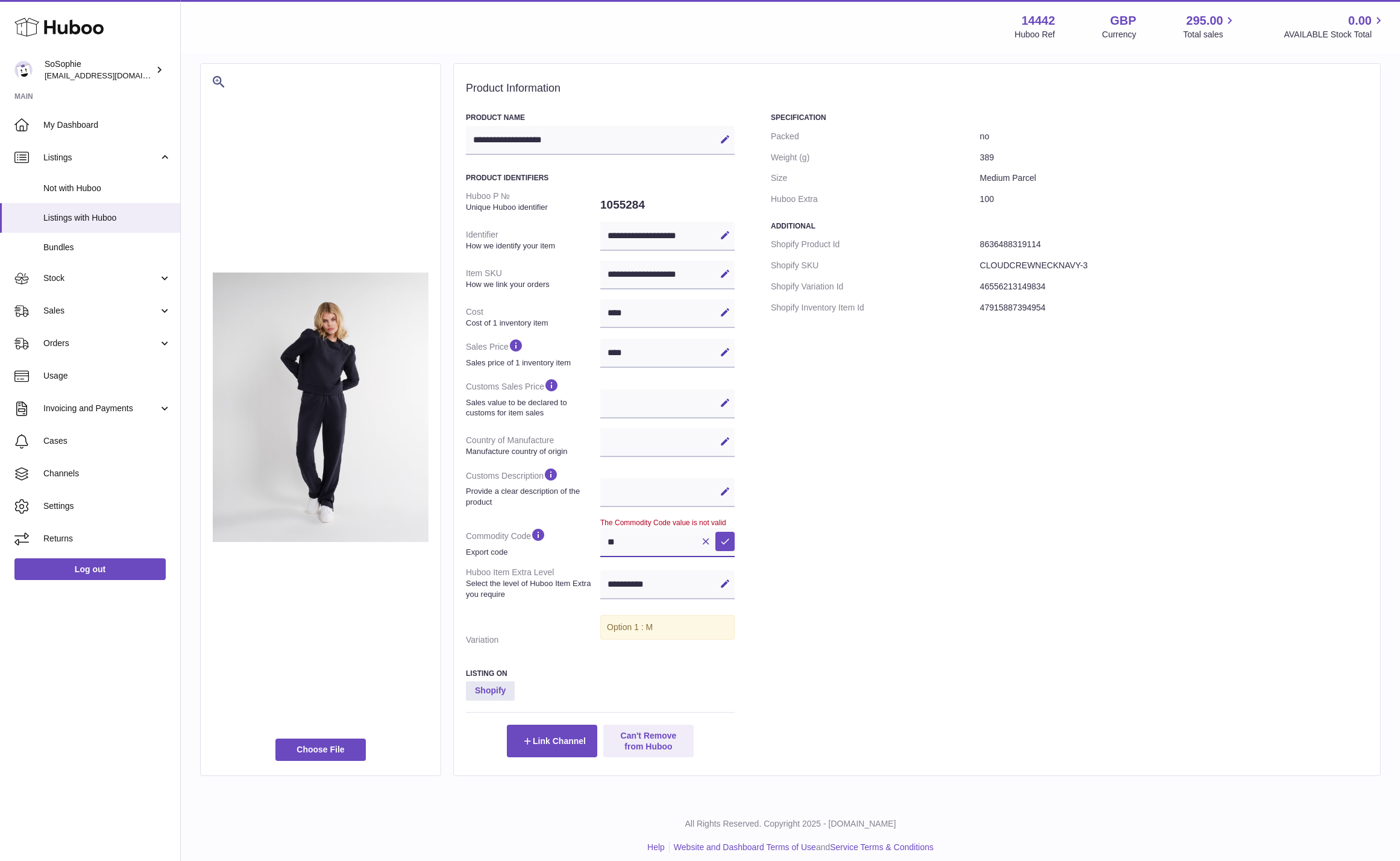
type input "*"
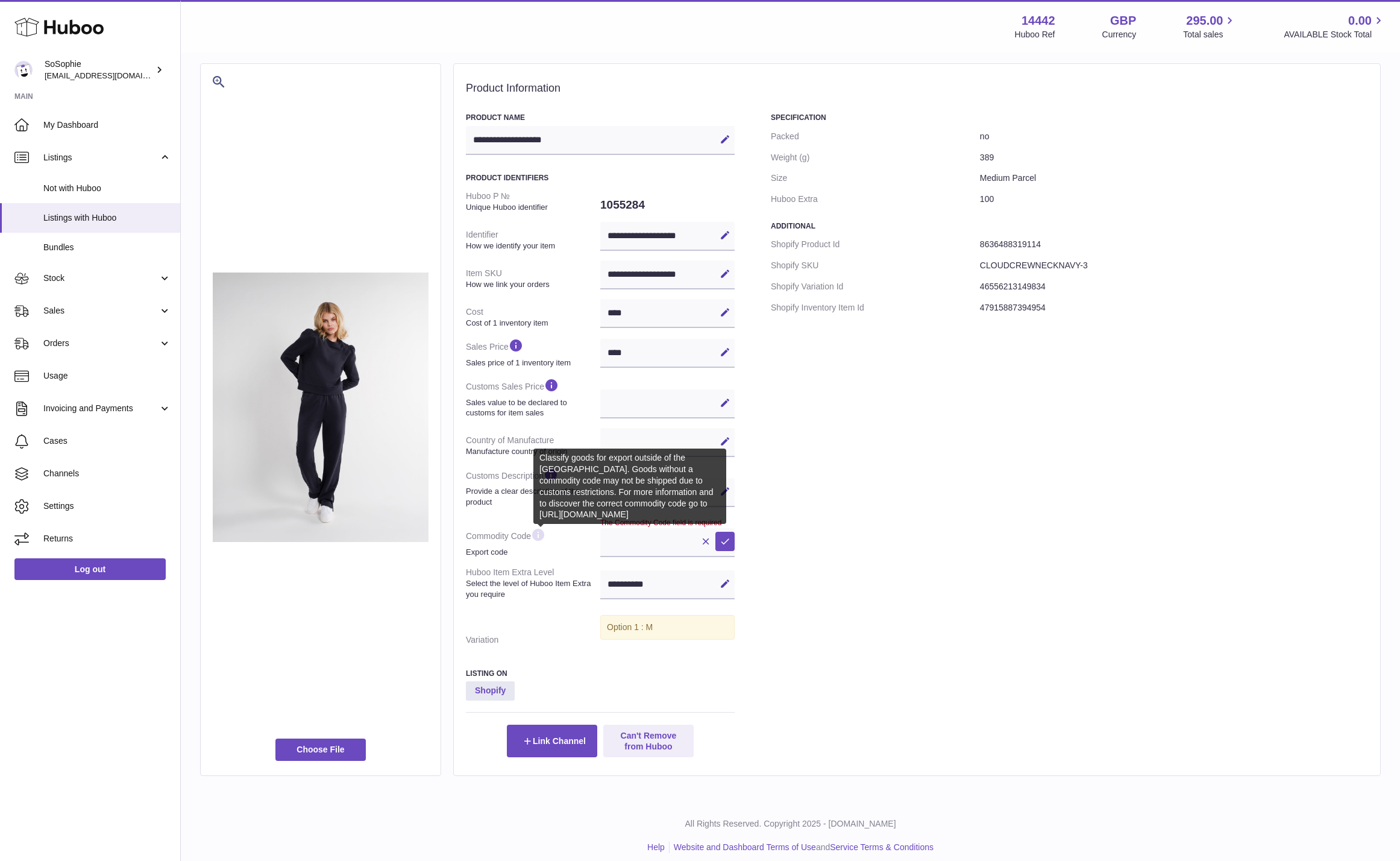
click at [539, 533] on icon at bounding box center [538, 535] width 15 height 15
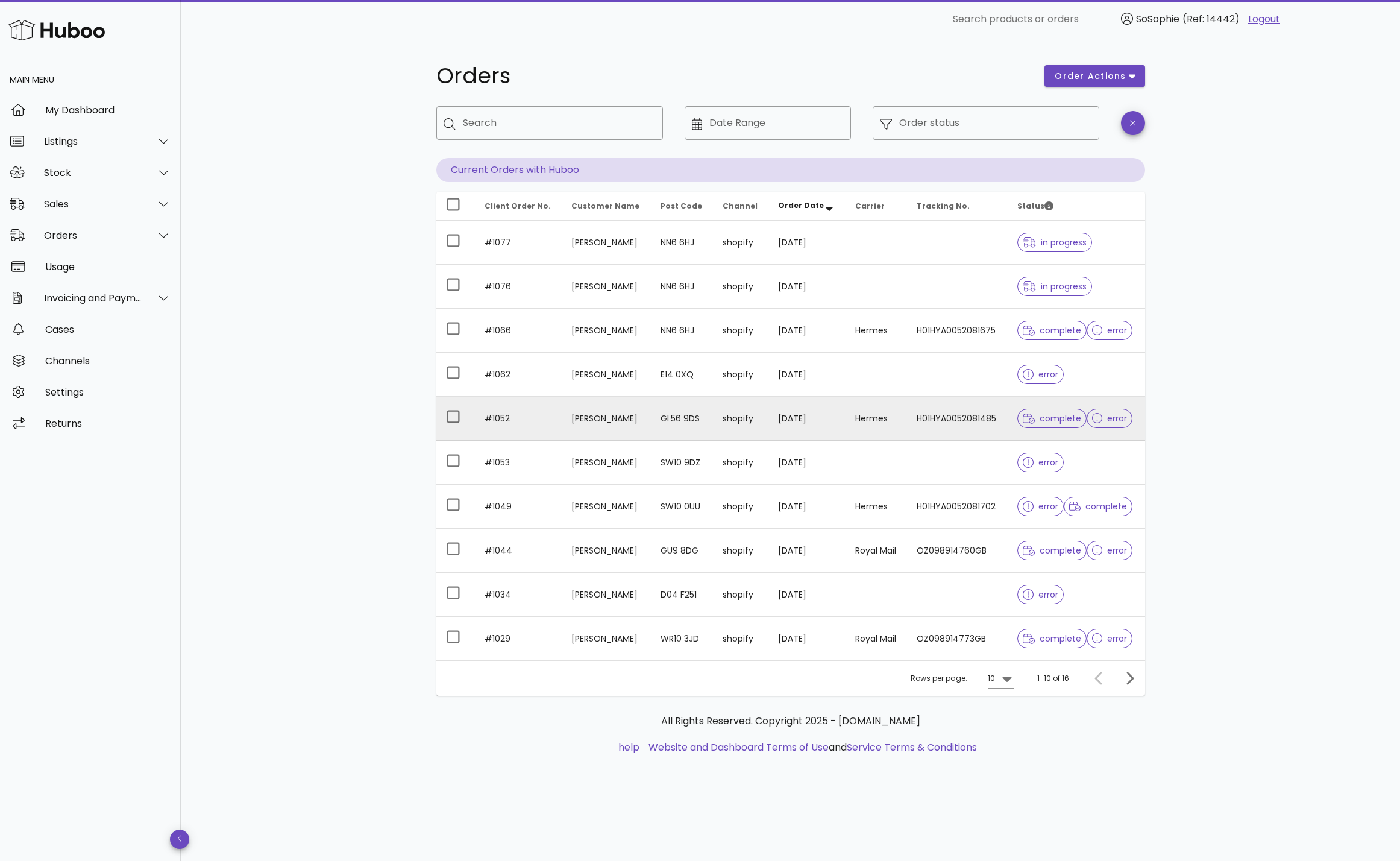
click at [1053, 420] on span "complete" at bounding box center [1052, 418] width 59 height 8
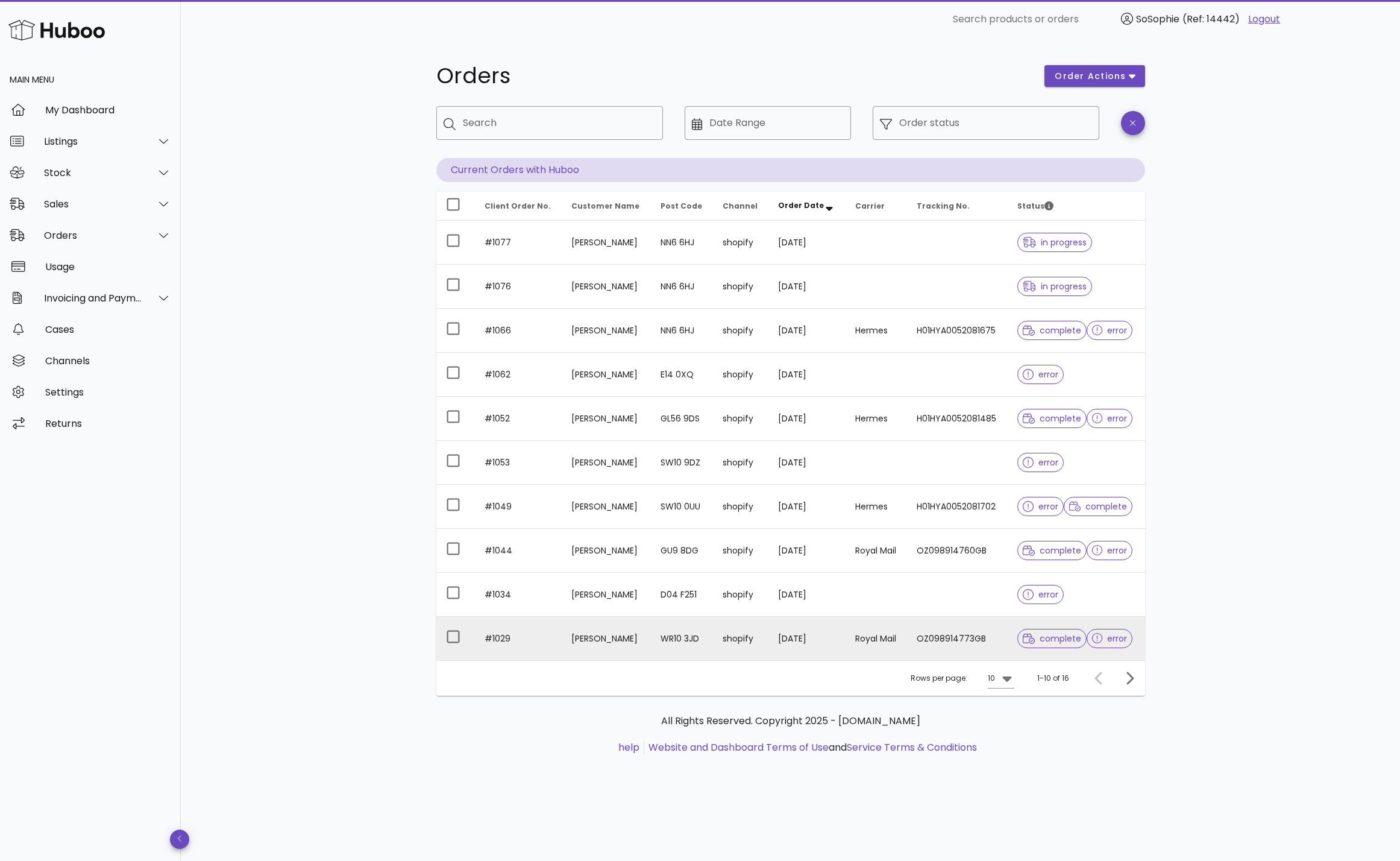
click at [994, 635] on td "OZ098914773GB" at bounding box center [958, 639] width 100 height 44
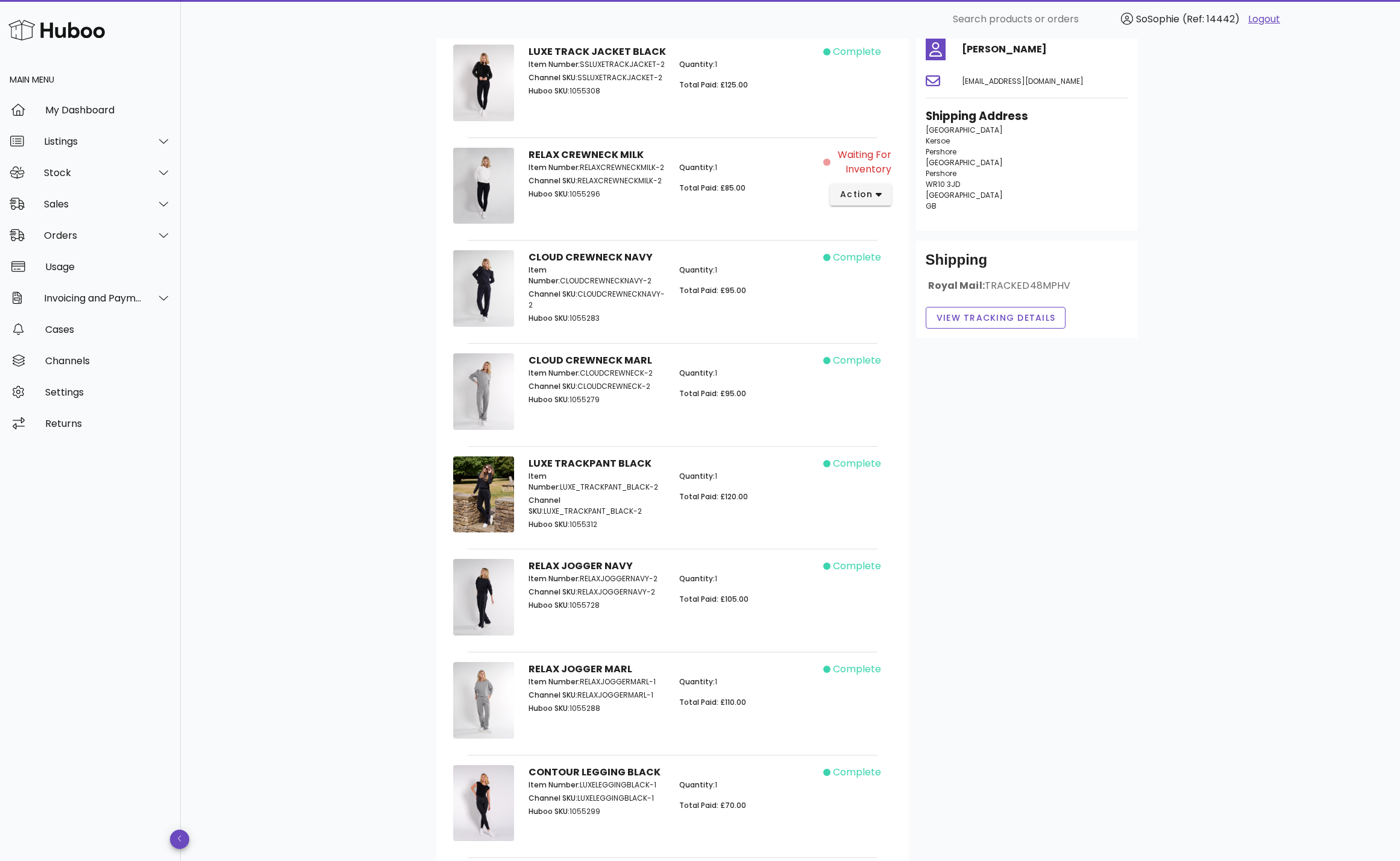
scroll to position [265, 0]
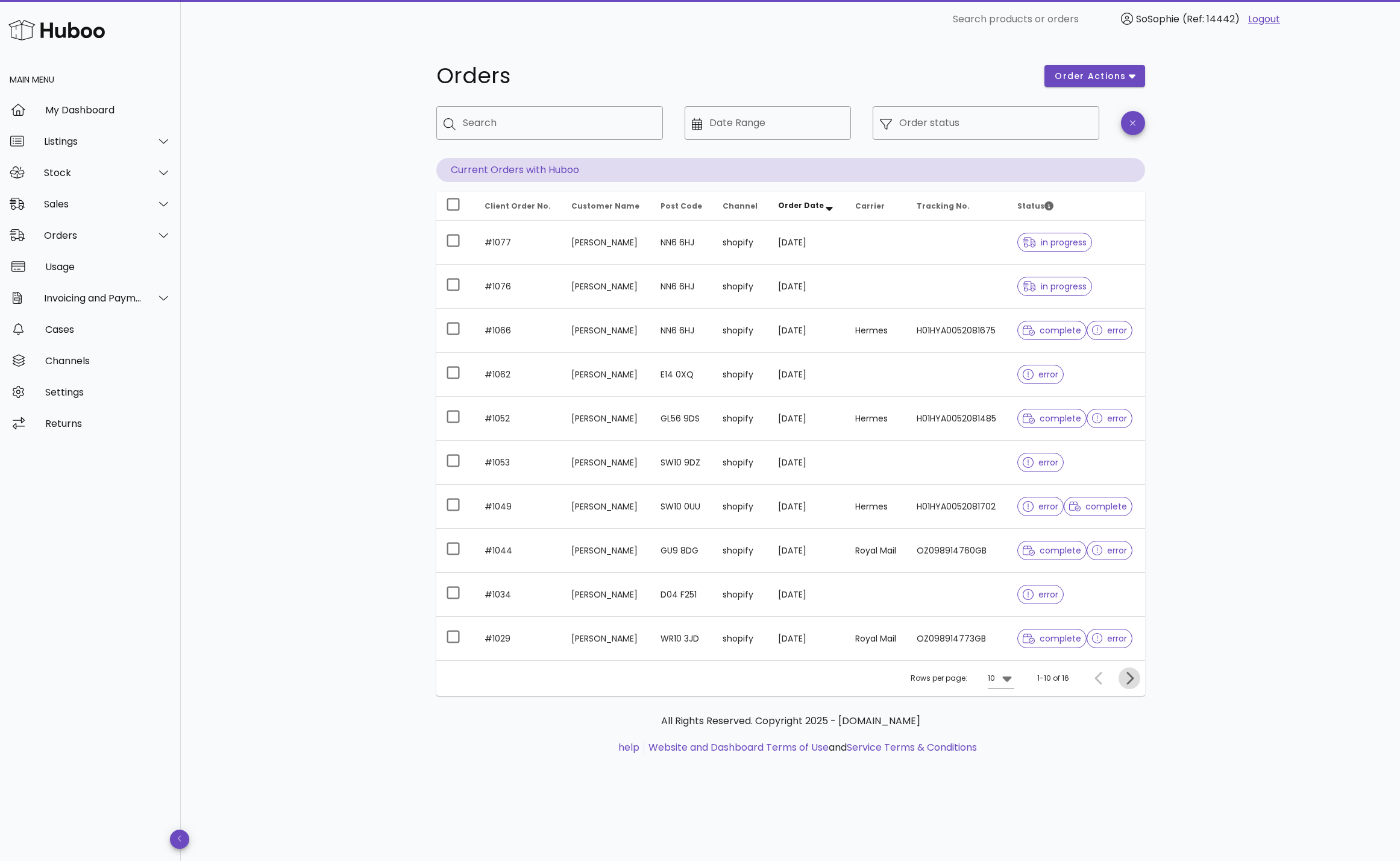
click at [1132, 677] on icon "Next page" at bounding box center [1130, 678] width 7 height 13
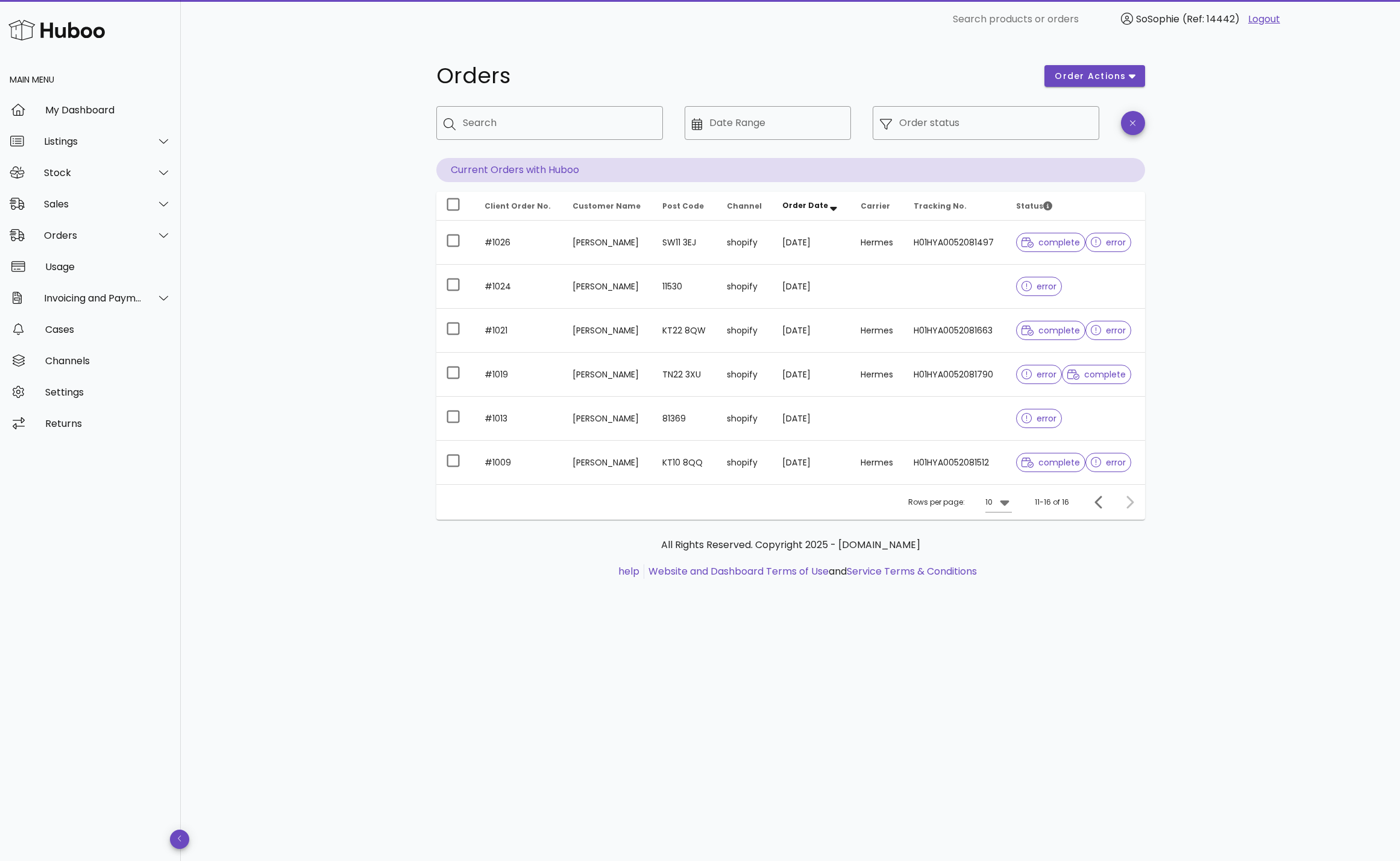
click at [606, 299] on td "Simona Papazian" at bounding box center [608, 286] width 90 height 44
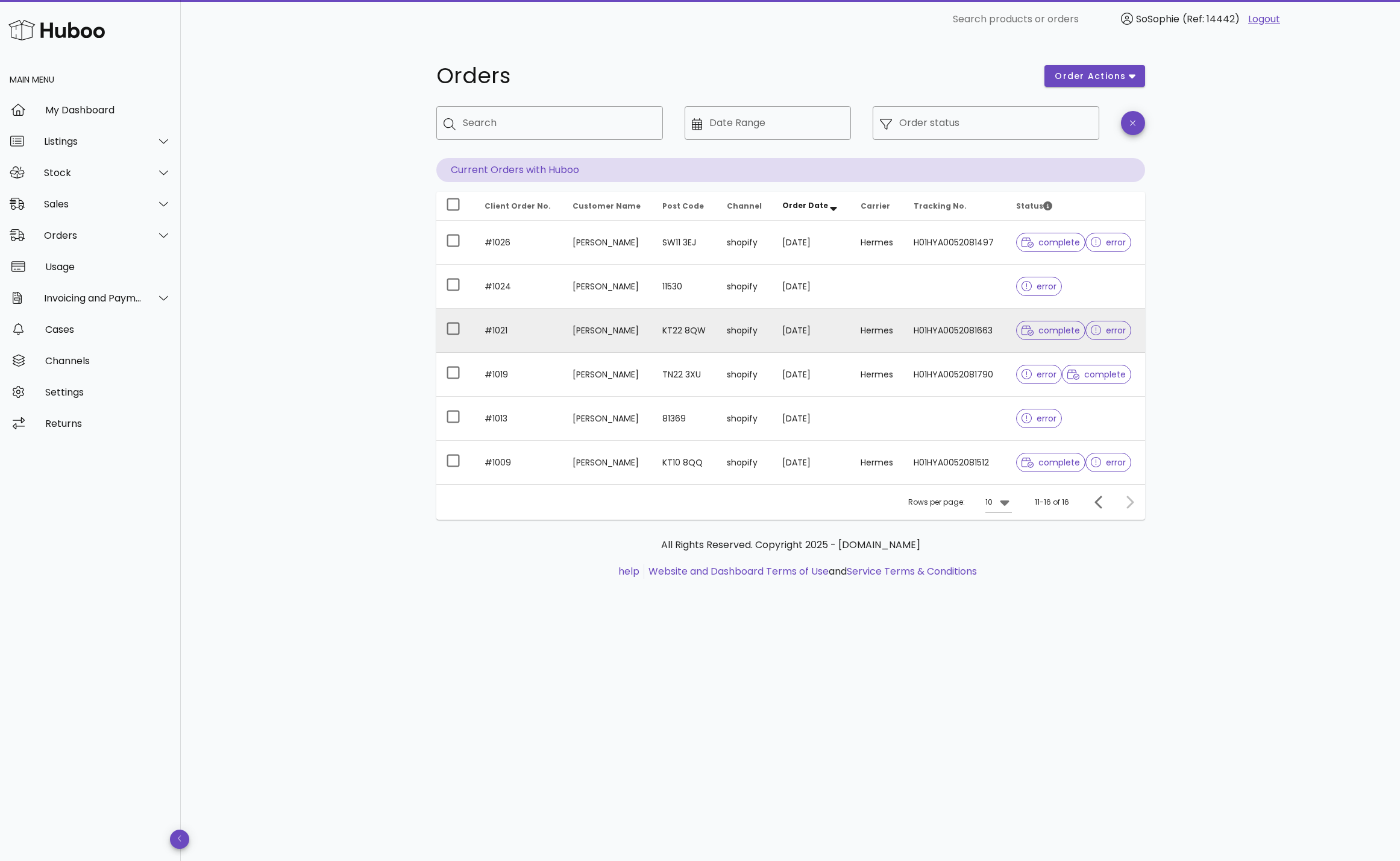
click at [851, 339] on td "Hermes" at bounding box center [878, 331] width 53 height 44
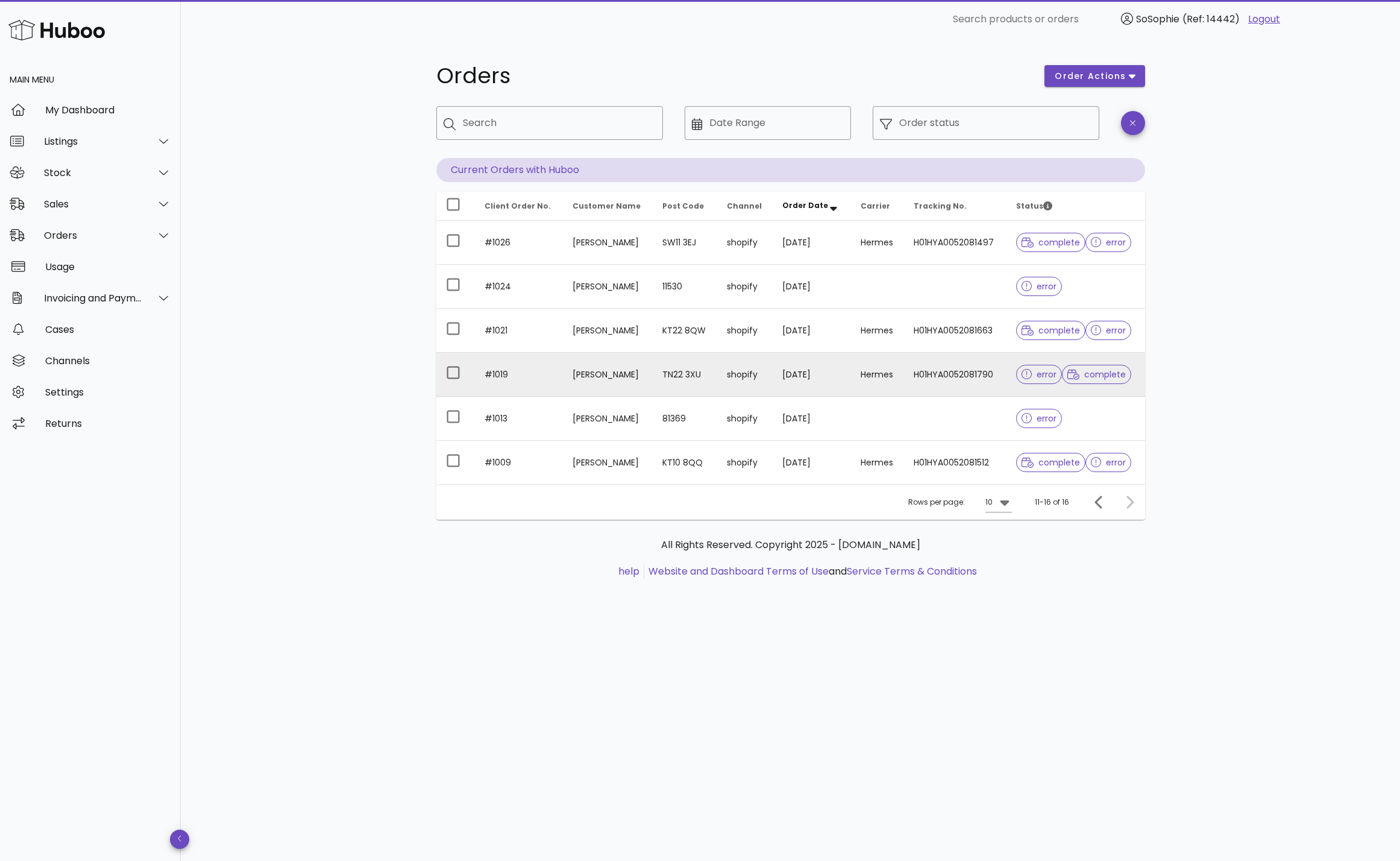
click at [804, 380] on td "05/09/2025" at bounding box center [812, 375] width 78 height 44
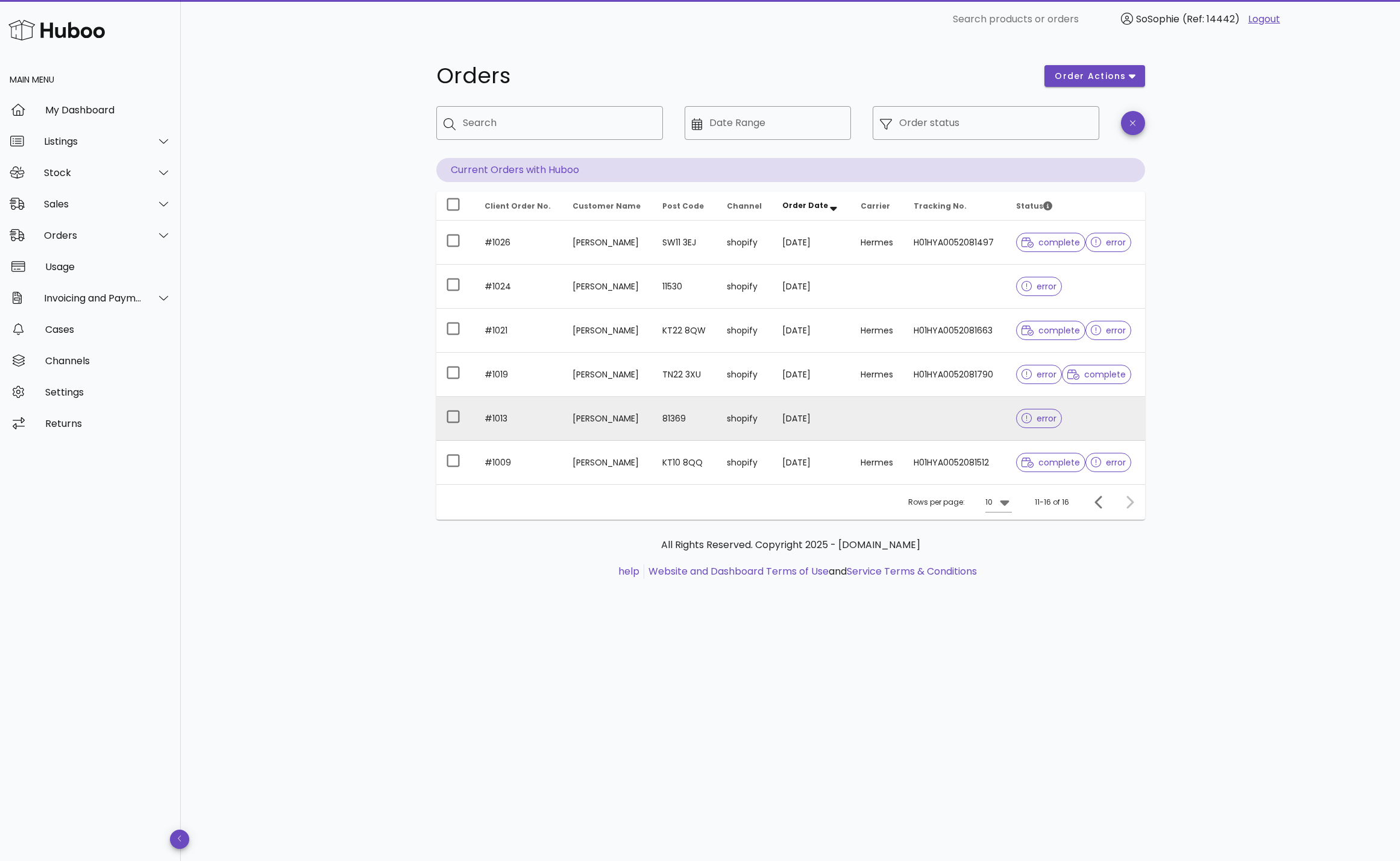
click at [833, 428] on td "05/09/2025" at bounding box center [812, 418] width 78 height 44
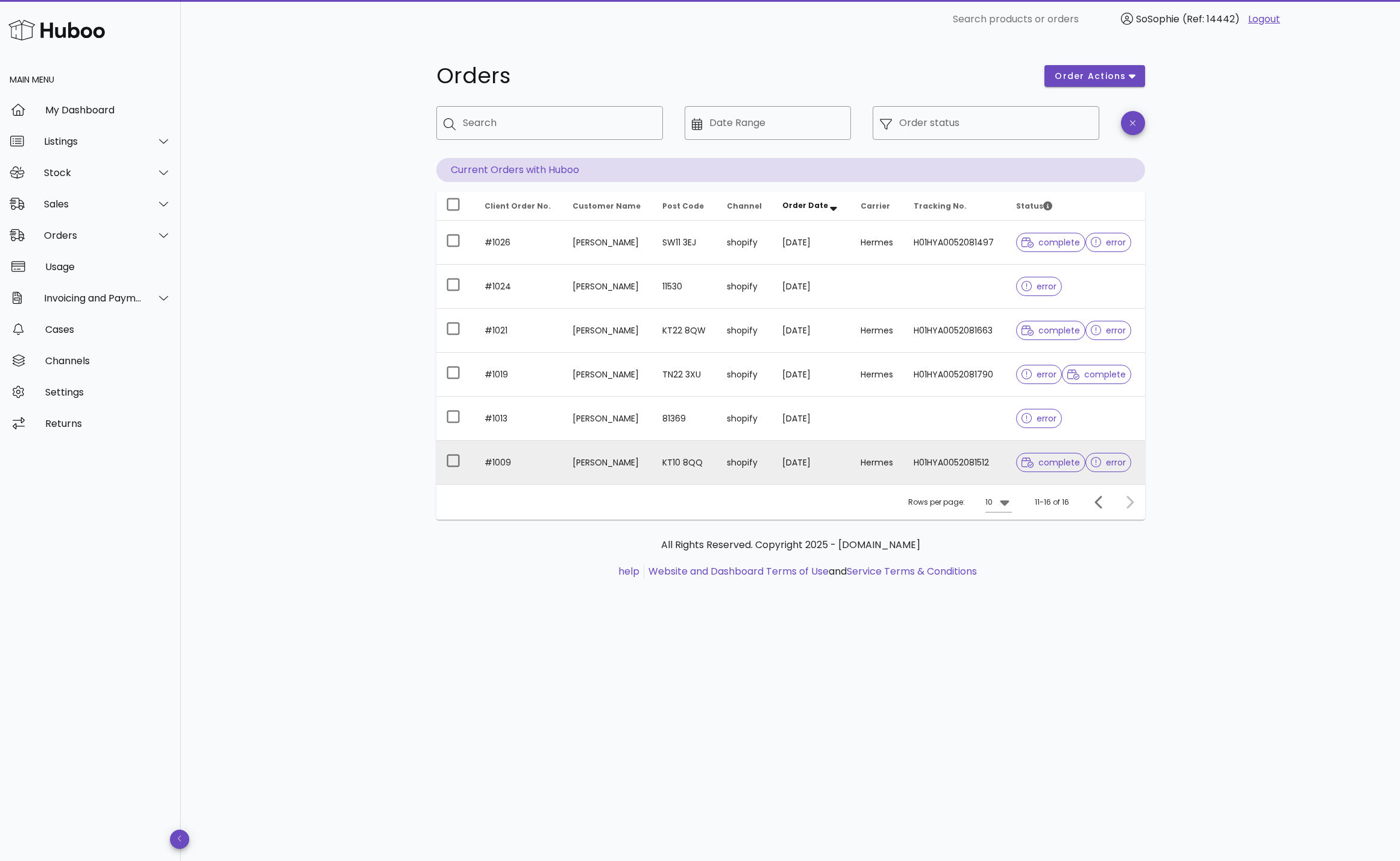
click at [894, 470] on td "Hermes" at bounding box center [878, 463] width 53 height 44
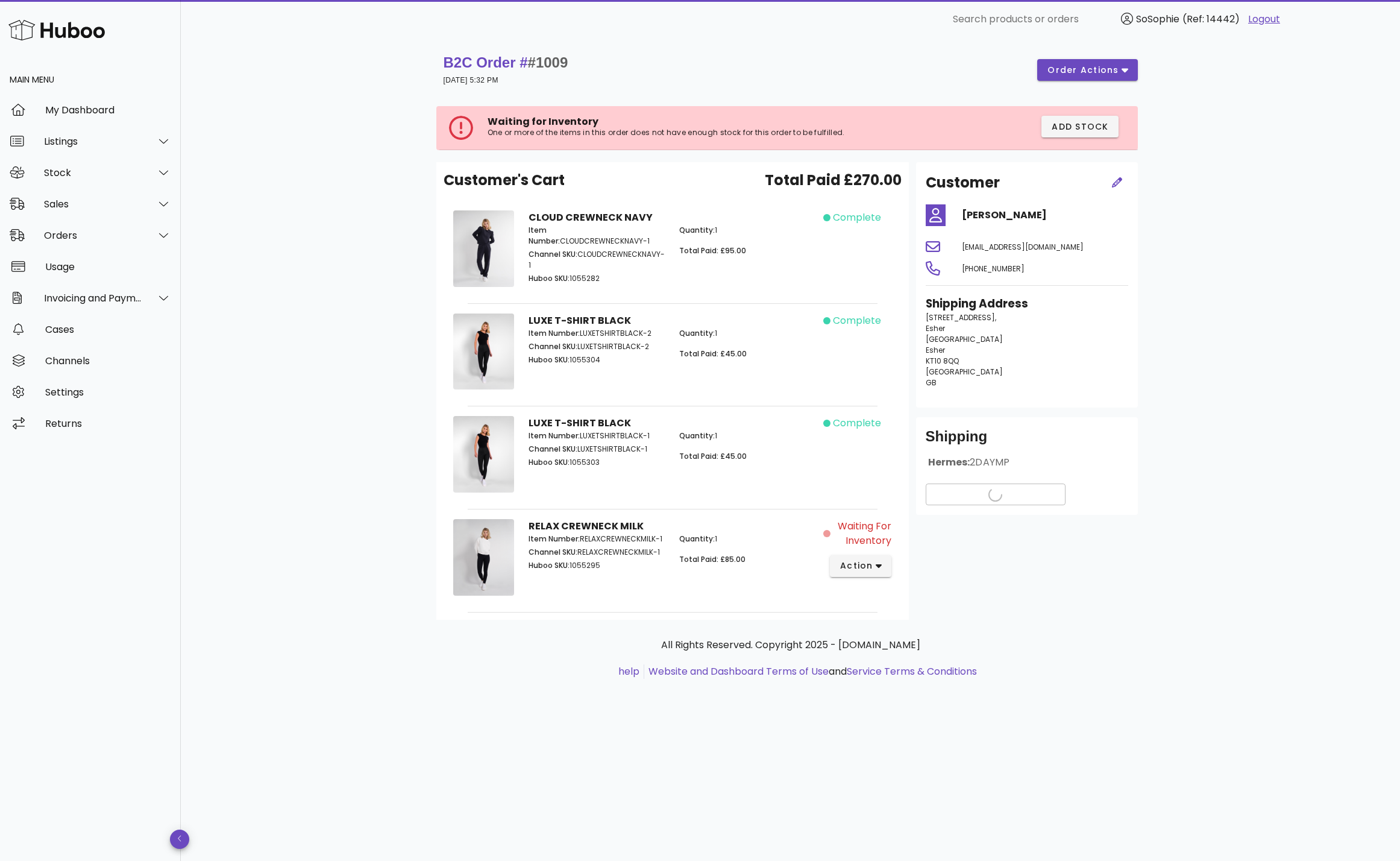
click at [953, 312] on span "37 Wayneflete Tower Avenue," at bounding box center [961, 317] width 71 height 10
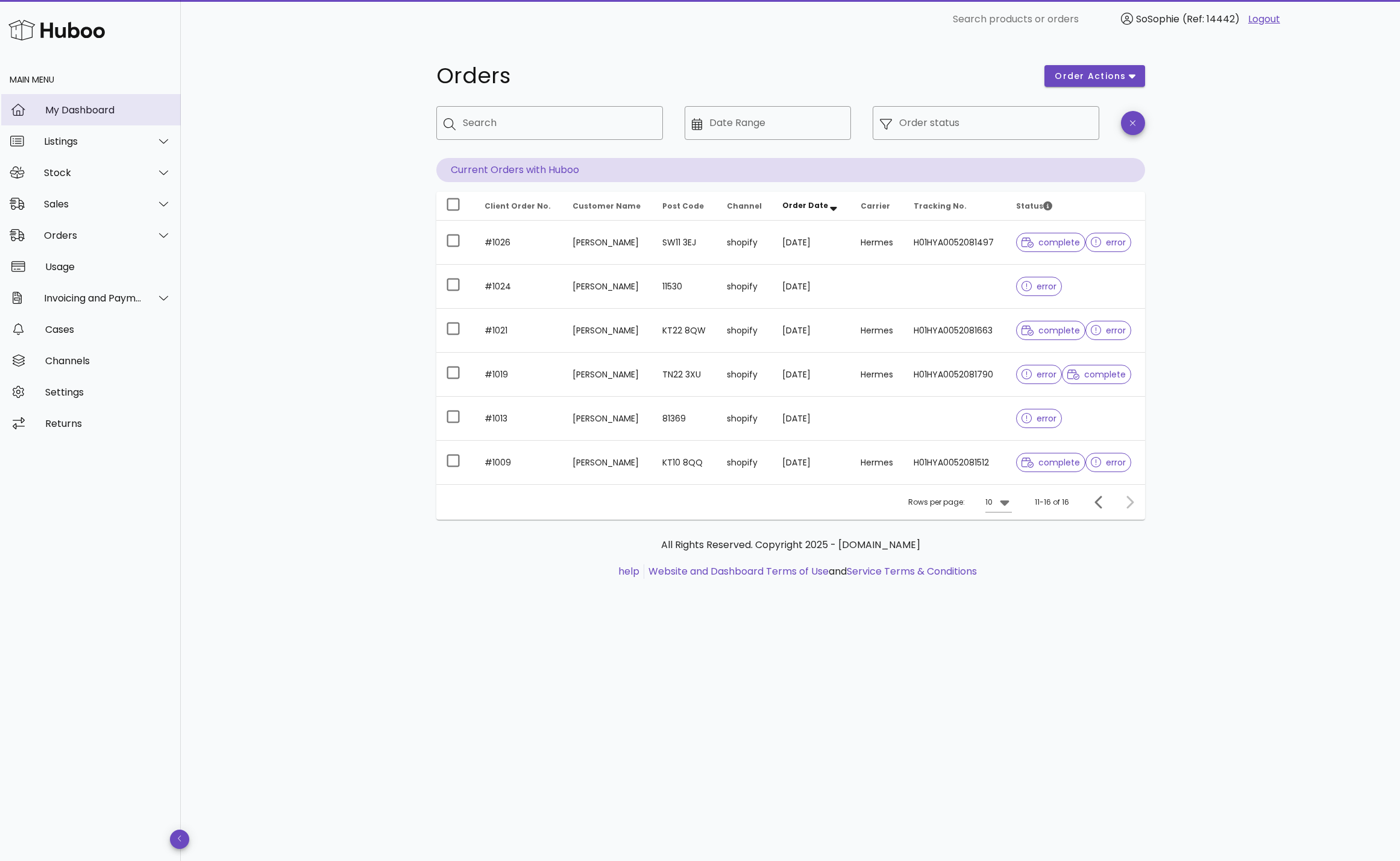
click at [96, 108] on div "My Dashboard" at bounding box center [108, 110] width 126 height 12
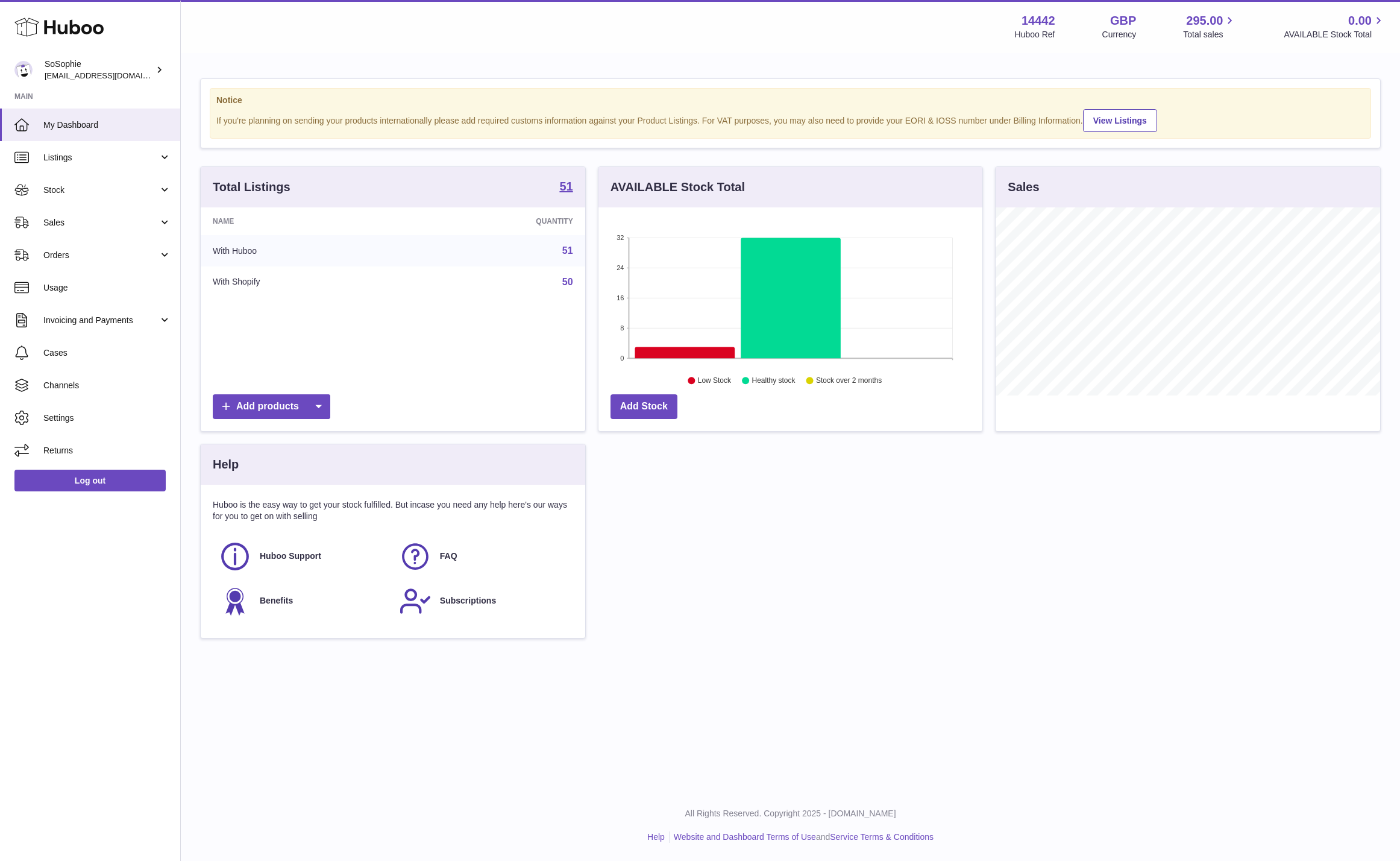
scroll to position [188, 384]
click at [89, 352] on span "Cases" at bounding box center [107, 353] width 128 height 12
click at [95, 256] on span "Orders" at bounding box center [101, 255] width 115 height 12
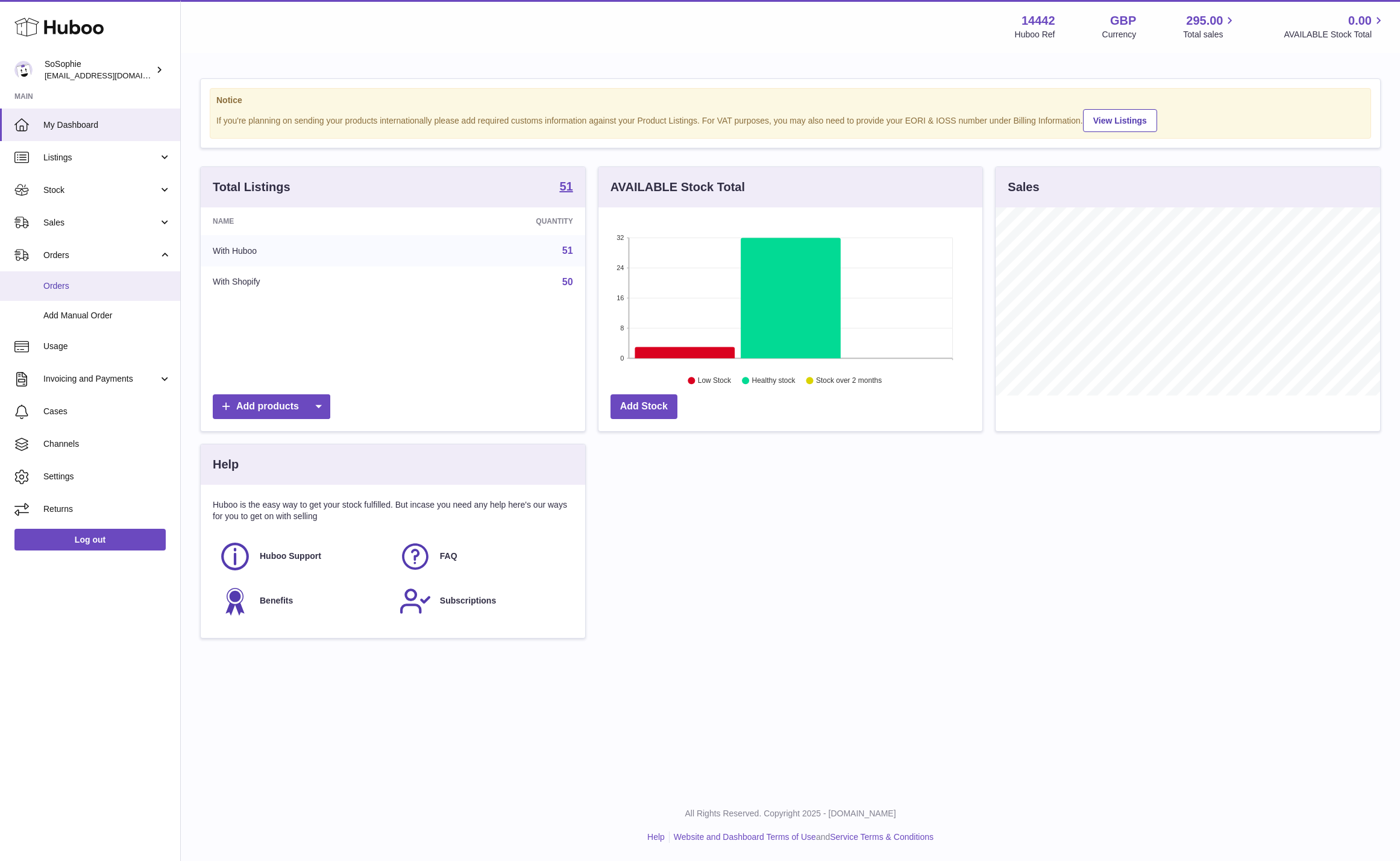
click at [72, 291] on span "Orders" at bounding box center [107, 286] width 128 height 12
click at [70, 287] on span "Orders" at bounding box center [107, 286] width 128 height 12
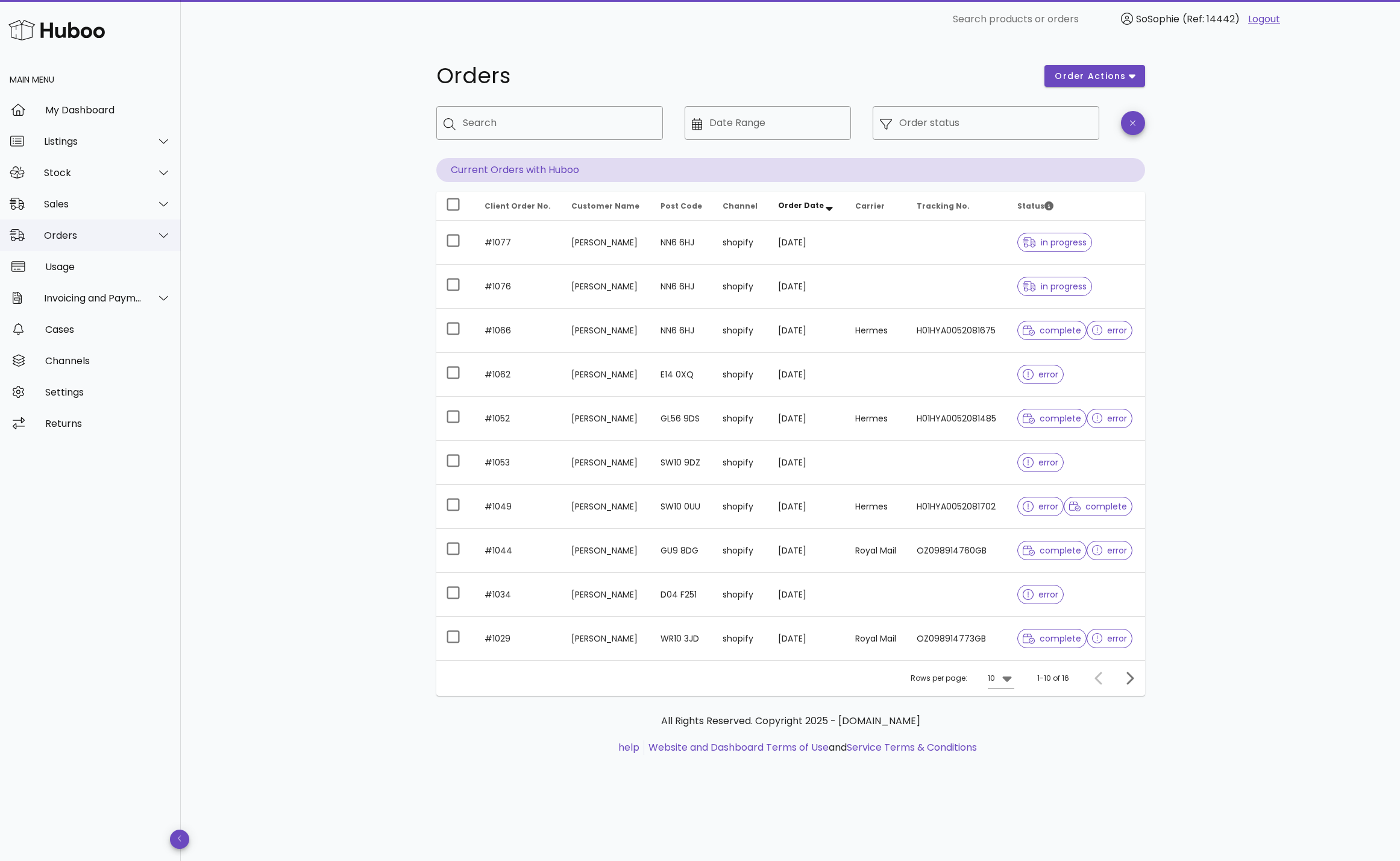
click at [101, 234] on div "Orders" at bounding box center [93, 235] width 98 height 12
click at [96, 266] on div "Orders" at bounding box center [107, 265] width 128 height 12
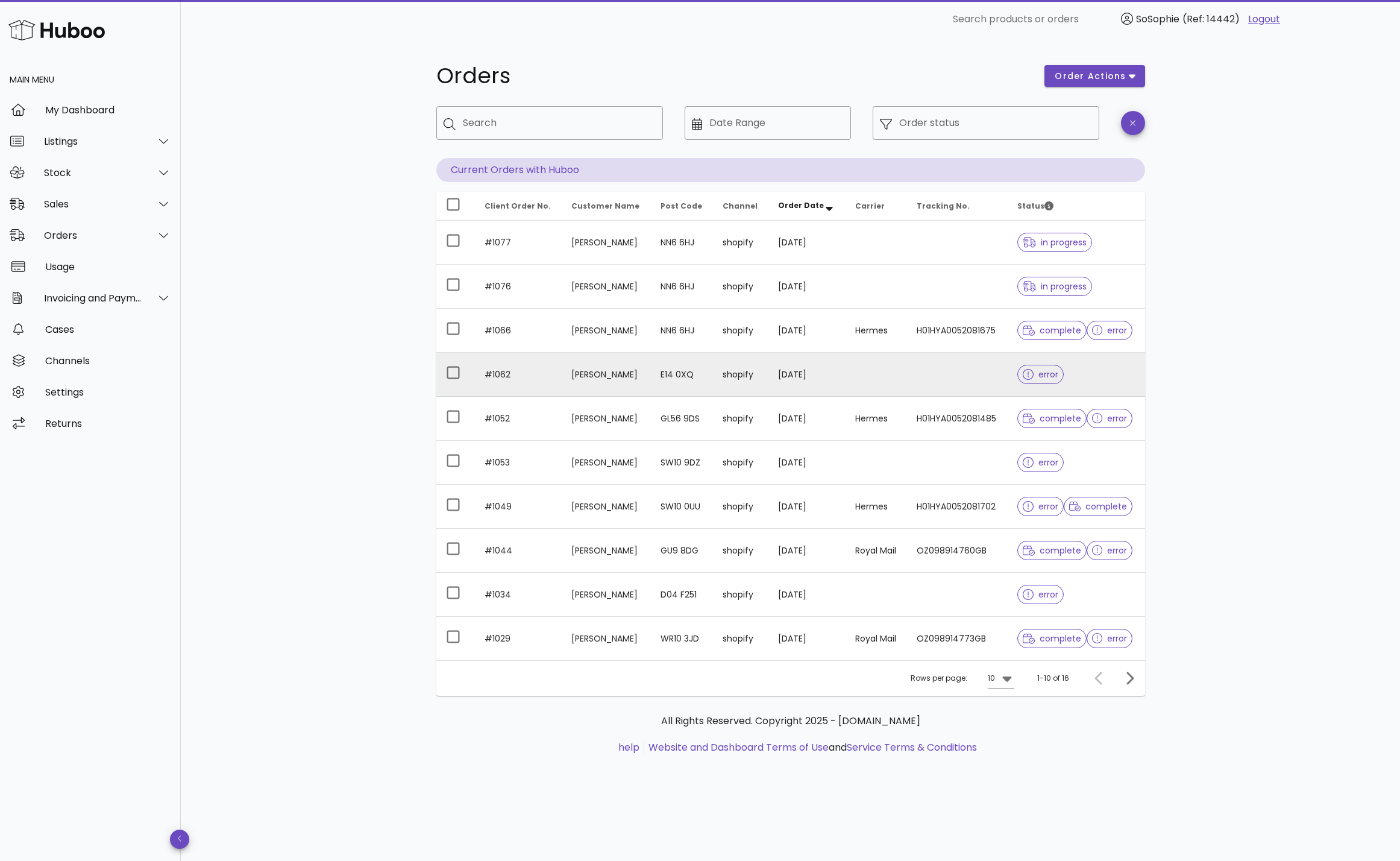
click at [854, 377] on td at bounding box center [876, 375] width 62 height 44
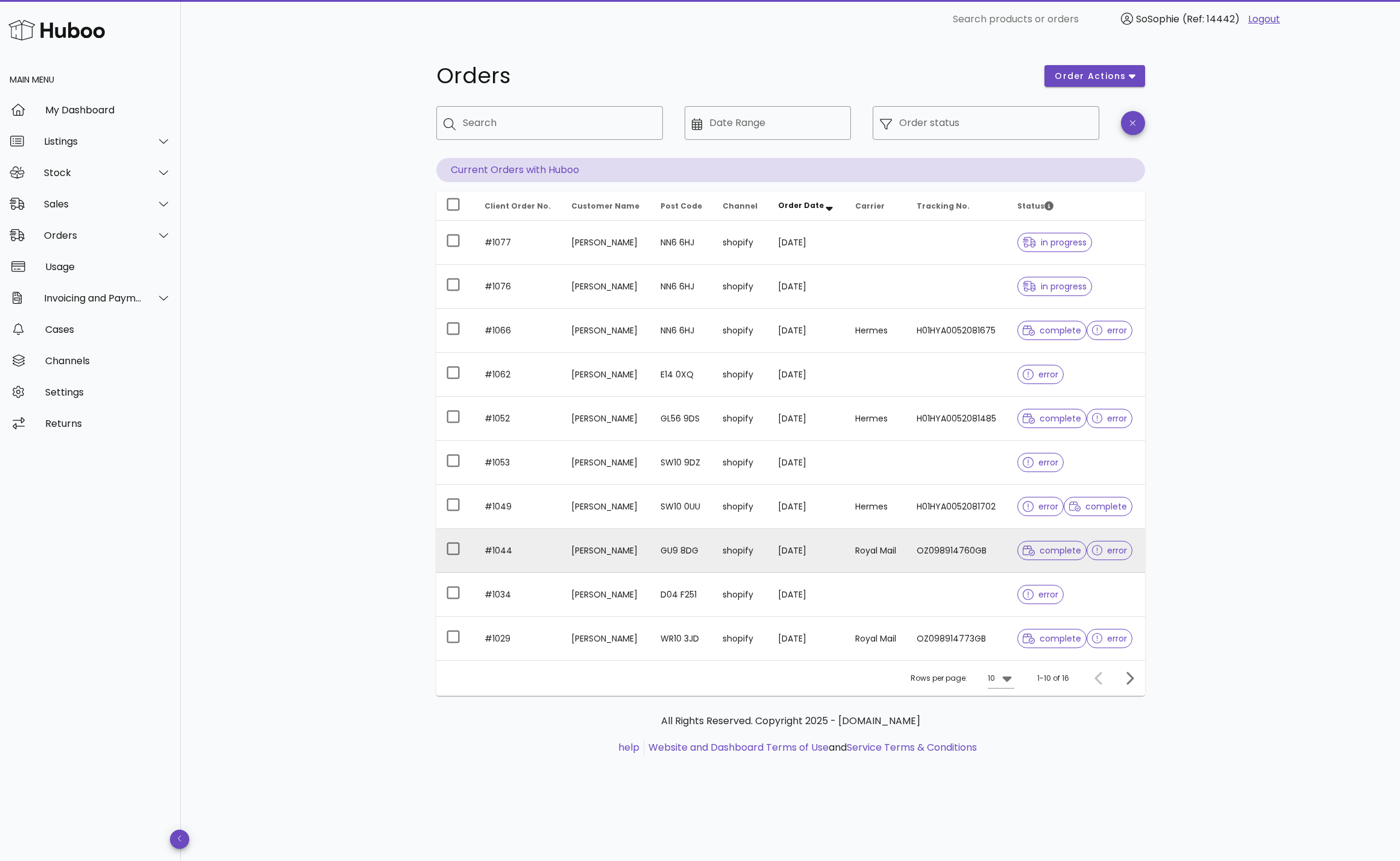
click at [666, 548] on td "GU9 8DG" at bounding box center [682, 550] width 62 height 44
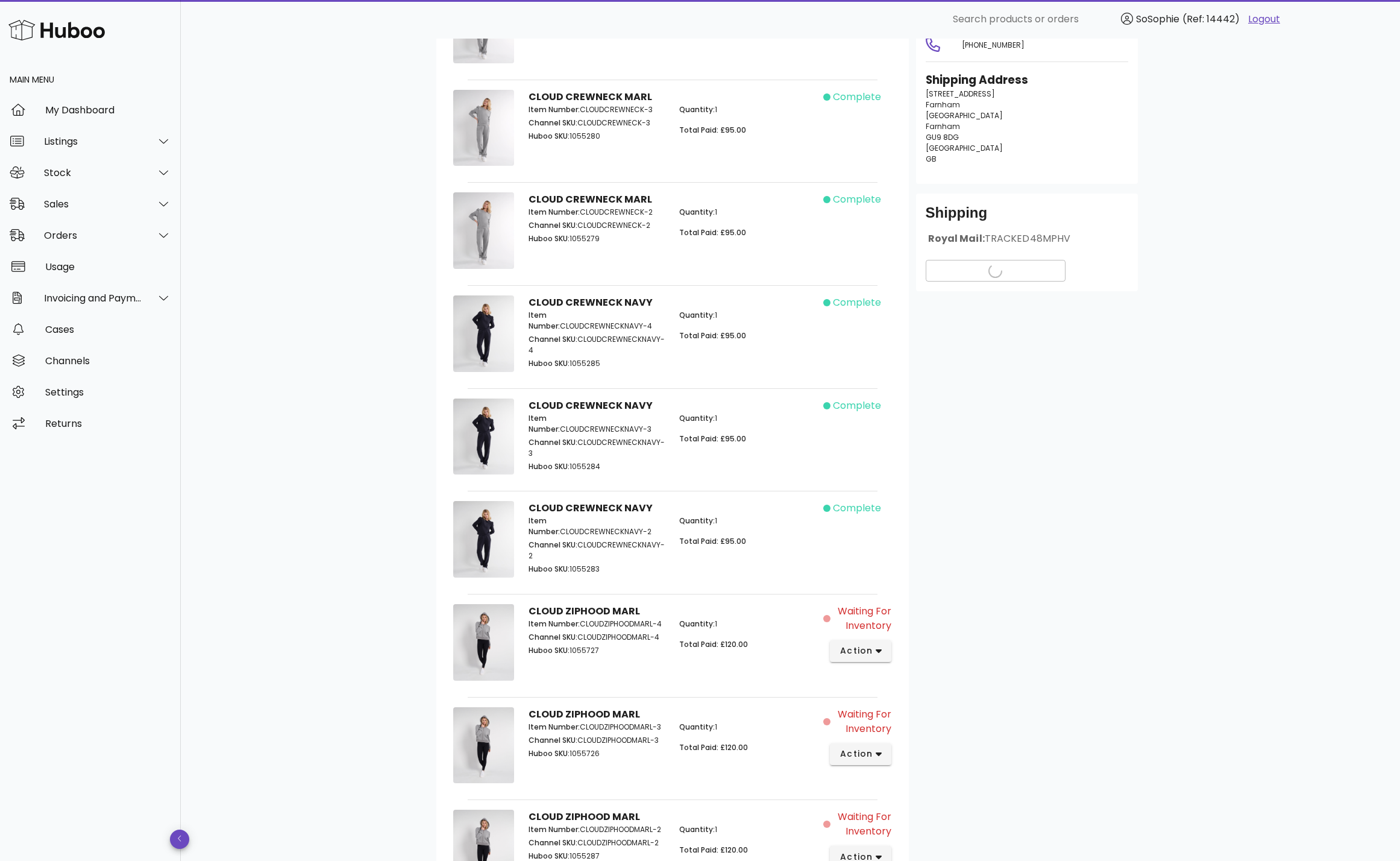
scroll to position [368, 0]
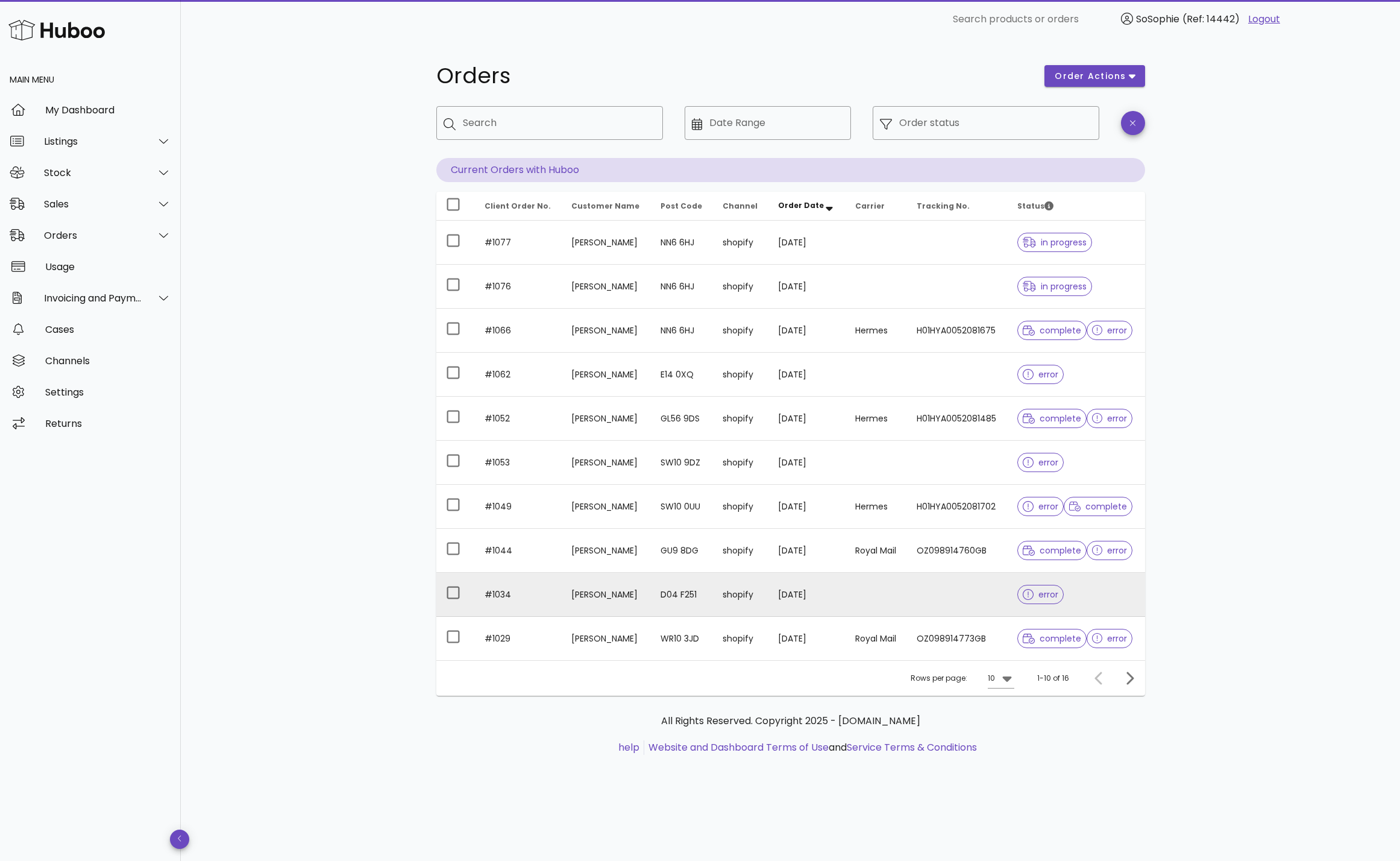
click at [772, 590] on td "[DATE]" at bounding box center [807, 595] width 77 height 44
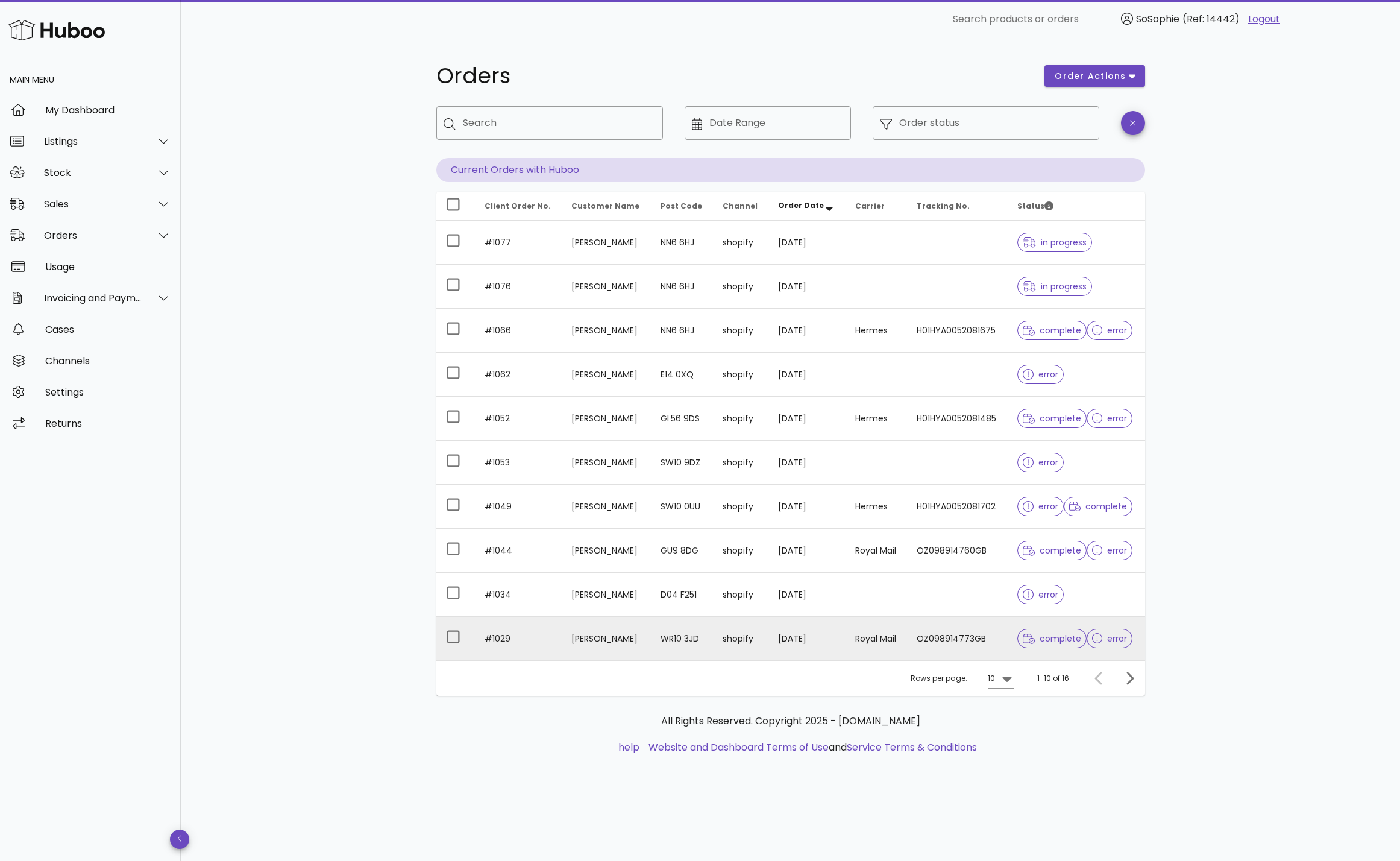
click at [846, 638] on td "Royal Mail" at bounding box center [876, 639] width 62 height 44
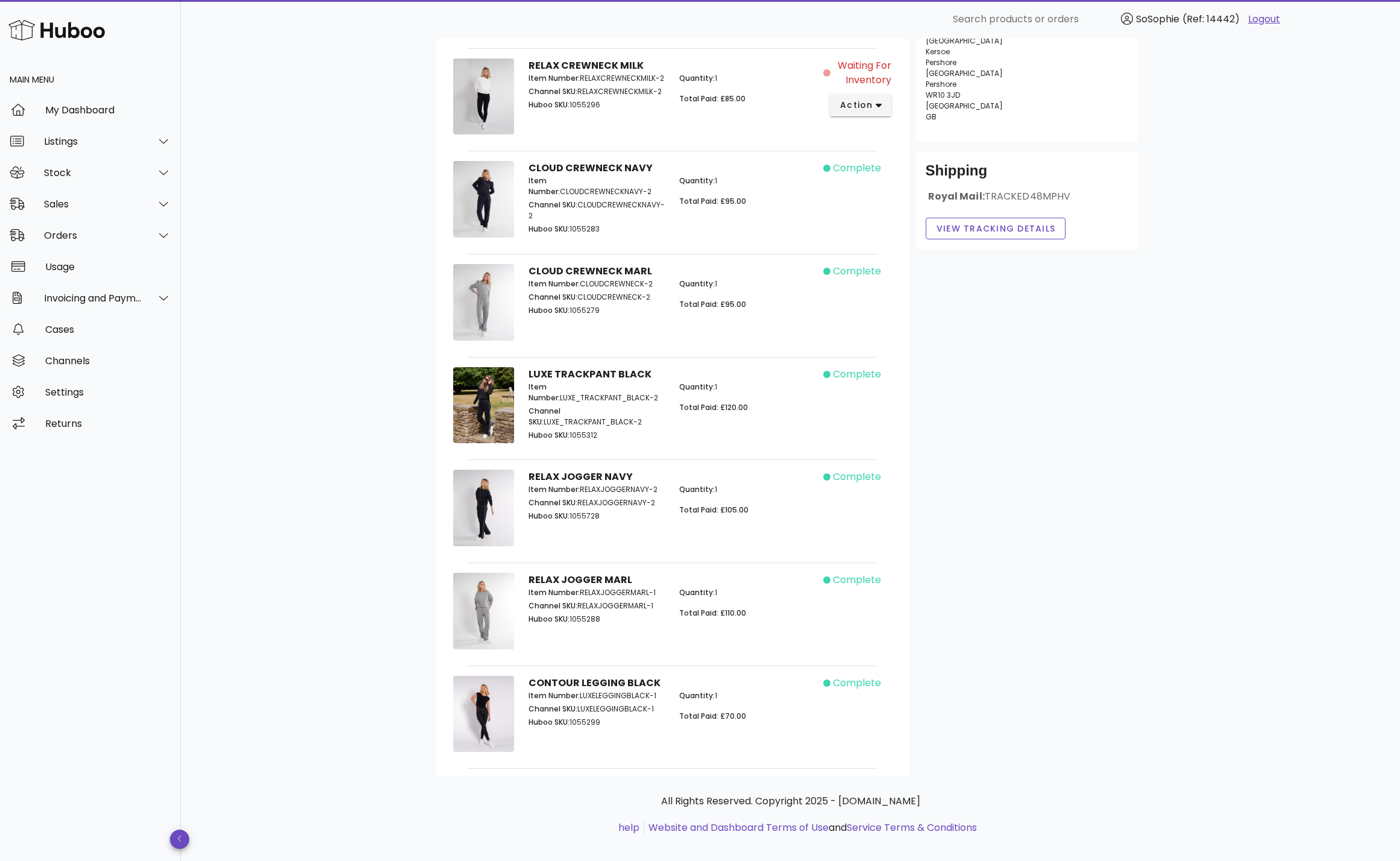
scroll to position [265, 0]
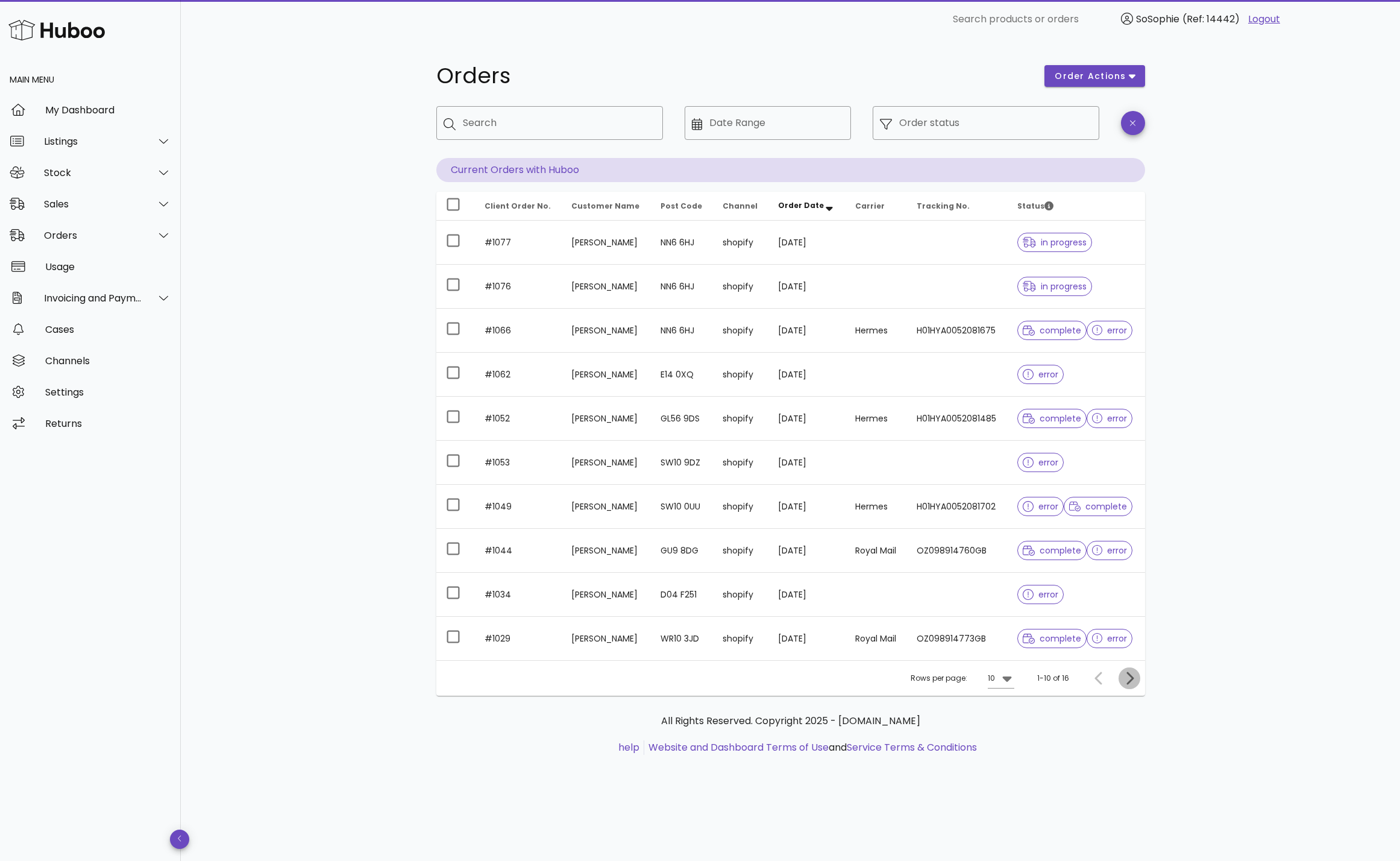
click at [1127, 673] on icon "Next page" at bounding box center [1130, 678] width 7 height 13
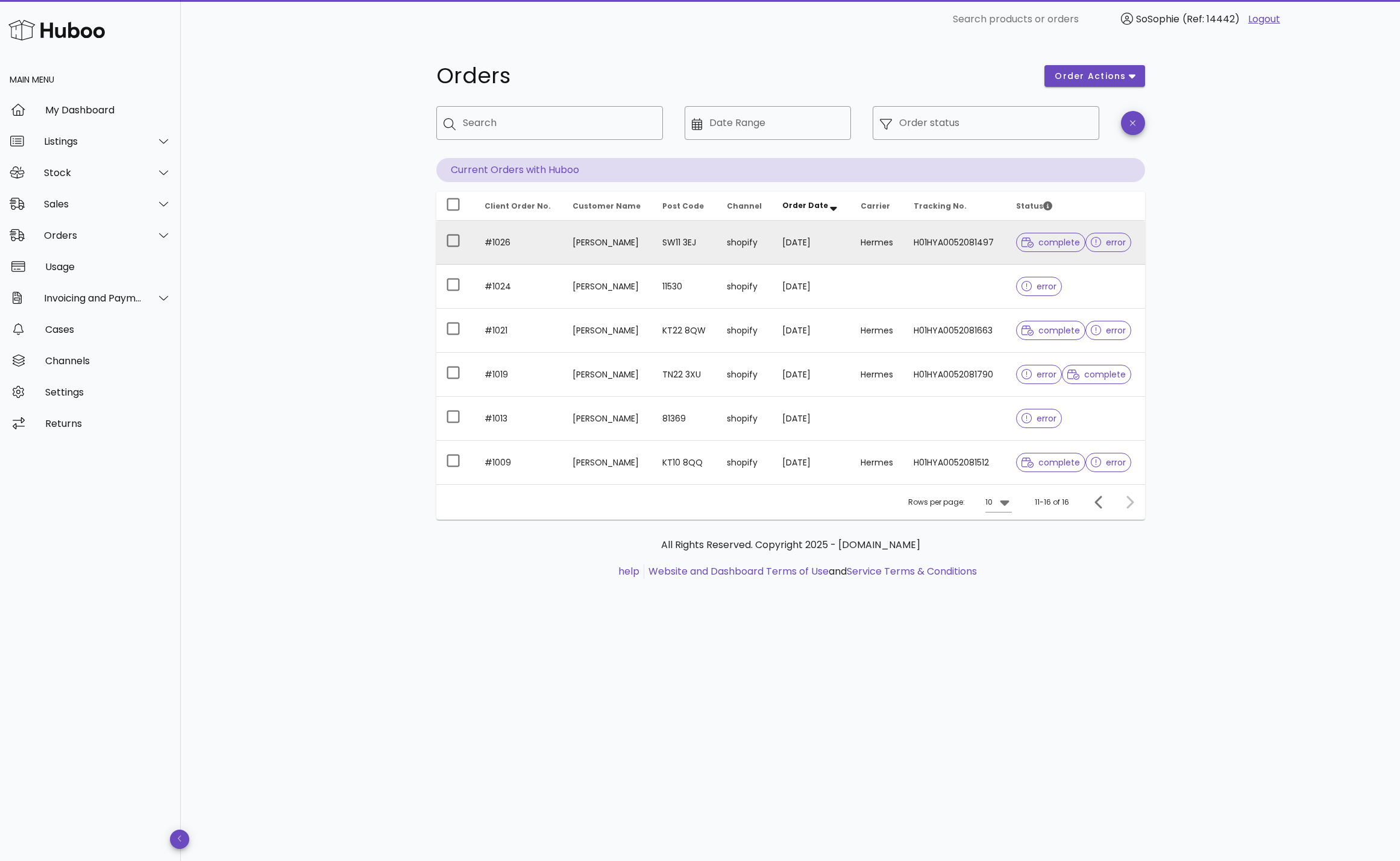
click at [863, 236] on td "Hermes" at bounding box center [878, 242] width 53 height 44
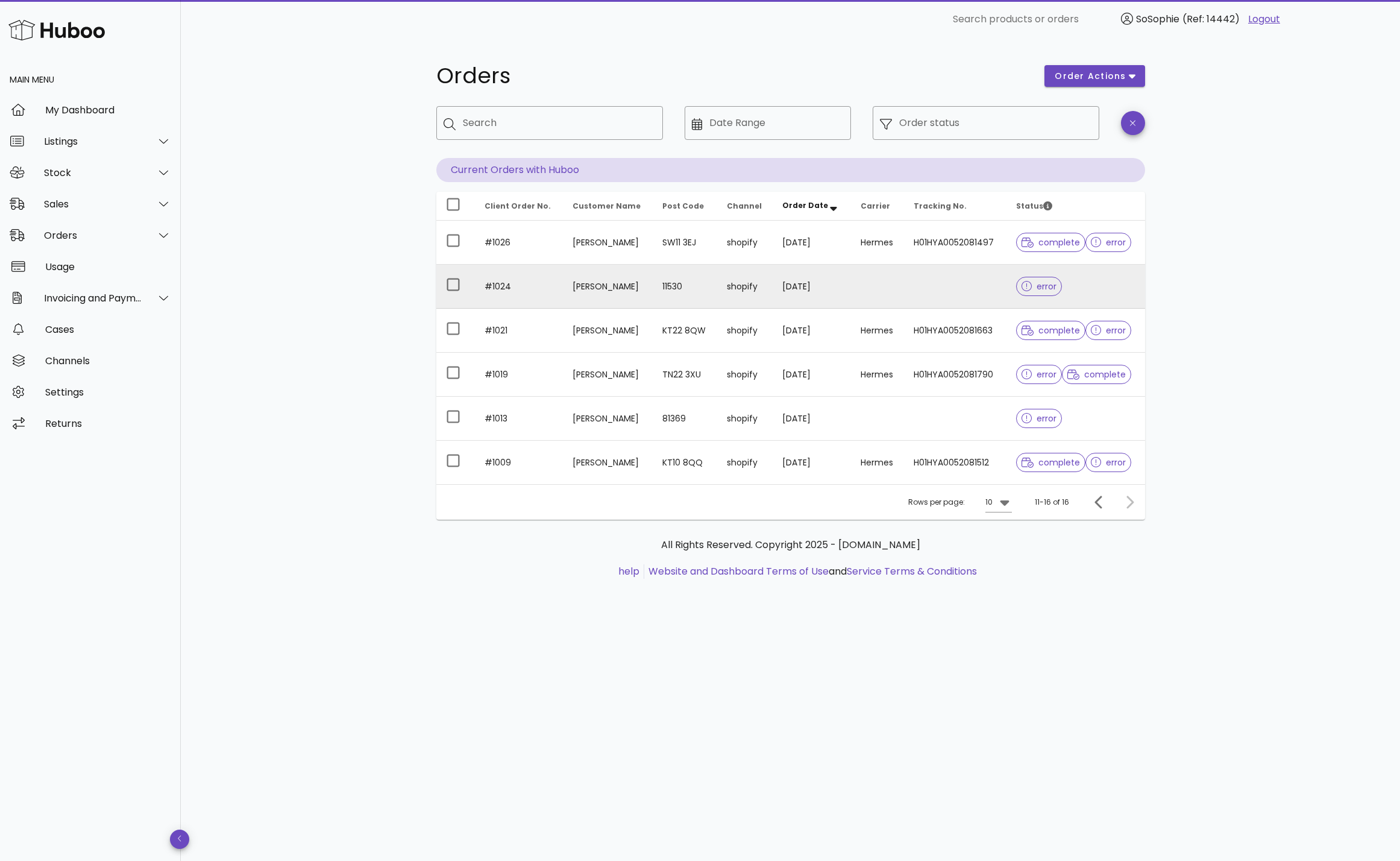
click at [709, 299] on td "11530" at bounding box center [685, 286] width 65 height 44
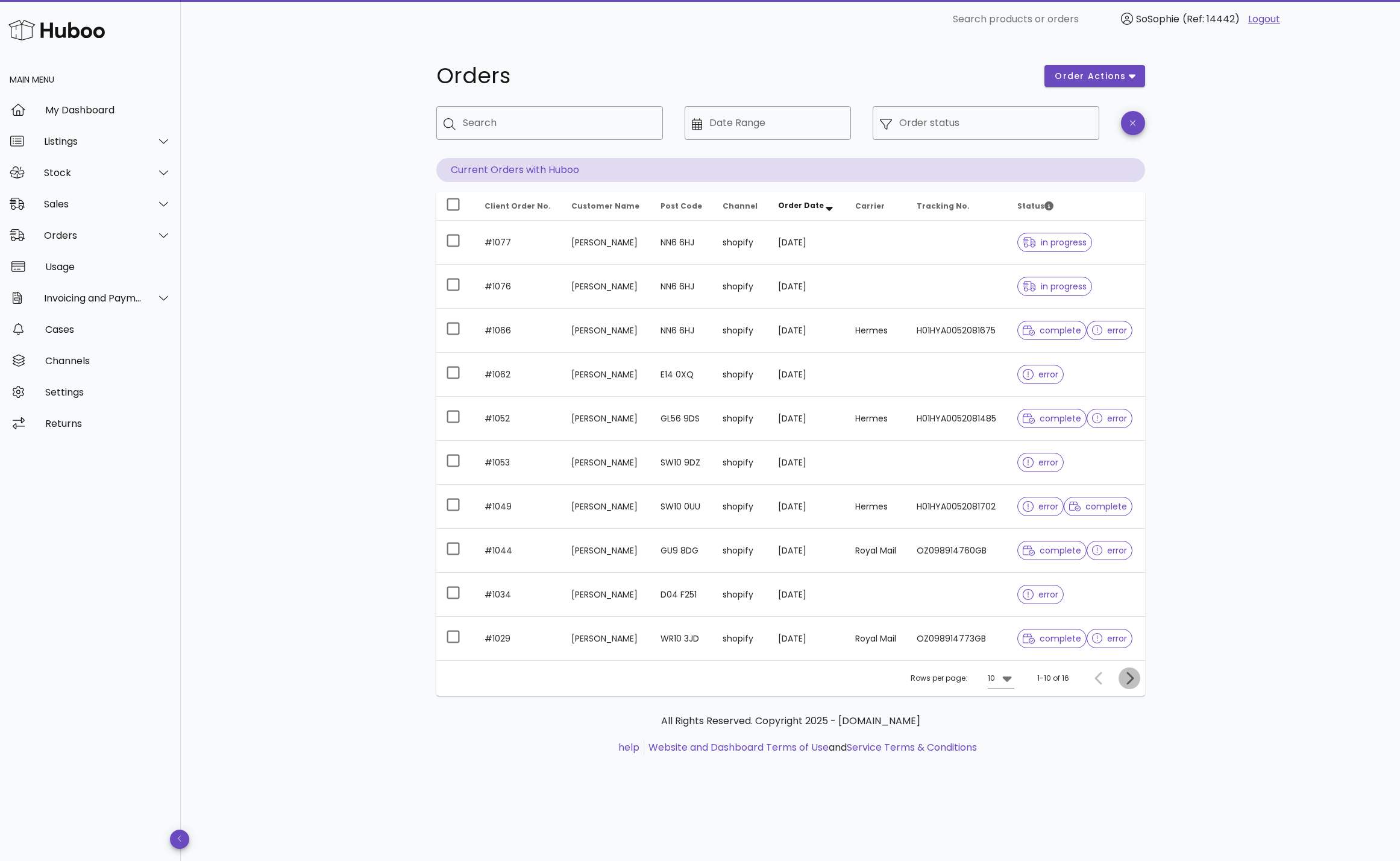
click at [1128, 679] on icon "Next page" at bounding box center [1129, 678] width 15 height 15
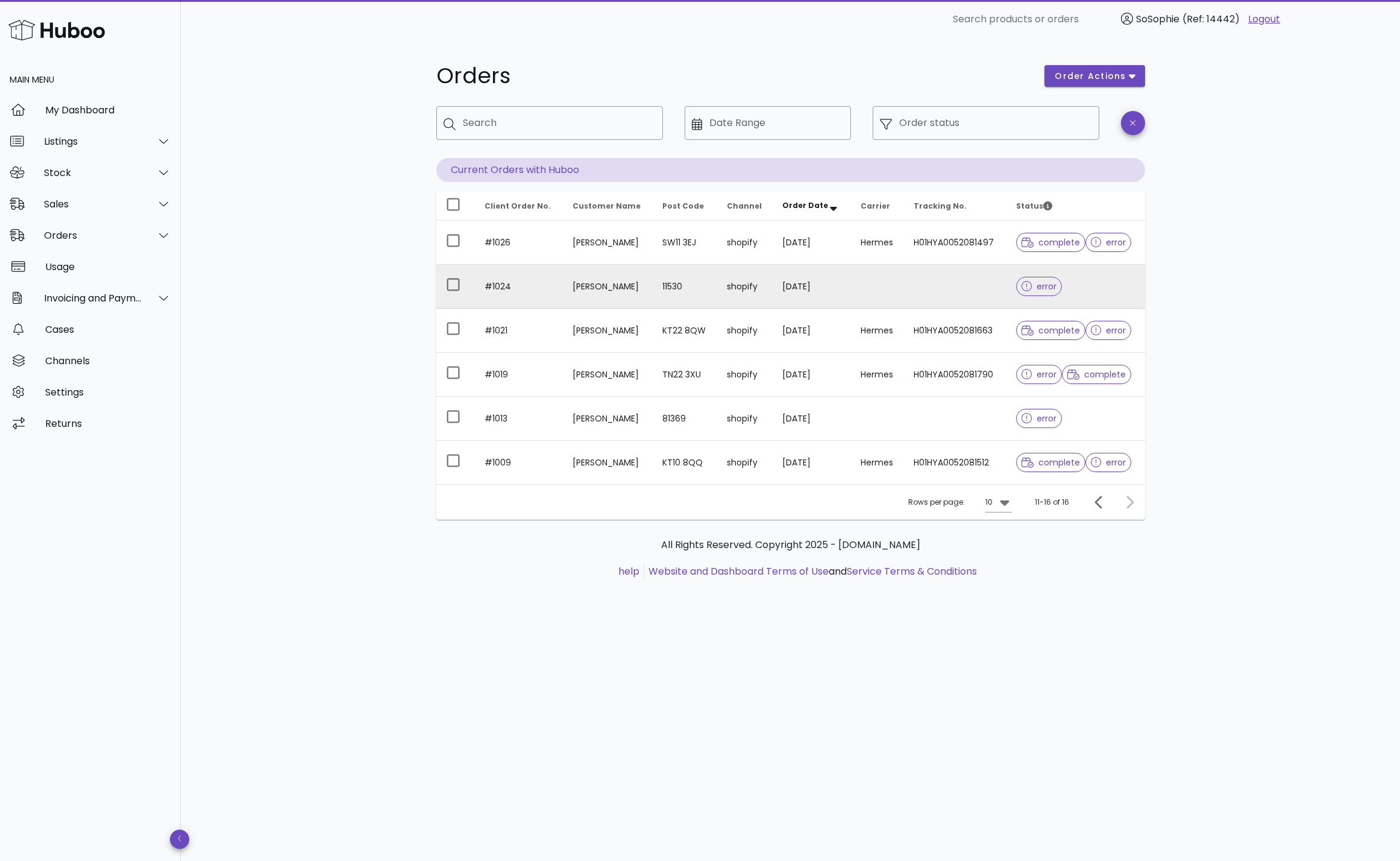
click at [533, 272] on td "#1024" at bounding box center [519, 286] width 88 height 44
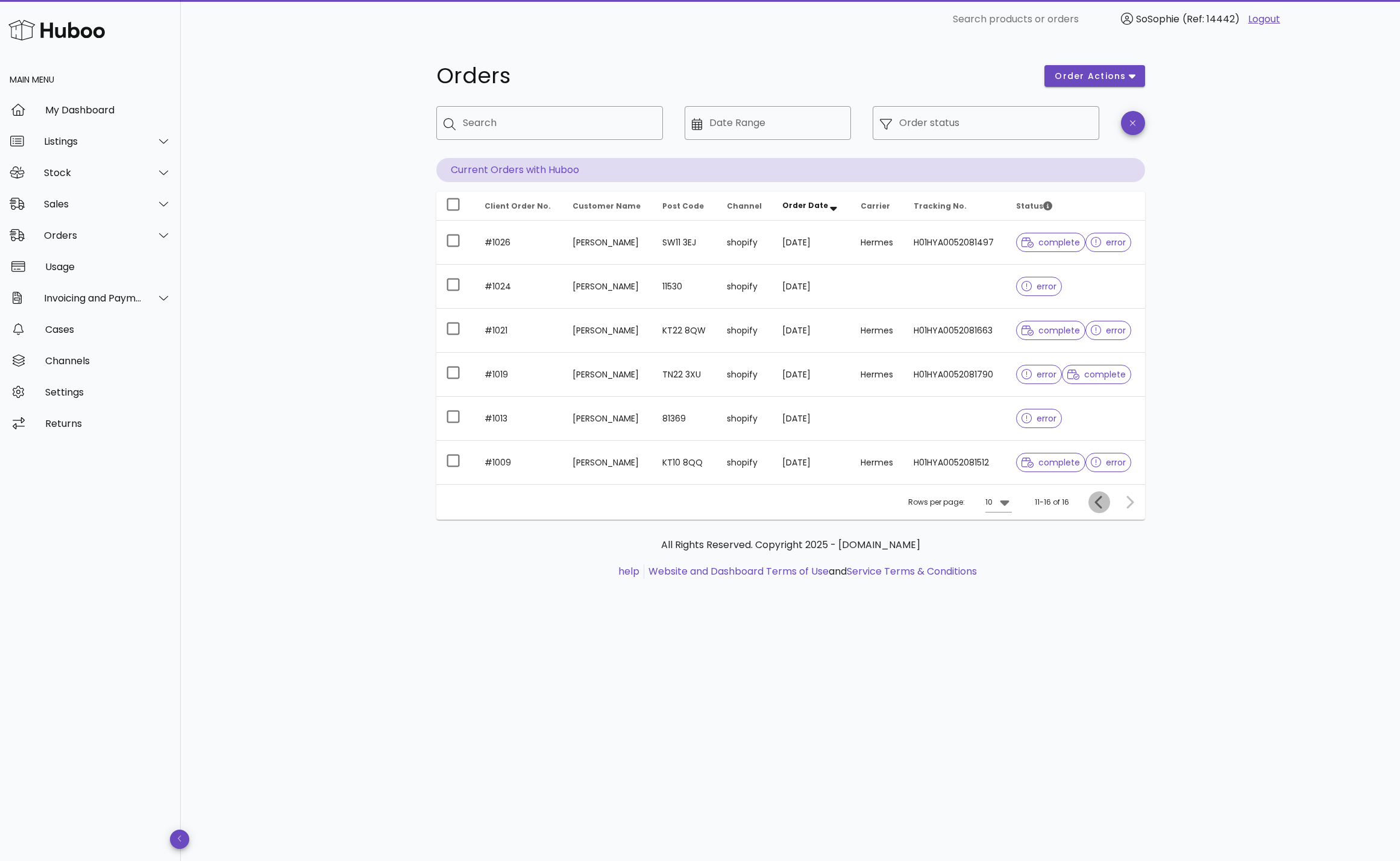
click at [1098, 502] on icon "Previous page" at bounding box center [1100, 503] width 15 height 15
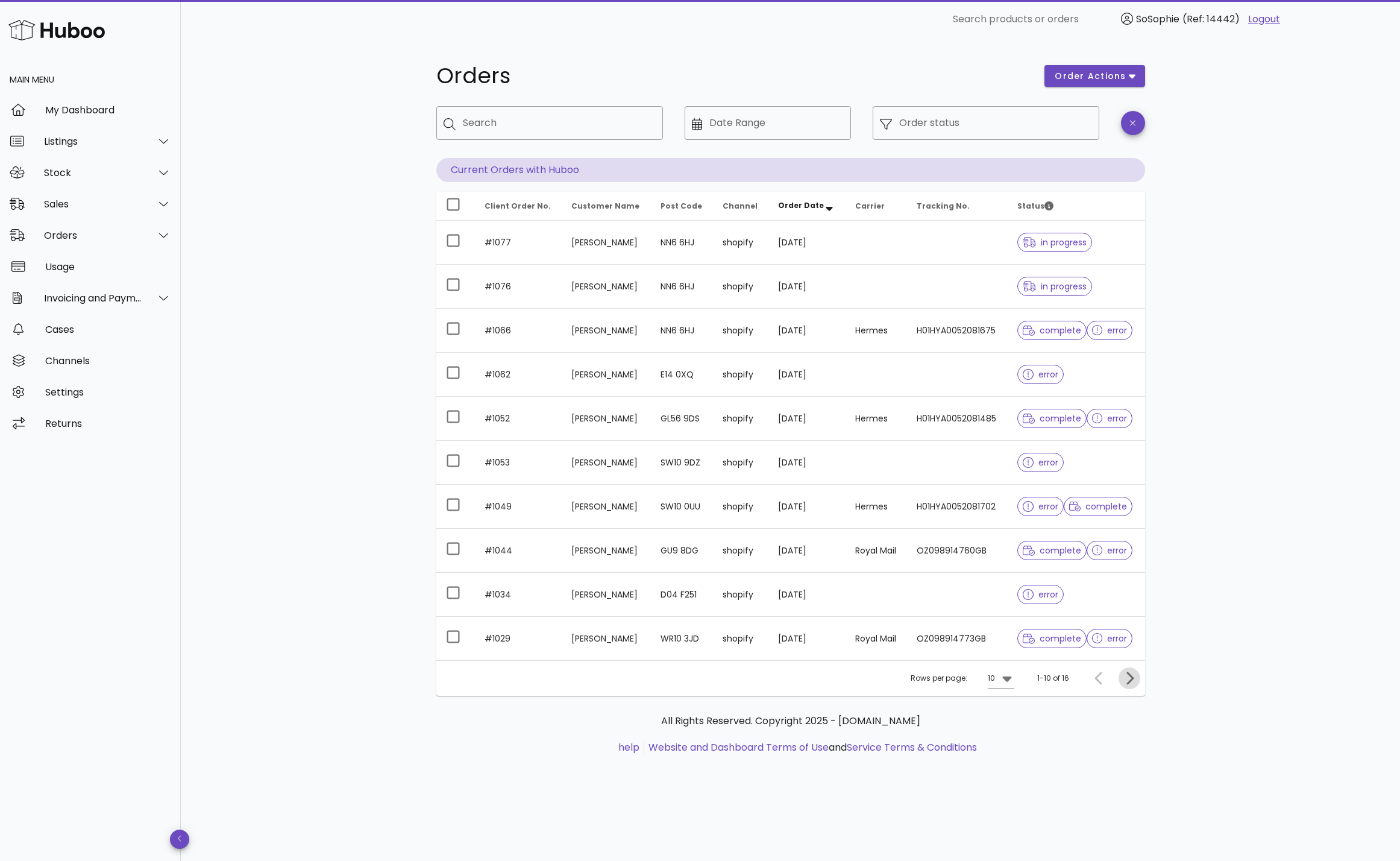
click at [1129, 680] on icon "Next page" at bounding box center [1129, 678] width 15 height 15
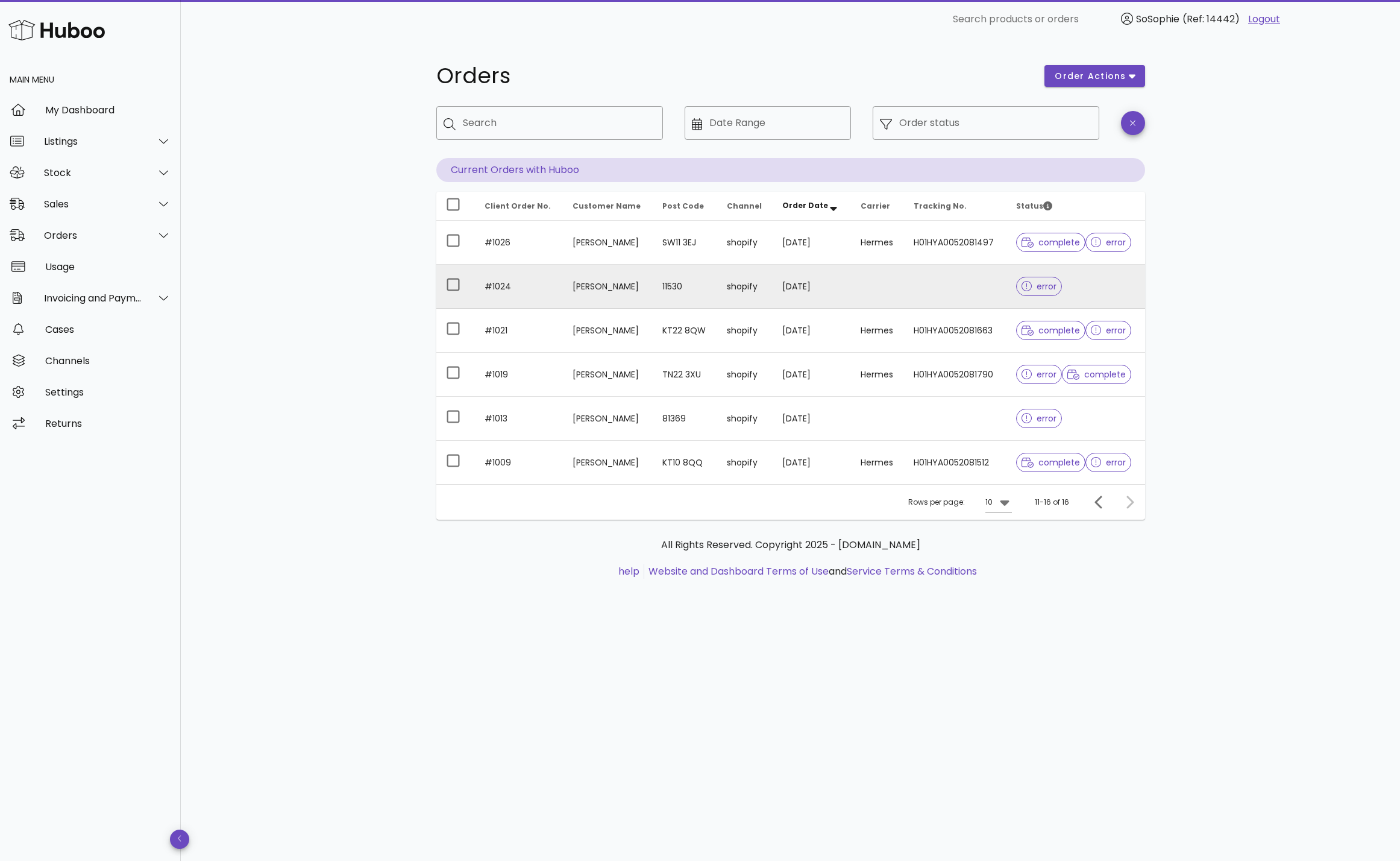
click at [771, 291] on td "shopify" at bounding box center [745, 286] width 56 height 44
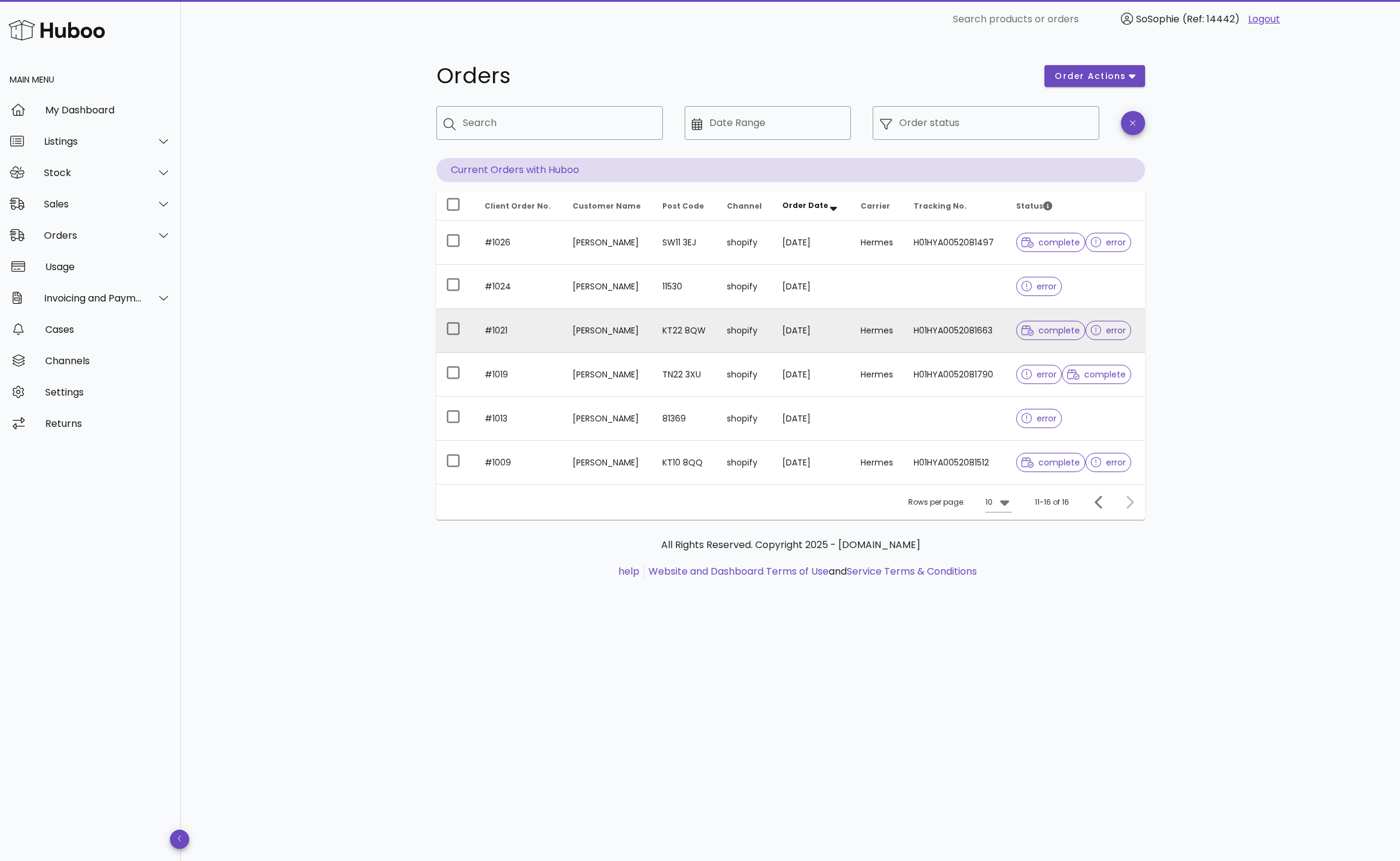
click at [944, 334] on td "H01HYA0052081663" at bounding box center [955, 331] width 102 height 44
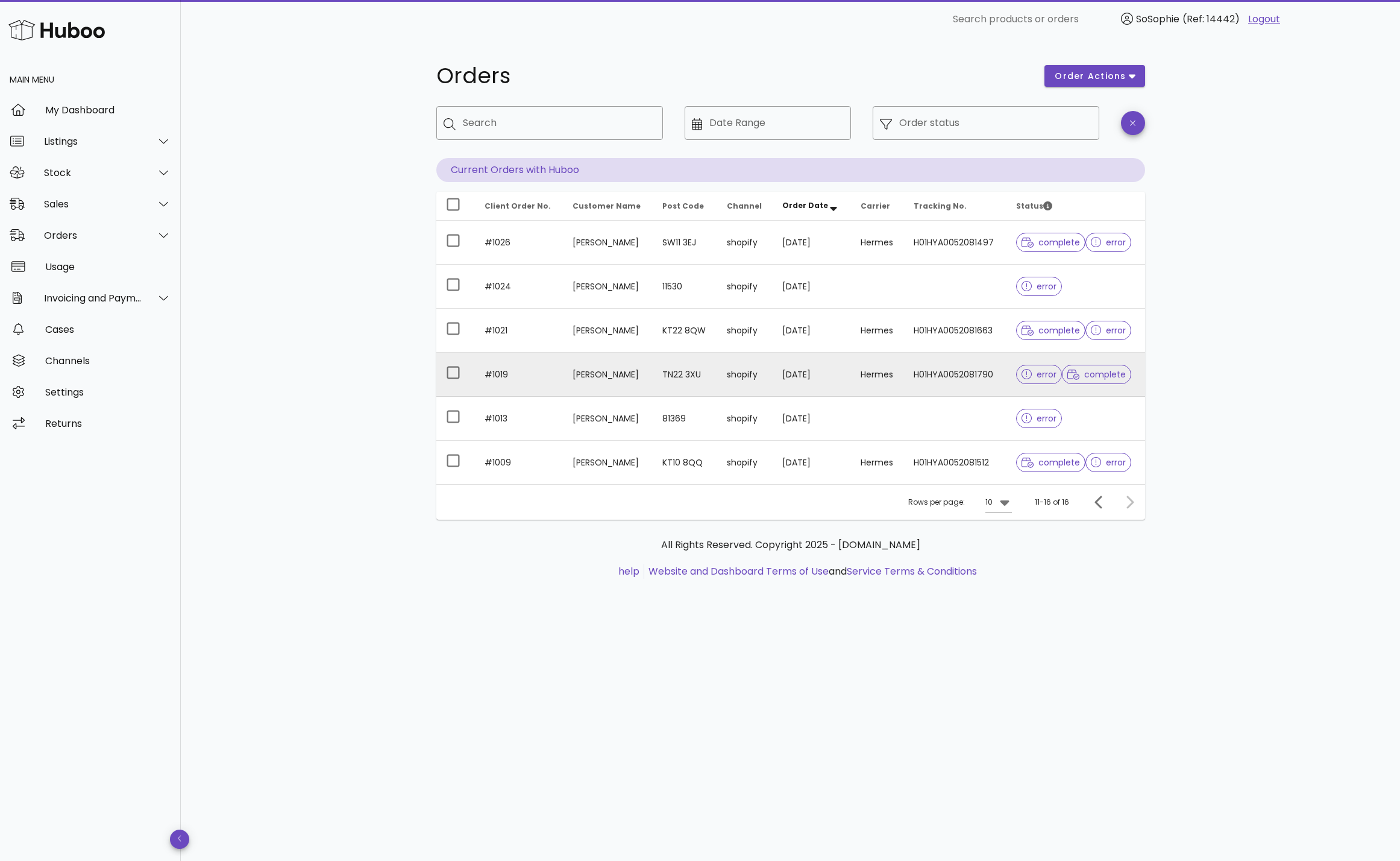
click at [922, 375] on td "H01HYA0052081790" at bounding box center [955, 375] width 102 height 44
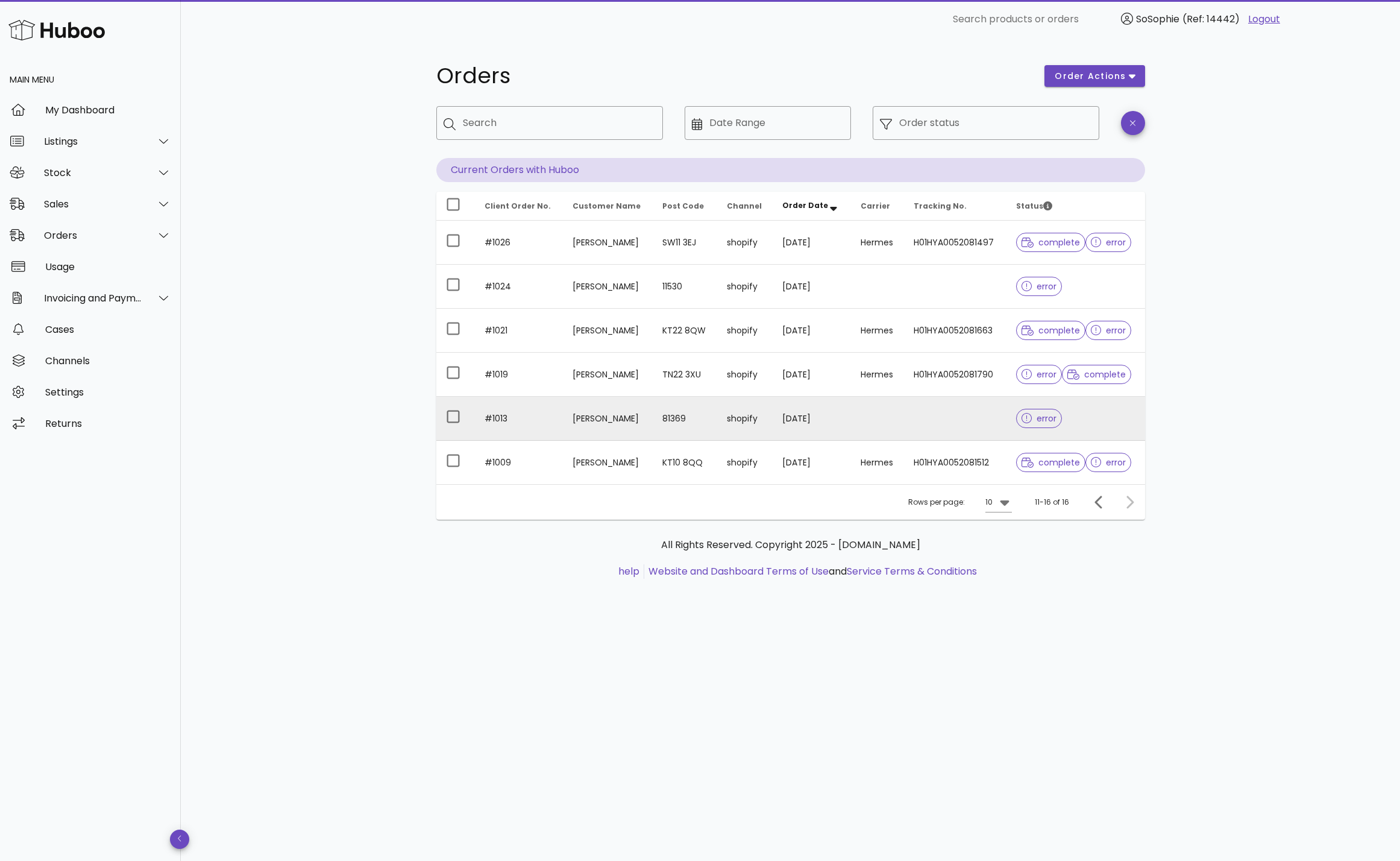
click at [624, 424] on td "Chantal Hammer" at bounding box center [608, 418] width 90 height 44
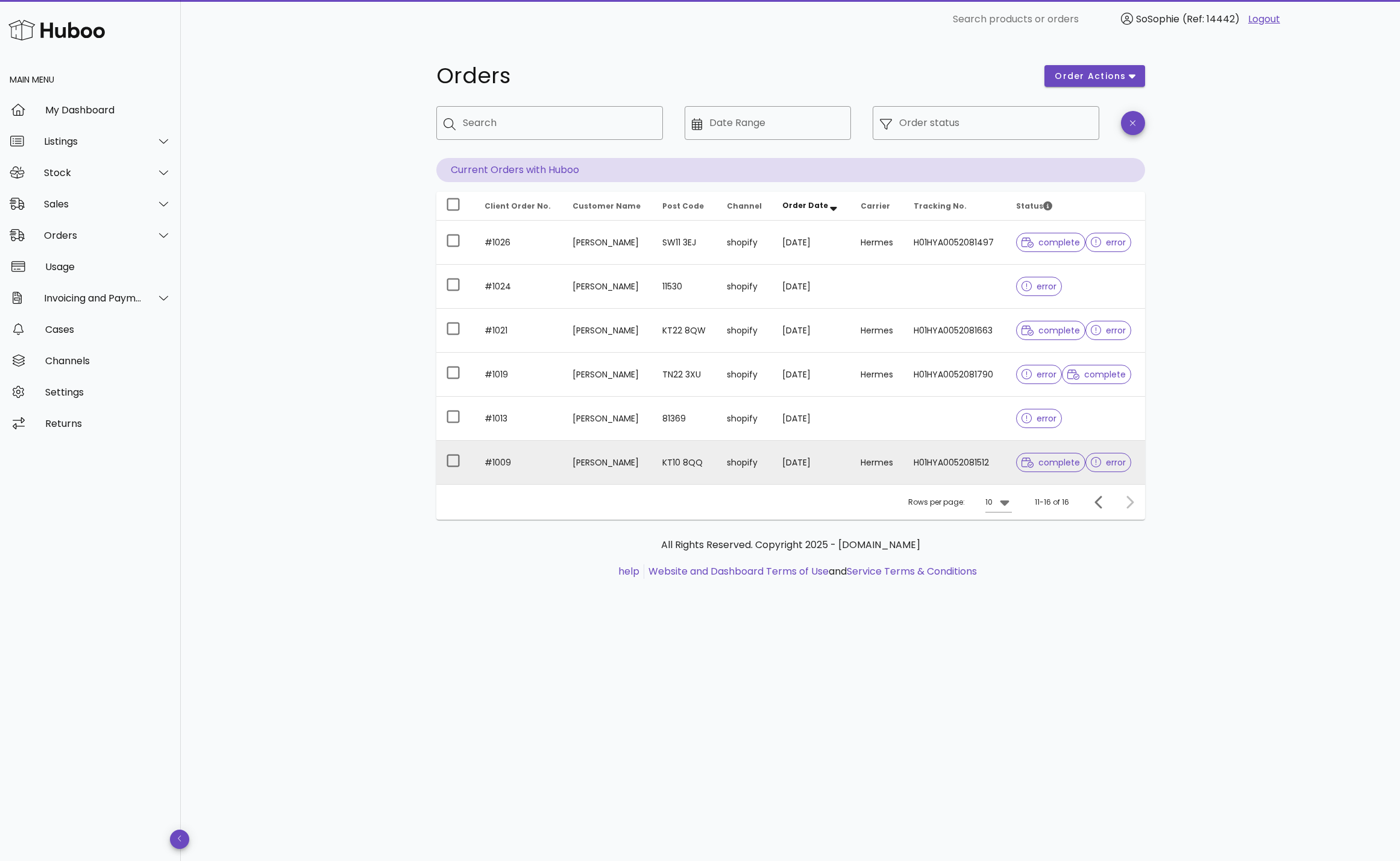
click at [726, 464] on td "shopify" at bounding box center [745, 463] width 56 height 44
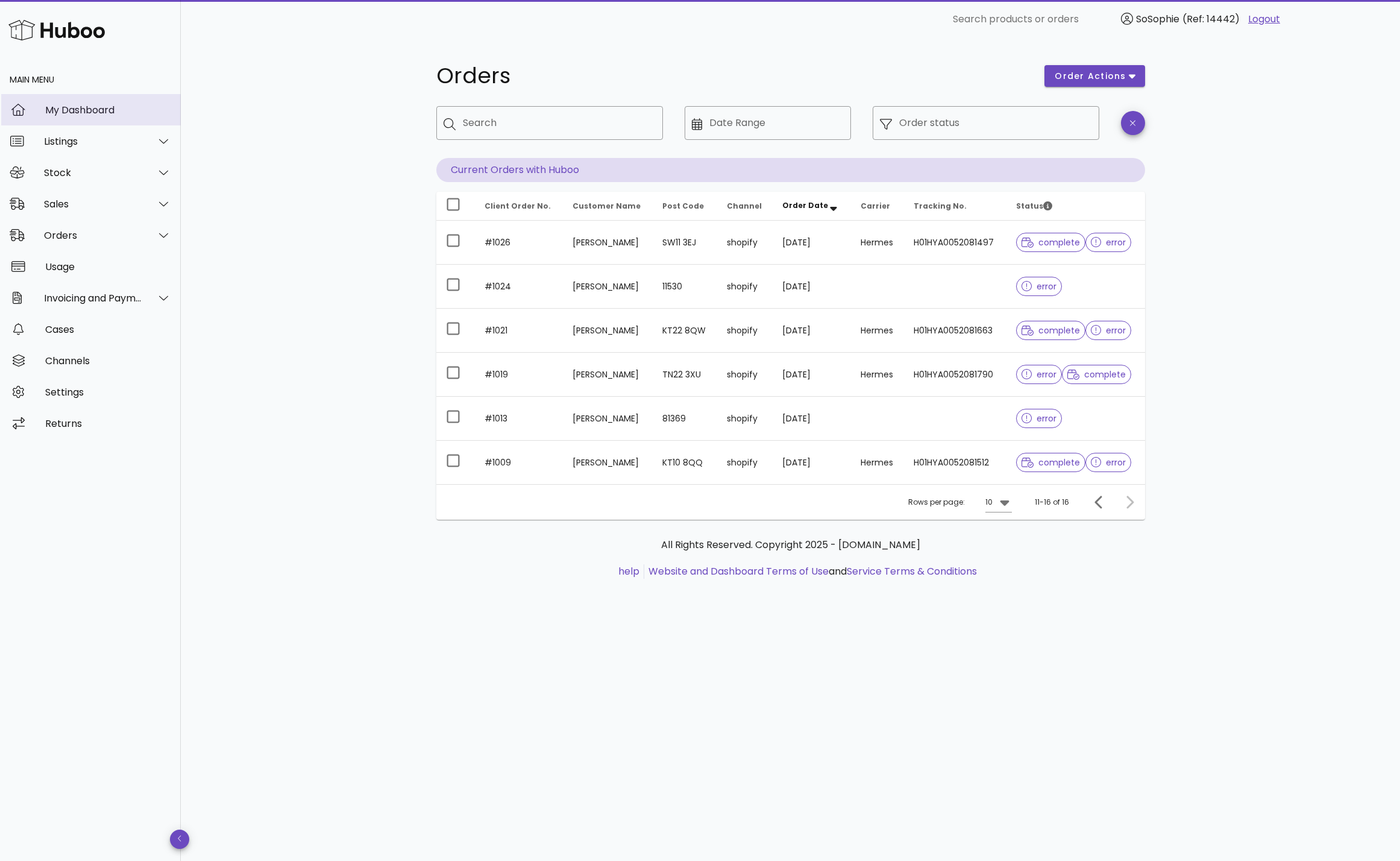
click at [84, 110] on div "My Dashboard" at bounding box center [108, 110] width 126 height 12
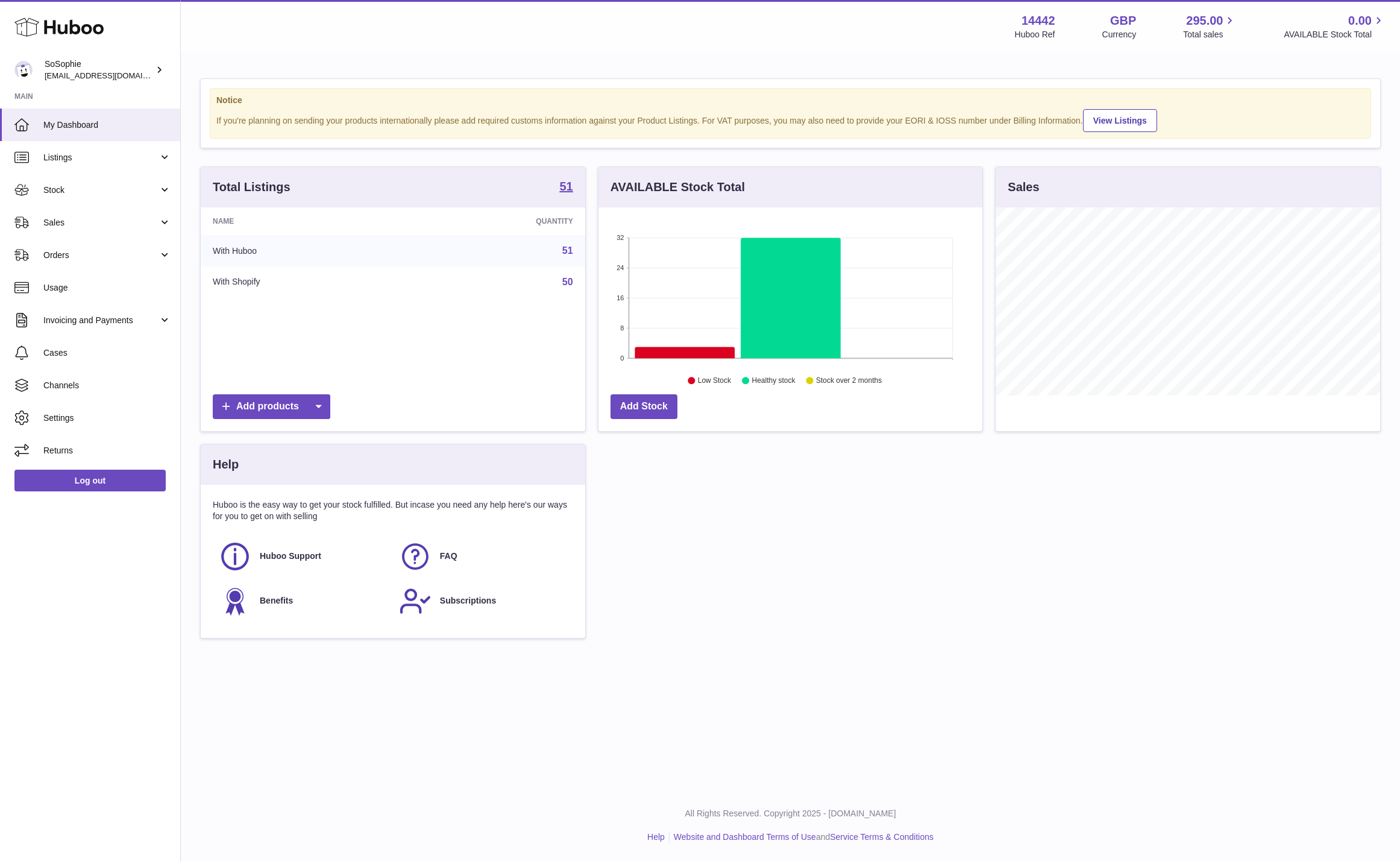
scroll to position [188, 384]
click at [97, 250] on span "Orders" at bounding box center [101, 255] width 115 height 12
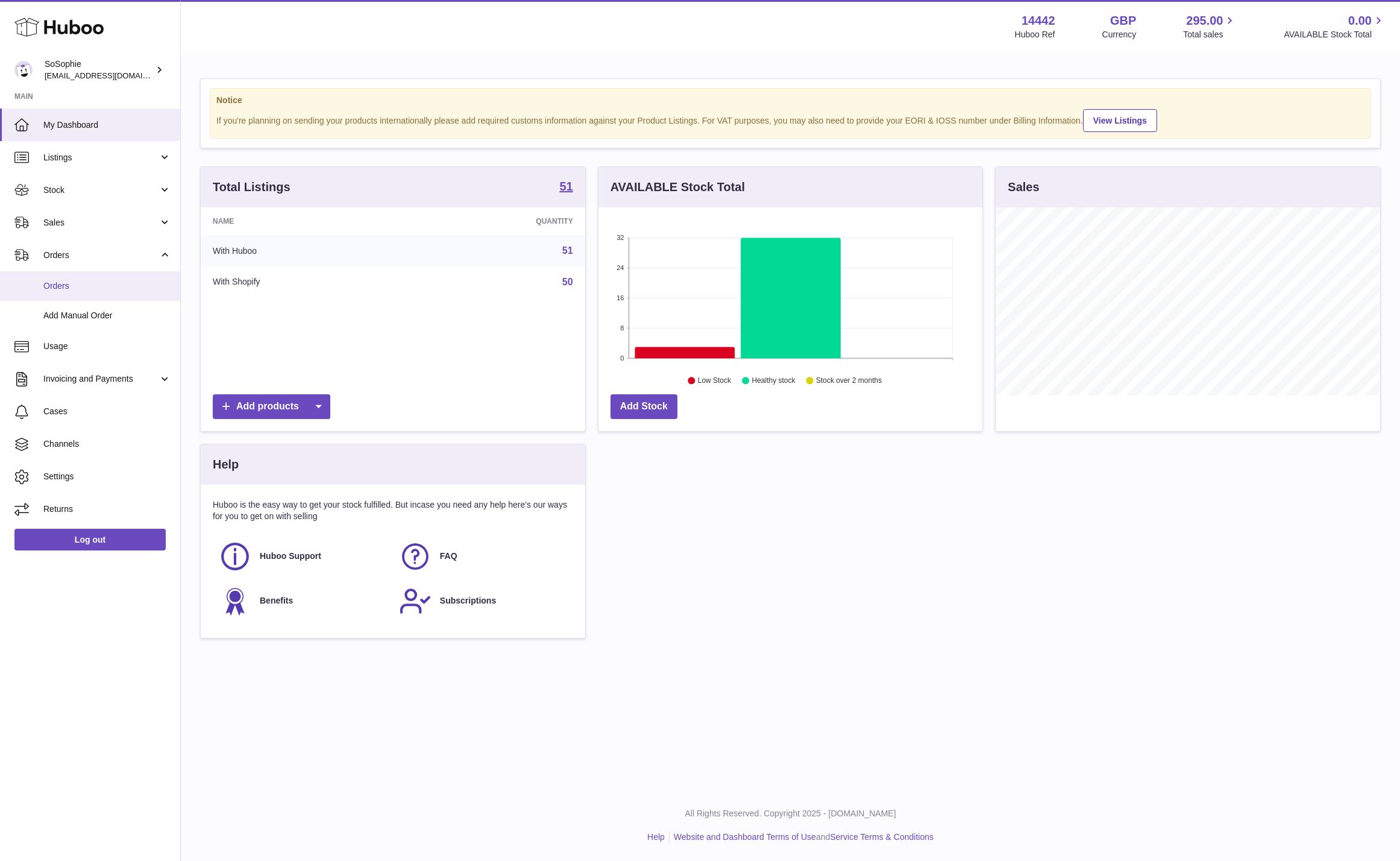
click at [113, 286] on span "Orders" at bounding box center [107, 286] width 128 height 12
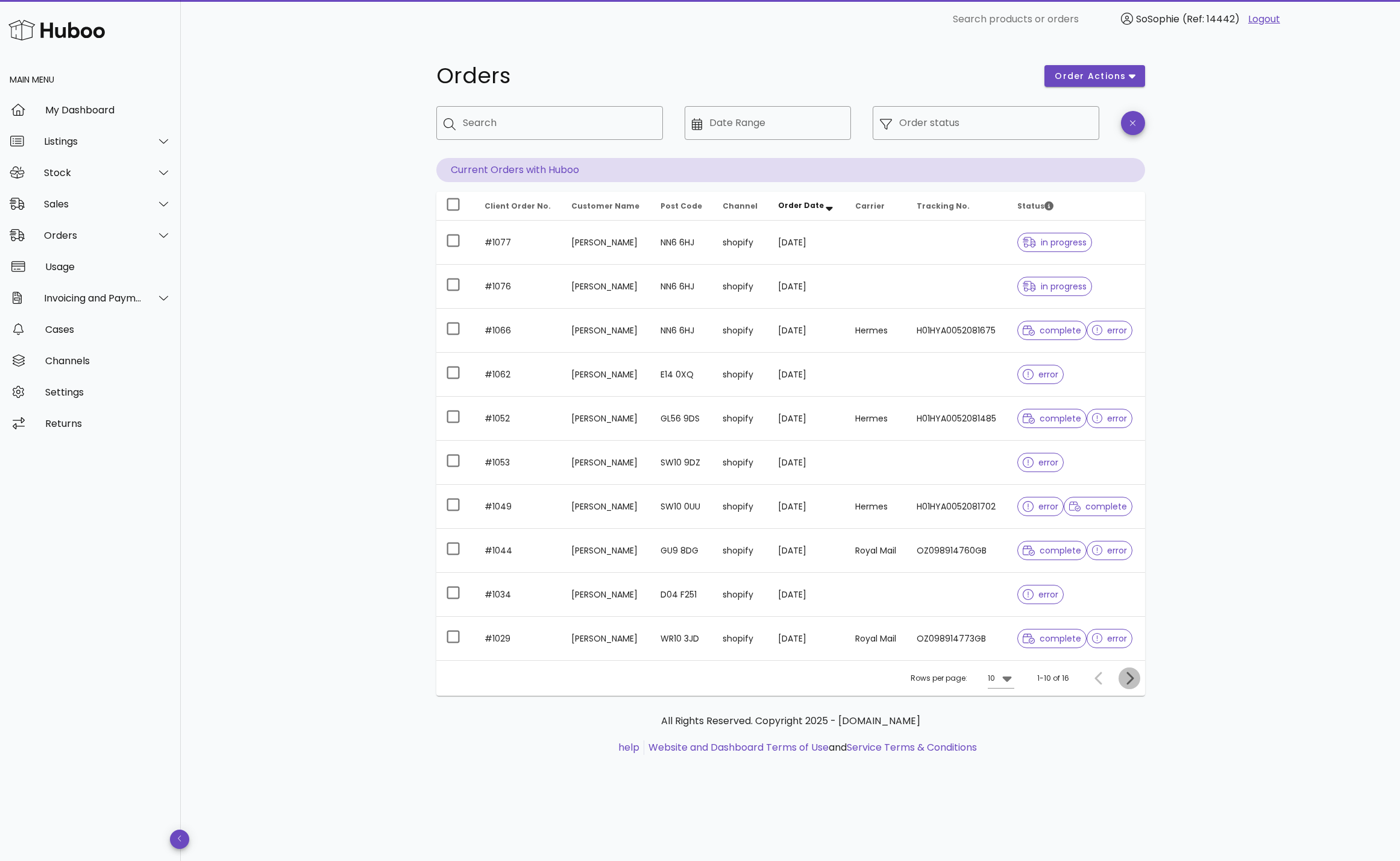
click at [1131, 676] on icon "Next page" at bounding box center [1130, 678] width 7 height 13
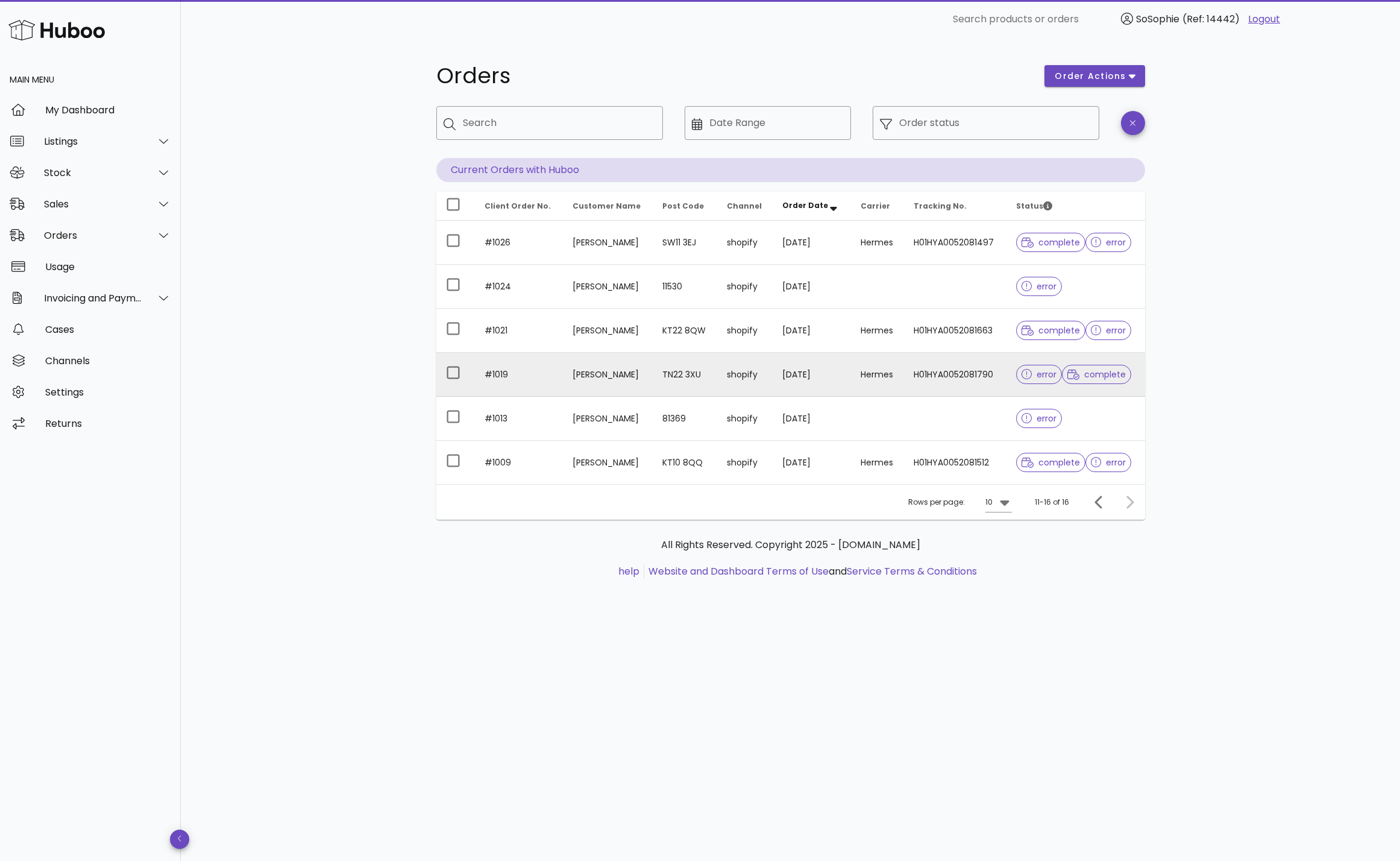
click at [628, 383] on td "[PERSON_NAME]" at bounding box center [608, 375] width 90 height 44
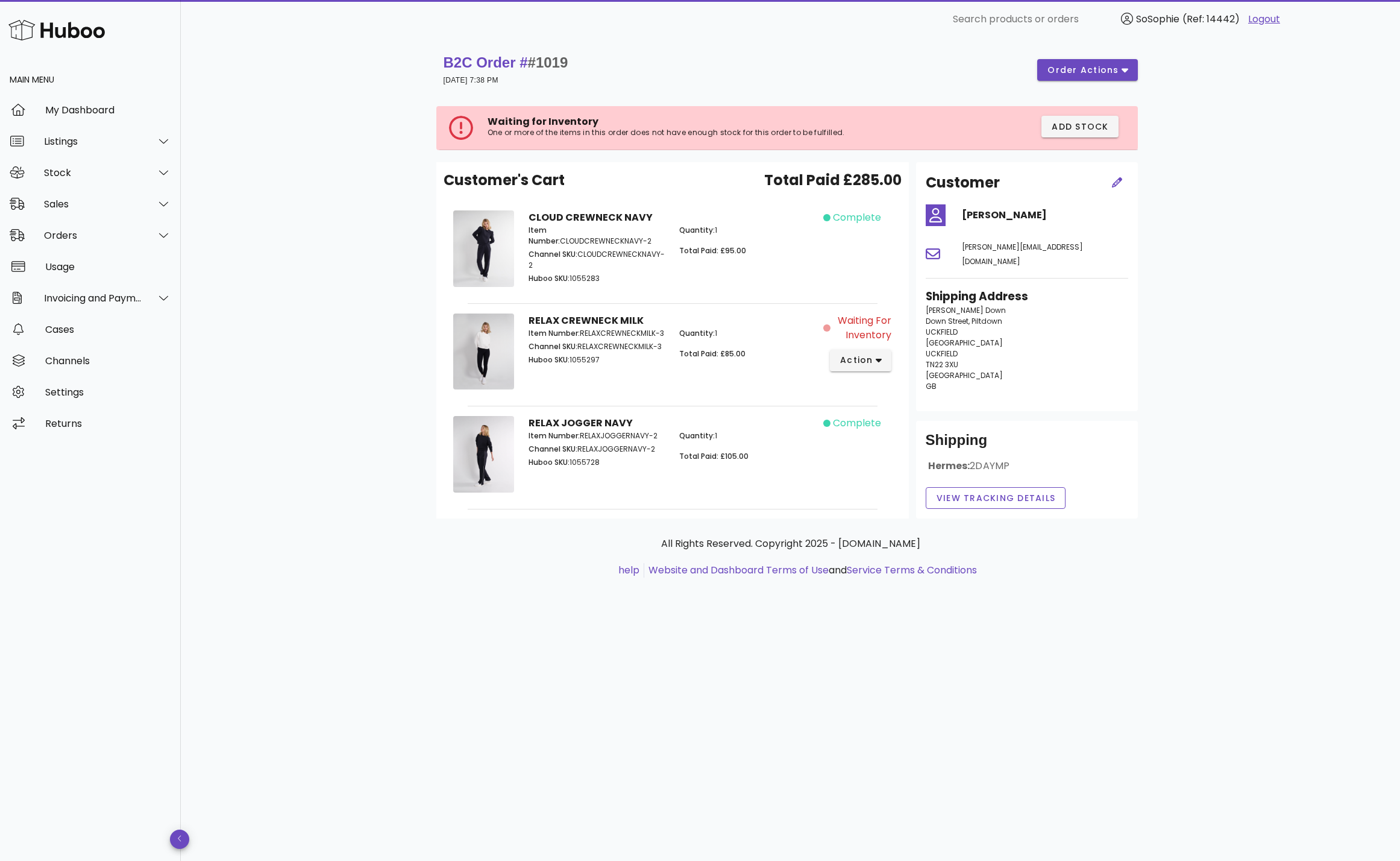
drag, startPoint x: 528, startPoint y: 218, endPoint x: 510, endPoint y: 213, distance: 18.7
click at [545, 218] on div "Item Number: CLOUDCREWNECKNAVY-2 Channel SKU: CLOUDCREWNECKNAVY-2 Huboo SKU: 10…" at bounding box center [597, 256] width 151 height 76
drag, startPoint x: 530, startPoint y: 216, endPoint x: 623, endPoint y: 224, distance: 93.3
click at [623, 224] on div "CLOUD CREWNECK NAVY Item Number: CLOUDCREWNECKNAVY-2 Channel SKU: CLOUDCREWNECK…" at bounding box center [672, 251] width 302 height 95
copy strong "CLOUD CREWNECK NAVY"
